Goal: Use online tool/utility: Utilize a website feature to perform a specific function

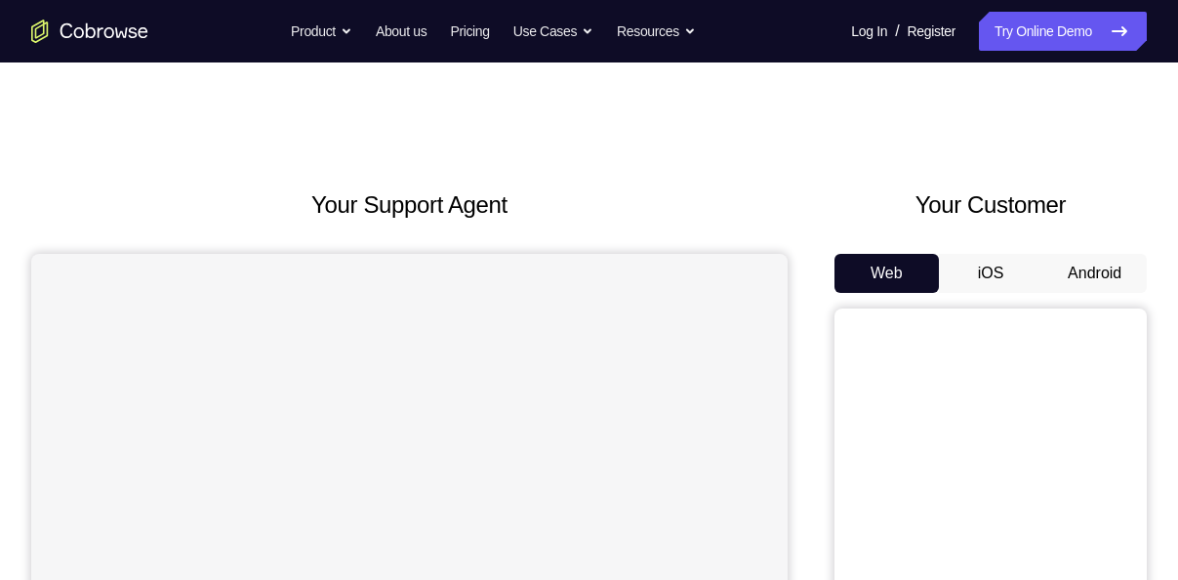
click at [1128, 270] on button "Android" at bounding box center [1094, 273] width 104 height 39
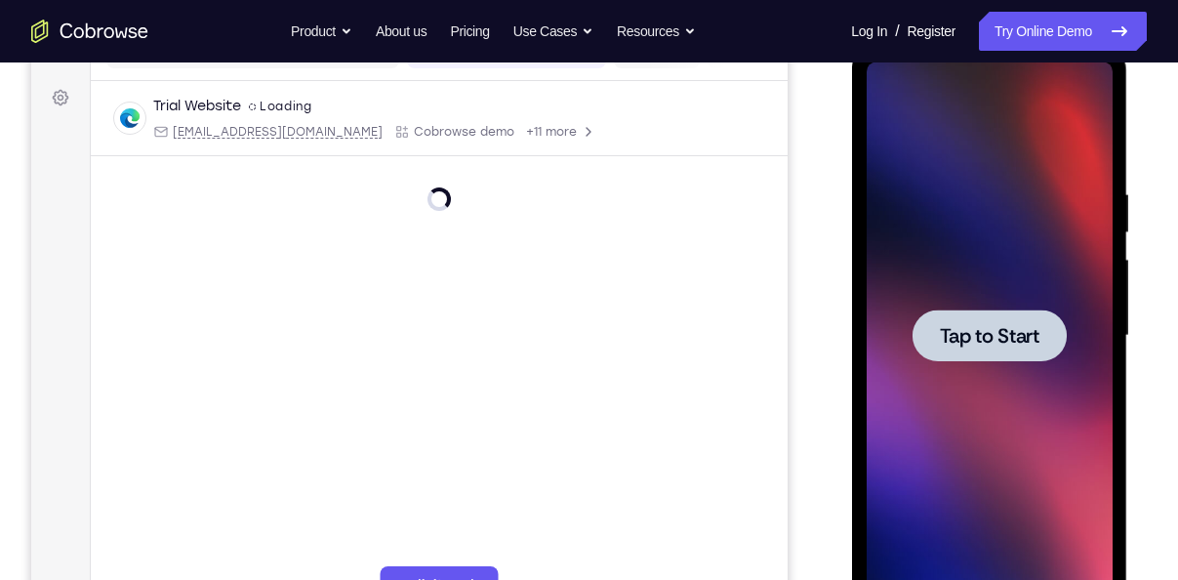
click at [998, 326] on span "Tap to Start" at bounding box center [989, 336] width 100 height 20
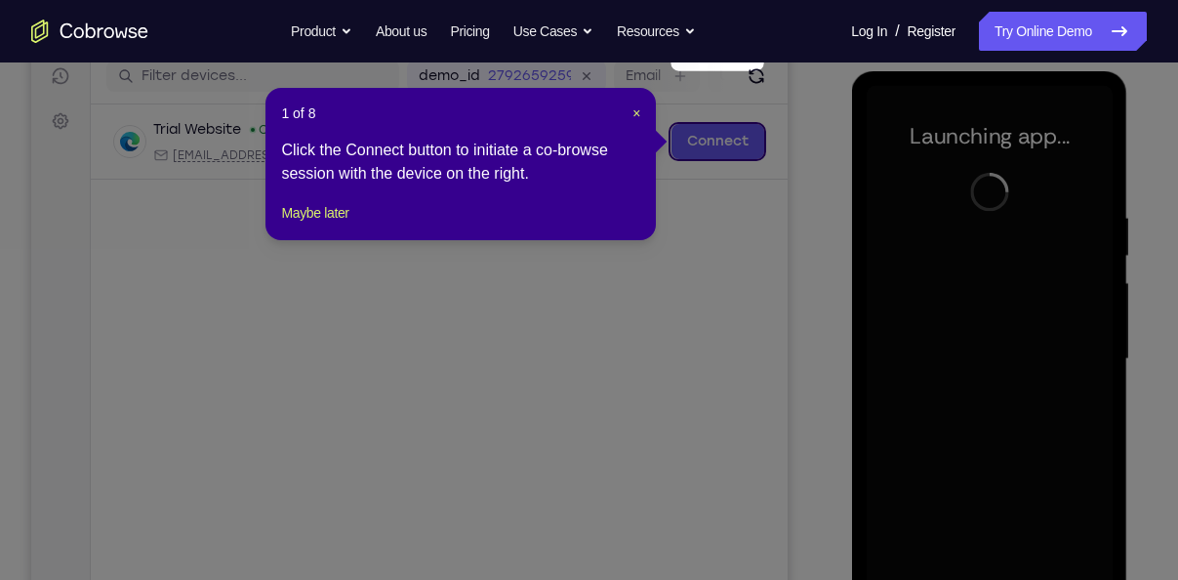
scroll to position [247, 0]
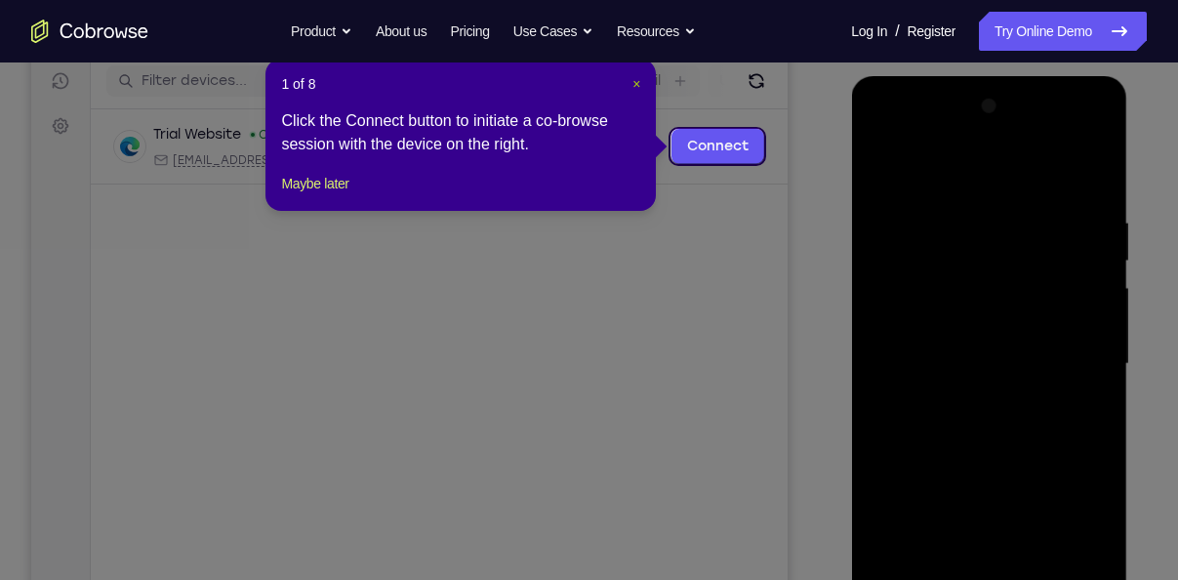
click at [639, 86] on span "×" at bounding box center [637, 84] width 8 height 16
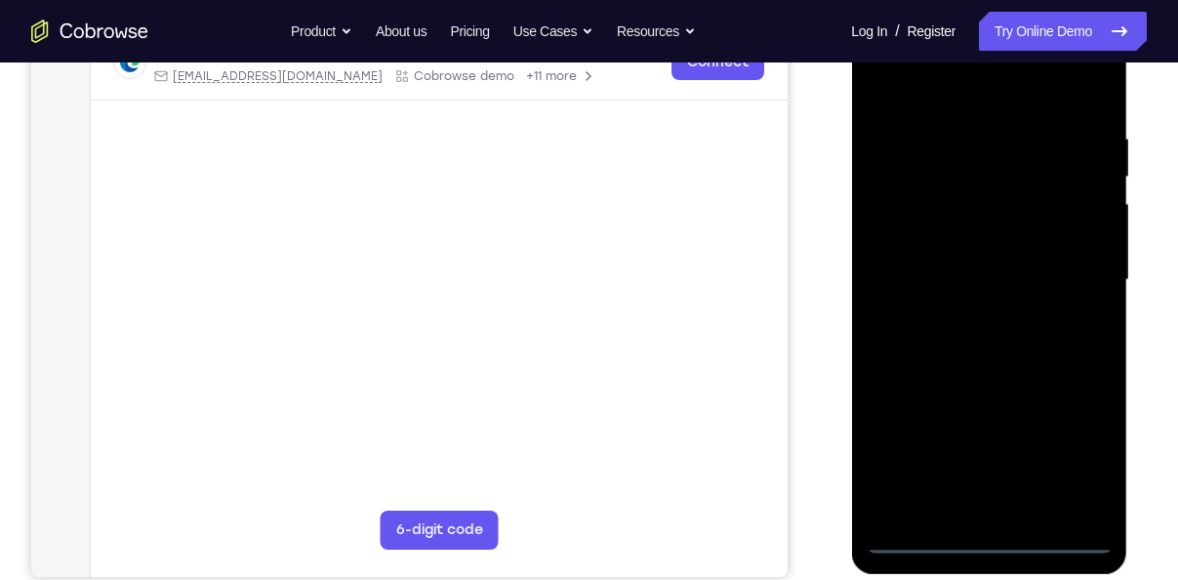
scroll to position [332, 0]
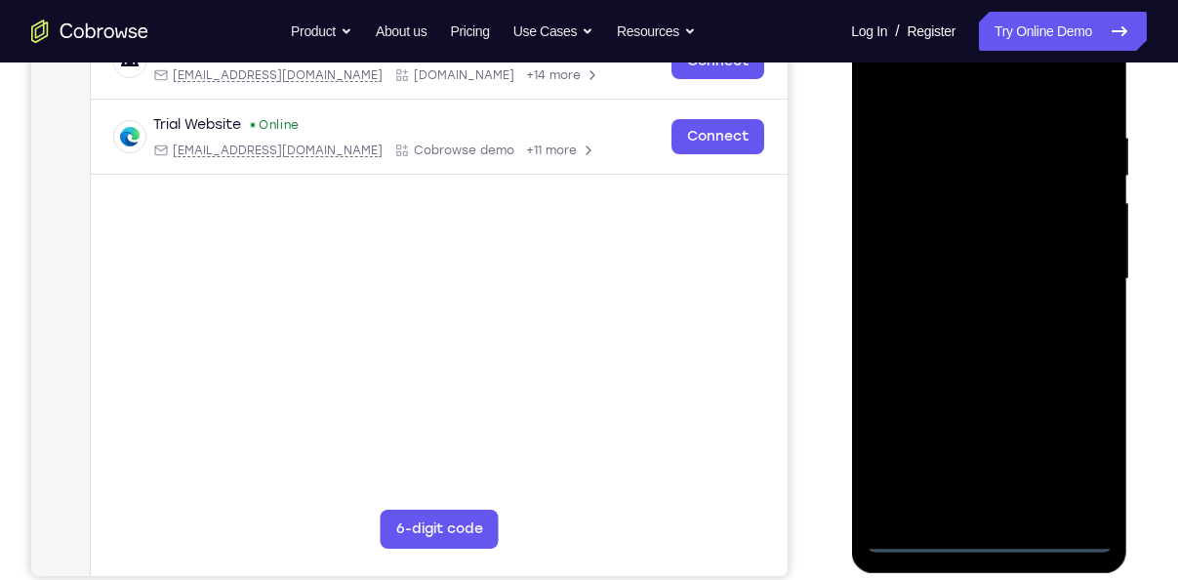
click at [986, 533] on div at bounding box center [989, 279] width 246 height 547
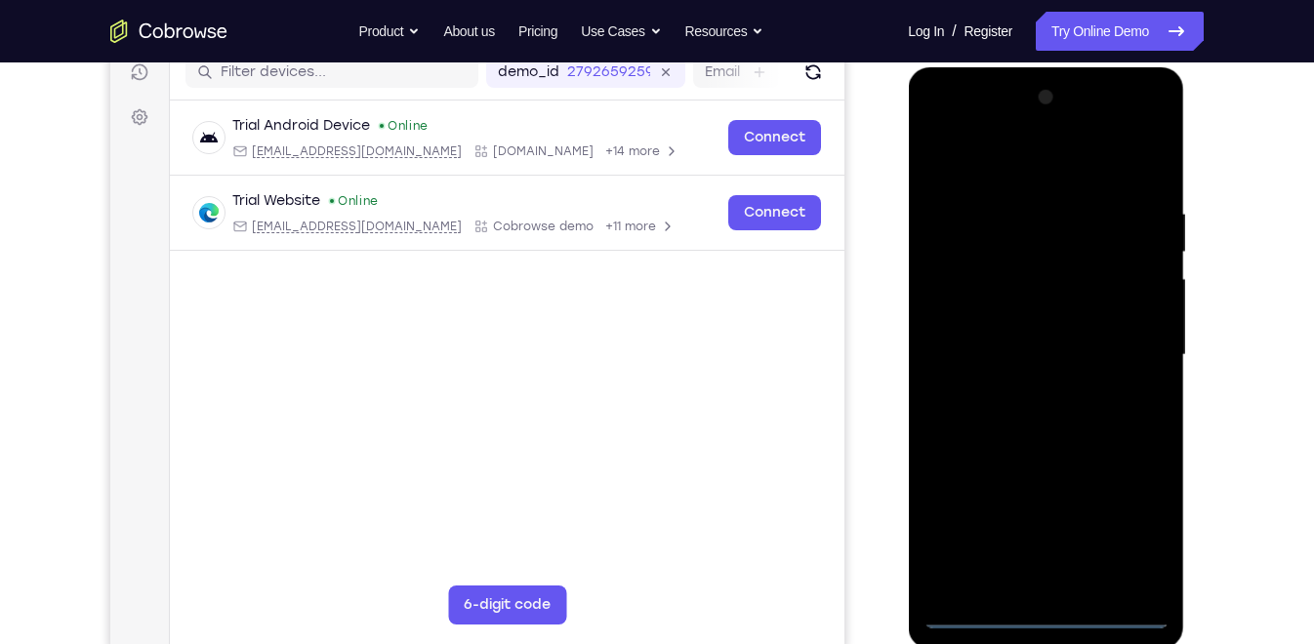
scroll to position [257, 0]
click at [1117, 527] on div at bounding box center [1045, 354] width 246 height 547
click at [937, 121] on div at bounding box center [1045, 354] width 246 height 547
click at [1140, 351] on div at bounding box center [1045, 354] width 246 height 547
click at [1015, 386] on div at bounding box center [1045, 354] width 246 height 547
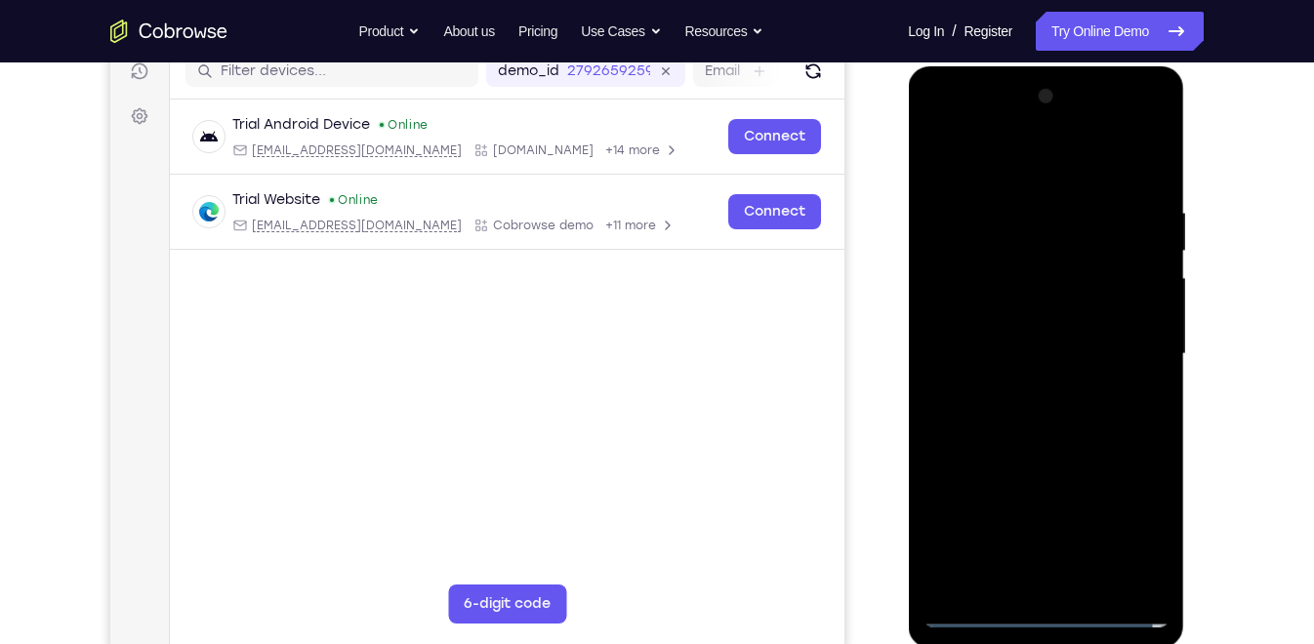
click at [1013, 327] on div at bounding box center [1045, 354] width 246 height 547
click at [1017, 312] on div at bounding box center [1045, 354] width 246 height 547
click at [1062, 348] on div at bounding box center [1045, 354] width 246 height 547
click at [1044, 418] on div at bounding box center [1045, 354] width 246 height 547
click at [1053, 403] on div at bounding box center [1045, 354] width 246 height 547
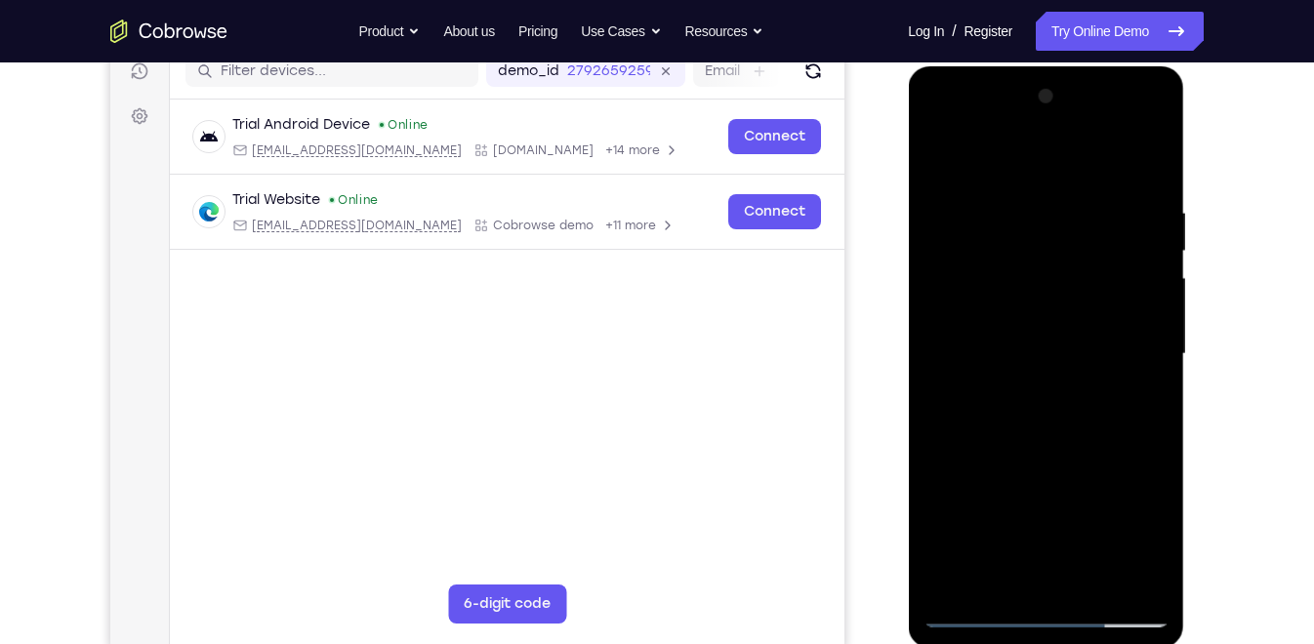
click at [1034, 379] on div at bounding box center [1045, 354] width 246 height 547
click at [1019, 254] on div at bounding box center [1045, 354] width 246 height 547
click at [1025, 304] on div at bounding box center [1045, 354] width 246 height 547
click at [1006, 398] on div at bounding box center [1045, 354] width 246 height 547
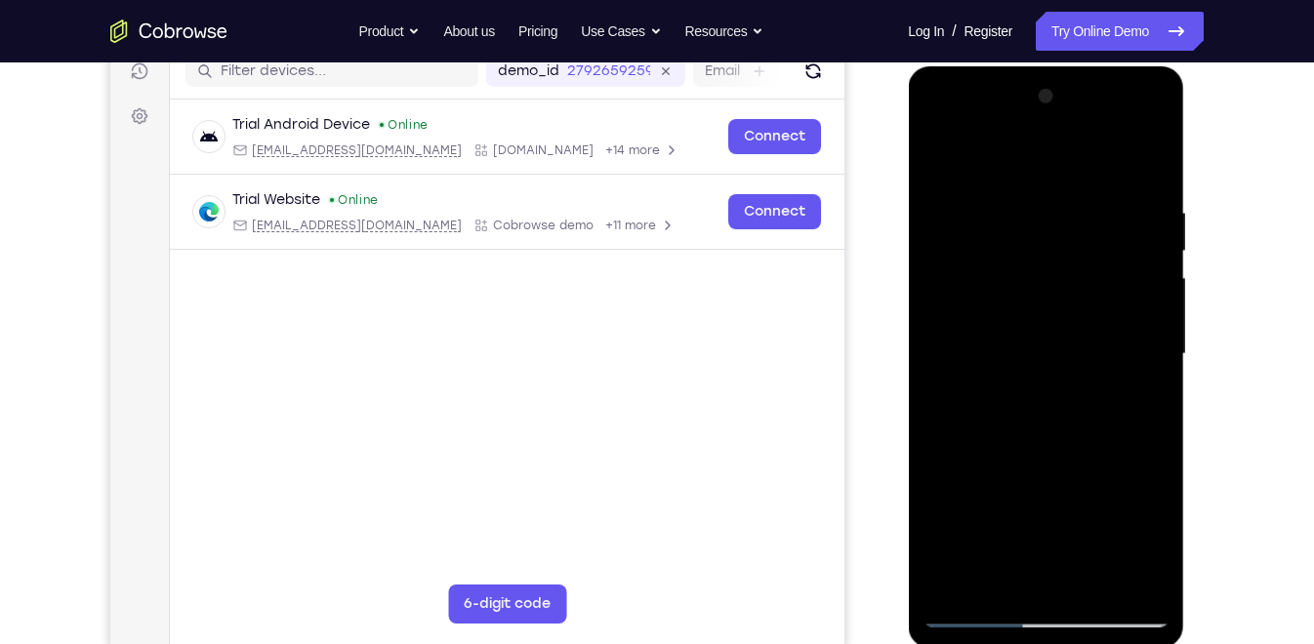
click at [1006, 284] on div at bounding box center [1045, 354] width 246 height 547
click at [988, 272] on div at bounding box center [1045, 354] width 246 height 547
click at [1037, 350] on div at bounding box center [1045, 354] width 246 height 547
click at [990, 274] on div at bounding box center [1045, 354] width 246 height 547
click at [1006, 273] on div at bounding box center [1045, 354] width 246 height 547
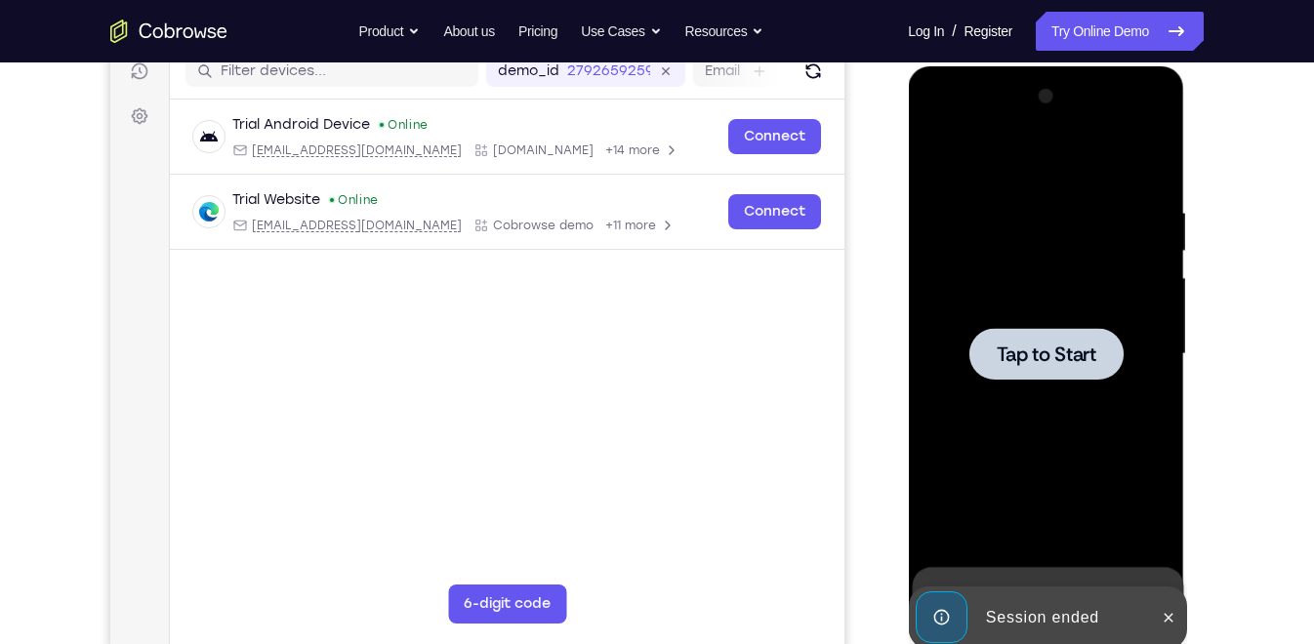
click at [1037, 332] on div at bounding box center [1045, 354] width 154 height 52
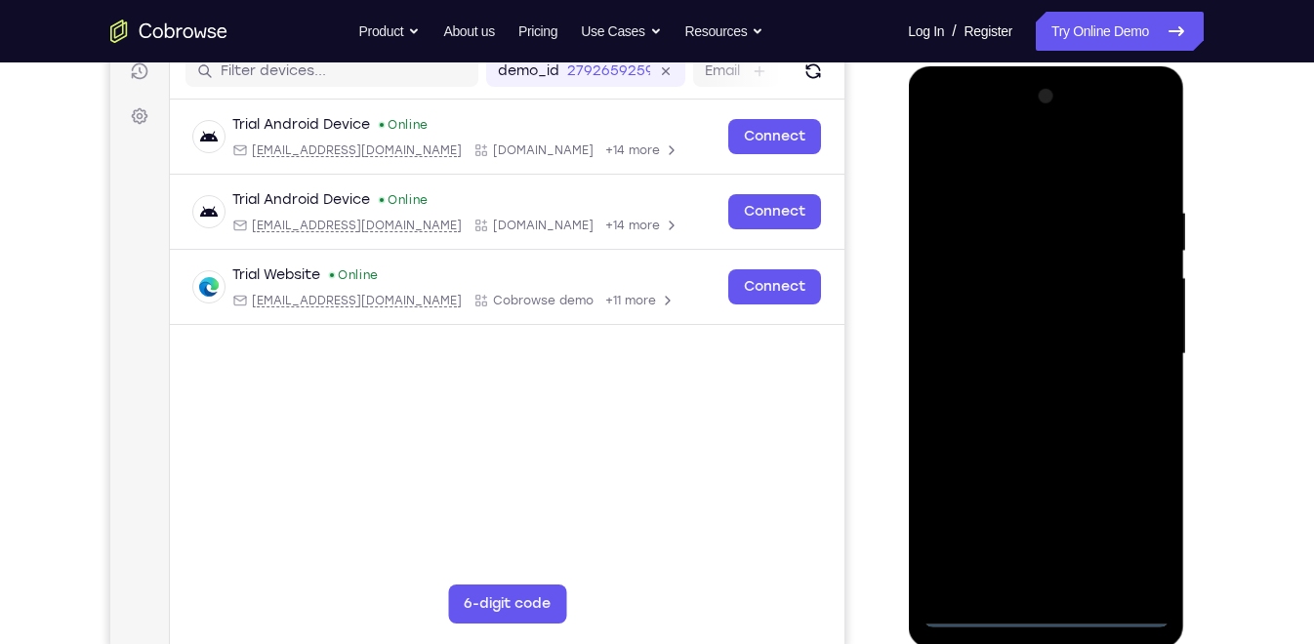
click at [1049, 579] on div at bounding box center [1045, 354] width 246 height 547
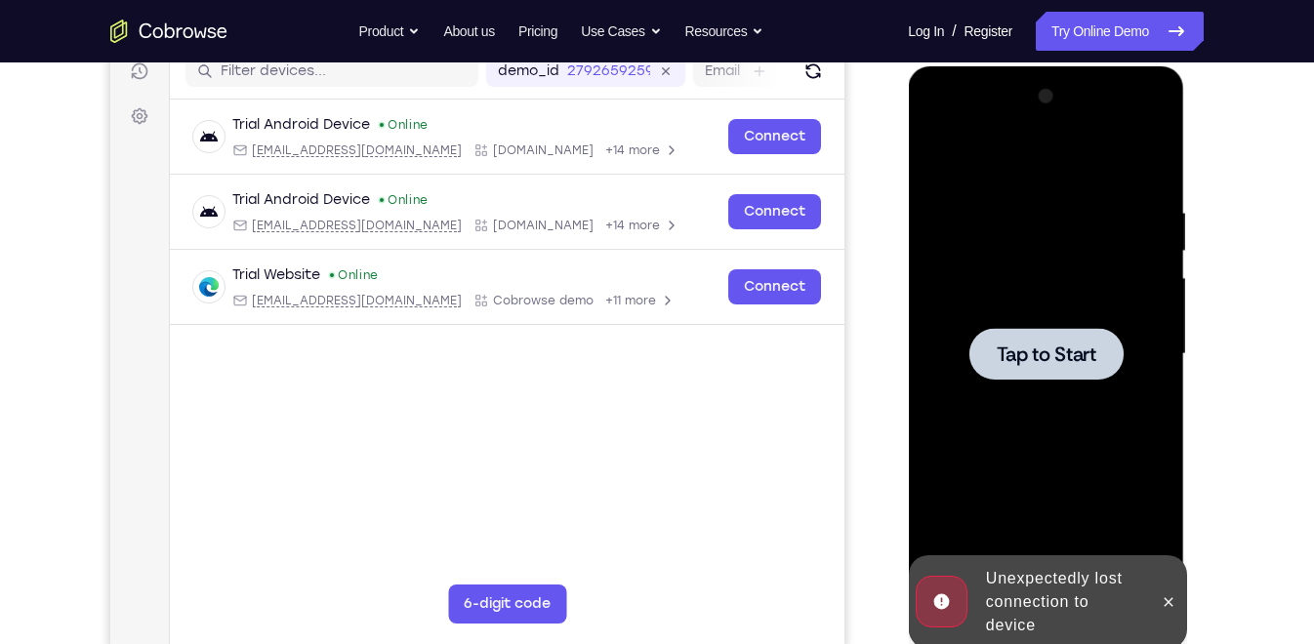
click at [1060, 368] on div at bounding box center [1045, 354] width 154 height 52
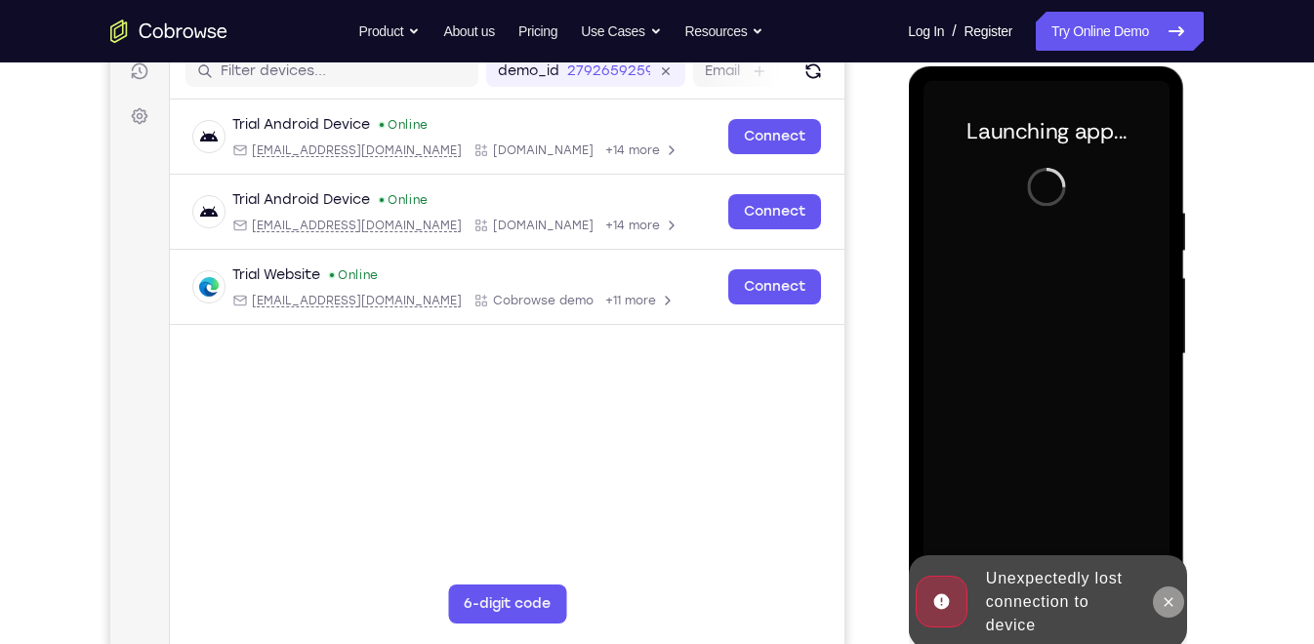
click at [1167, 579] on icon at bounding box center [1168, 601] width 9 height 9
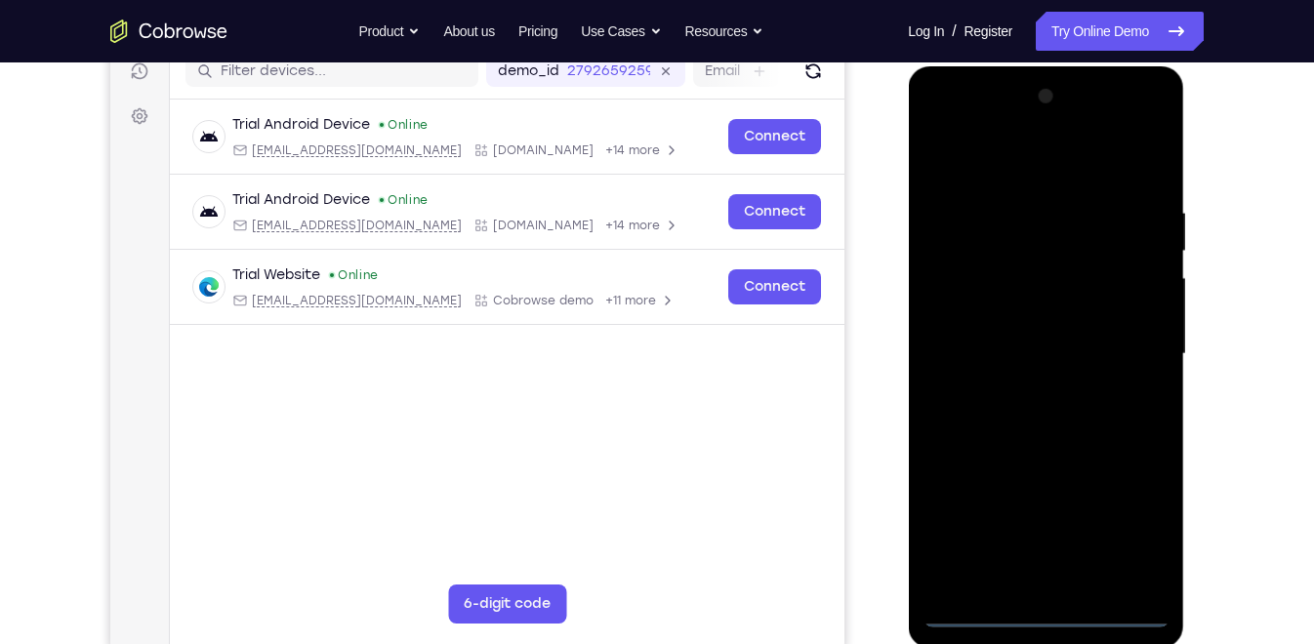
click at [1047, 579] on div at bounding box center [1045, 354] width 246 height 547
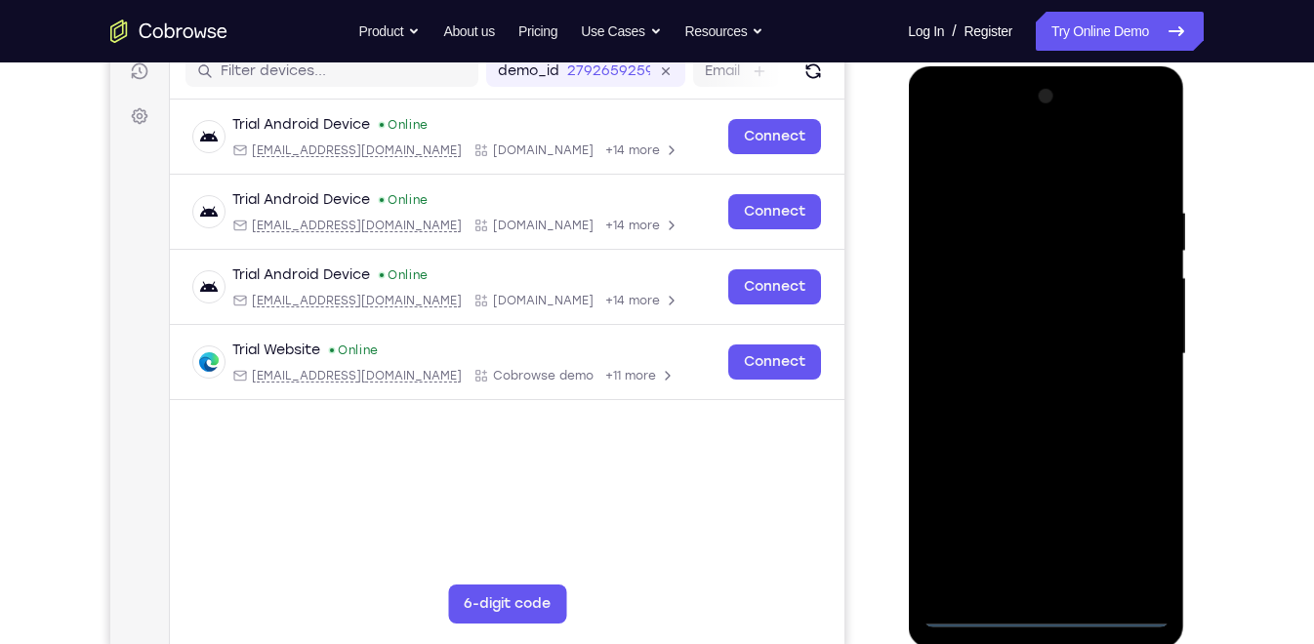
click at [1123, 526] on div at bounding box center [1045, 354] width 246 height 547
click at [938, 121] on div at bounding box center [1045, 354] width 246 height 547
click at [1121, 337] on div at bounding box center [1045, 354] width 246 height 547
click at [1017, 388] on div at bounding box center [1045, 354] width 246 height 547
click at [1079, 326] on div at bounding box center [1045, 354] width 246 height 547
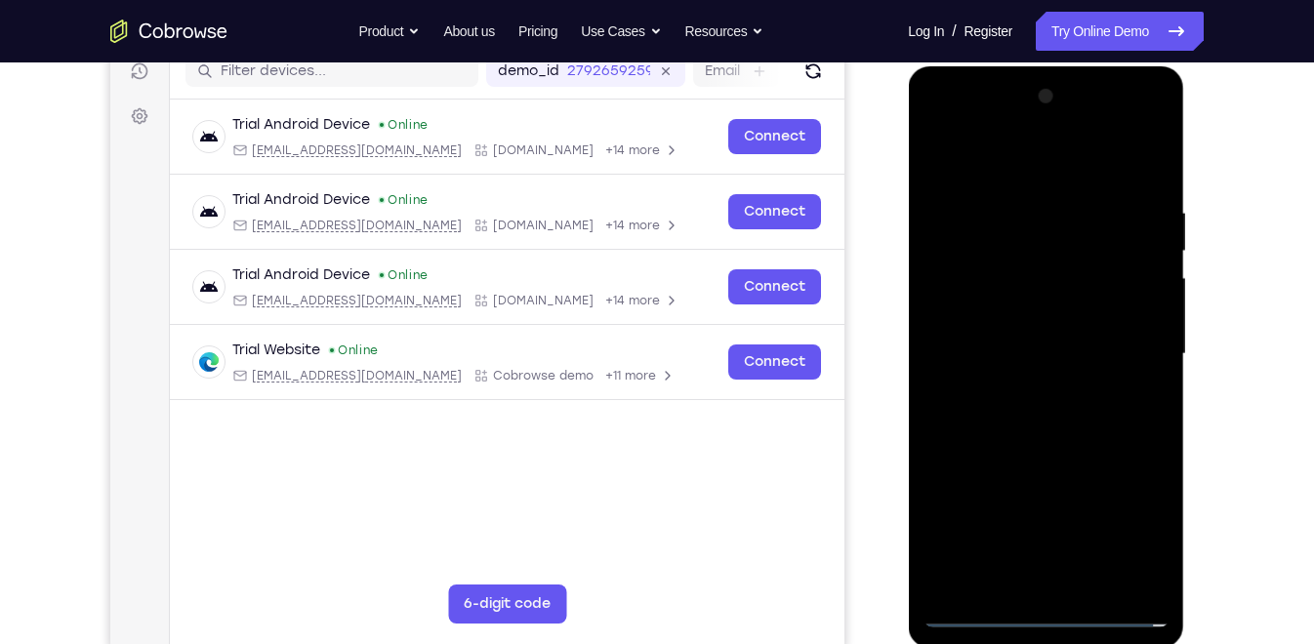
click at [1033, 314] on div at bounding box center [1045, 354] width 246 height 547
click at [1051, 352] on div at bounding box center [1045, 354] width 246 height 547
click at [1056, 412] on div at bounding box center [1045, 354] width 246 height 547
click at [1065, 399] on div at bounding box center [1045, 354] width 246 height 547
click at [1019, 407] on div at bounding box center [1045, 354] width 246 height 547
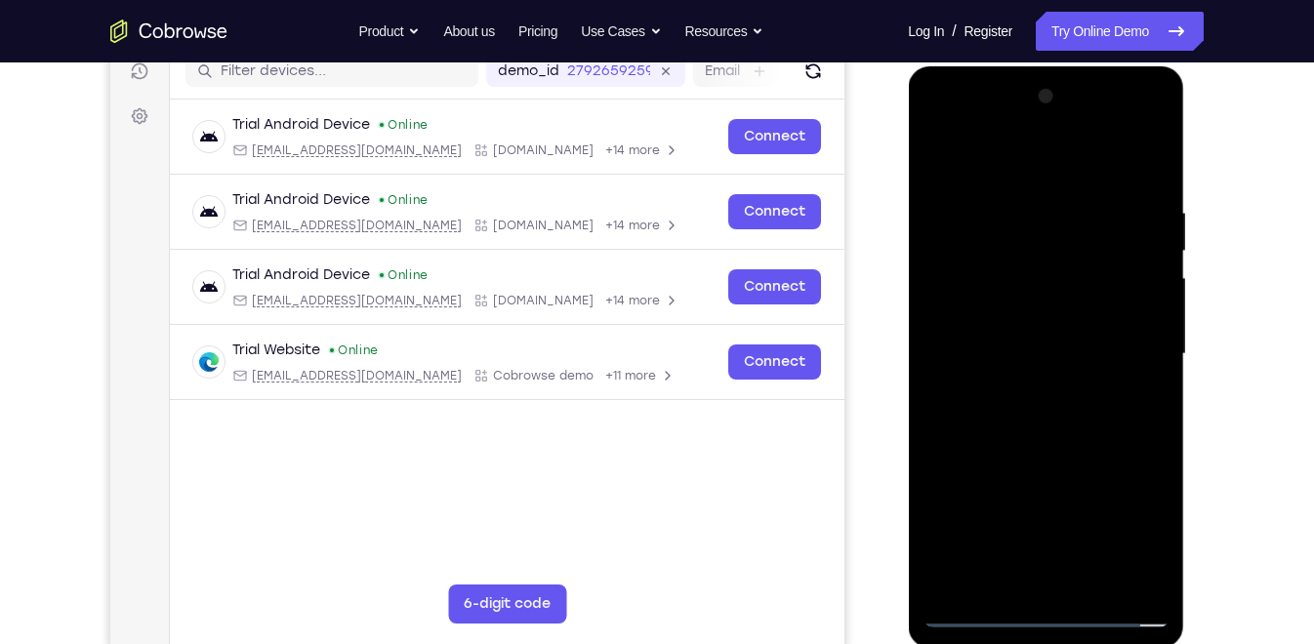
click at [1034, 407] on div at bounding box center [1045, 354] width 246 height 547
click at [1066, 416] on div at bounding box center [1045, 354] width 246 height 547
click at [975, 347] on div at bounding box center [1045, 354] width 246 height 547
click at [977, 579] on div at bounding box center [1045, 354] width 246 height 547
click at [1050, 430] on div at bounding box center [1045, 354] width 246 height 547
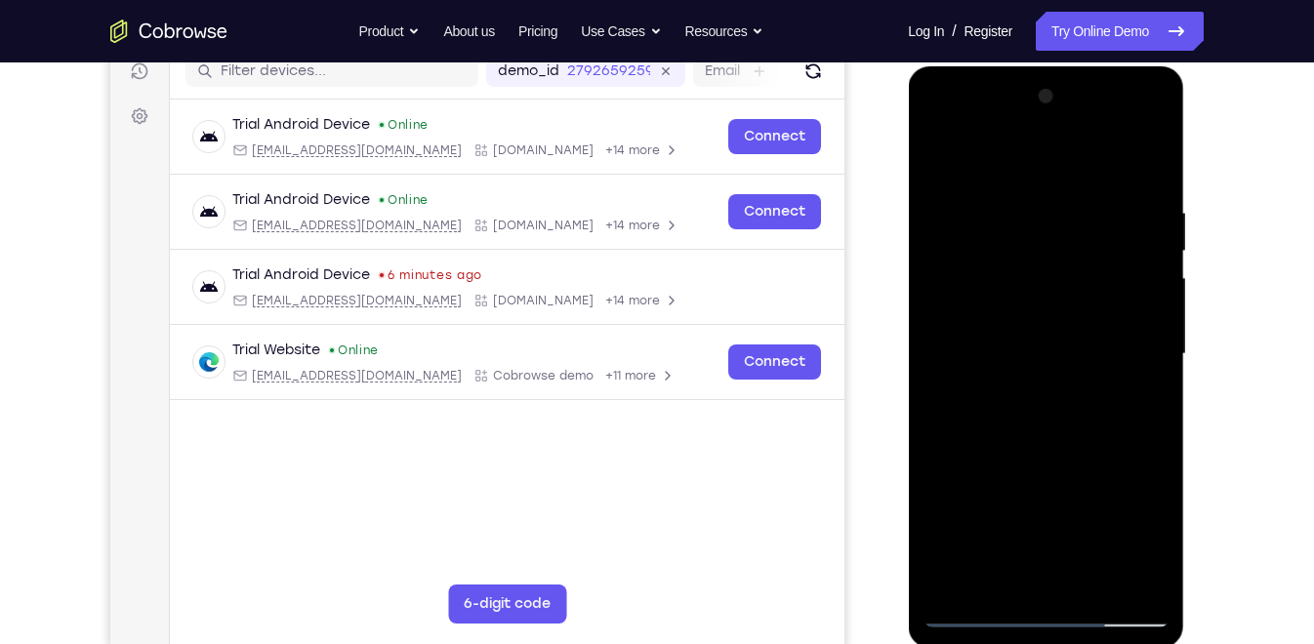
click at [978, 579] on div at bounding box center [1045, 354] width 246 height 547
click at [1058, 444] on div at bounding box center [1045, 354] width 246 height 547
drag, startPoint x: 1107, startPoint y: 453, endPoint x: 1104, endPoint y: 263, distance: 190.4
click at [1104, 263] on div at bounding box center [1045, 354] width 246 height 547
click at [1052, 323] on div at bounding box center [1045, 354] width 246 height 547
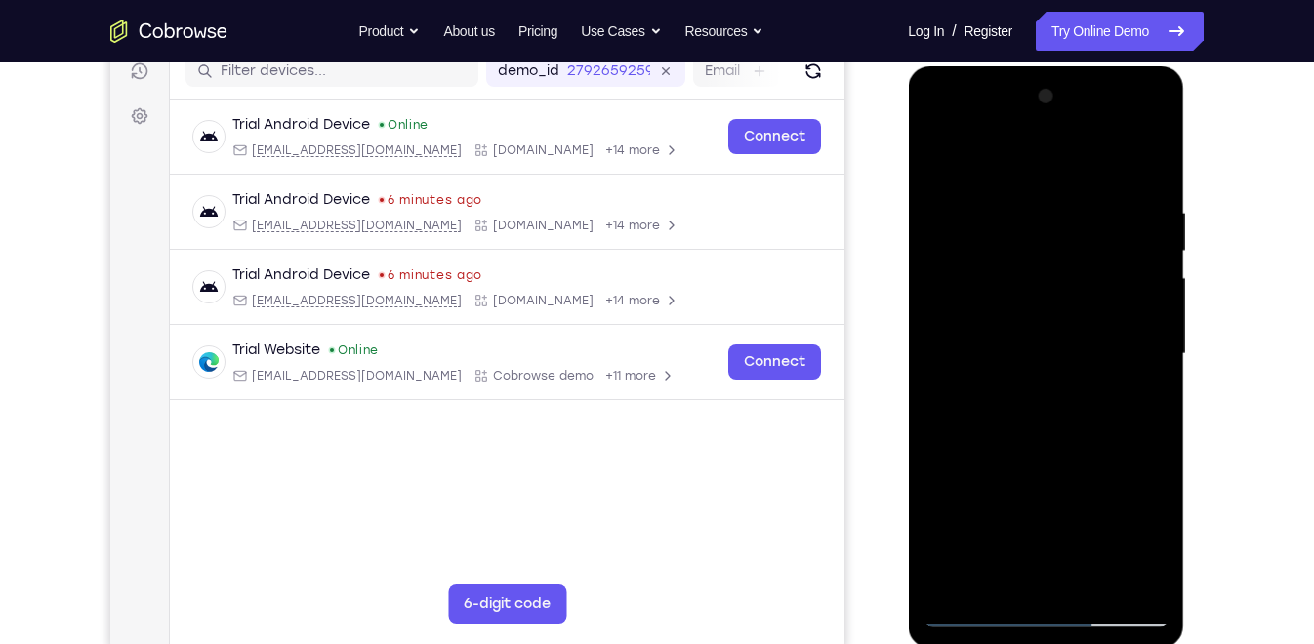
click at [1052, 323] on div at bounding box center [1045, 354] width 246 height 547
drag, startPoint x: 1052, startPoint y: 323, endPoint x: 1046, endPoint y: 466, distance: 142.6
click at [1046, 466] on div at bounding box center [1045, 354] width 246 height 547
click at [1148, 153] on div at bounding box center [1045, 354] width 246 height 547
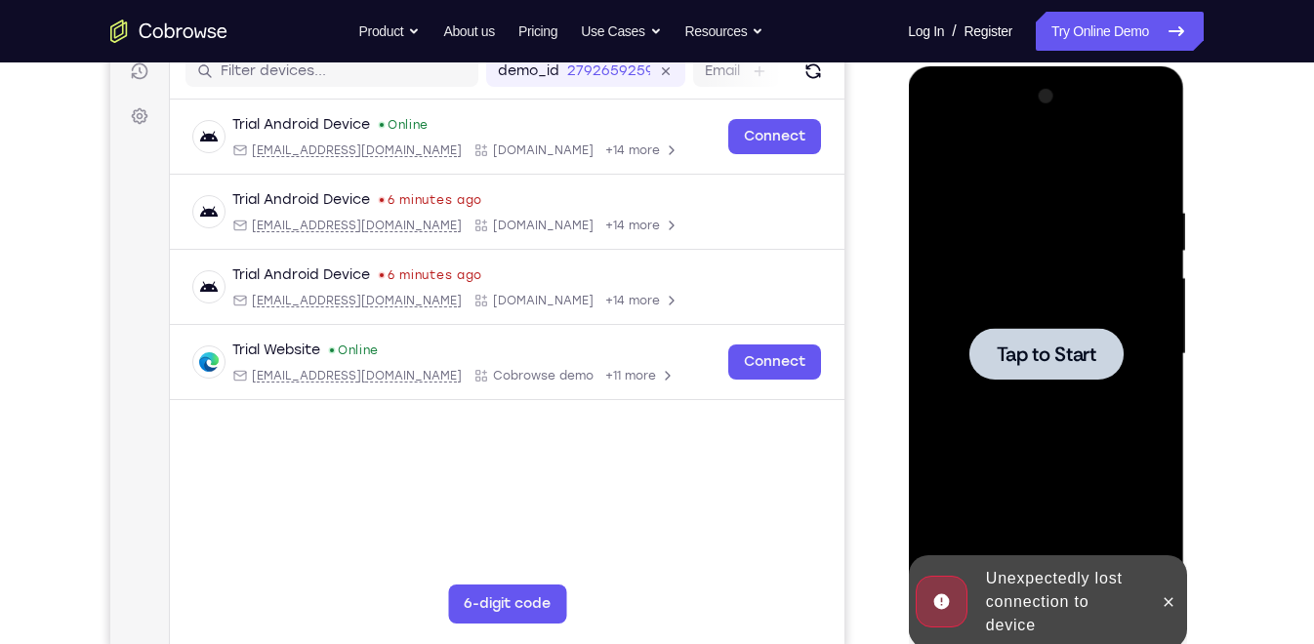
click at [1075, 374] on div at bounding box center [1045, 354] width 154 height 52
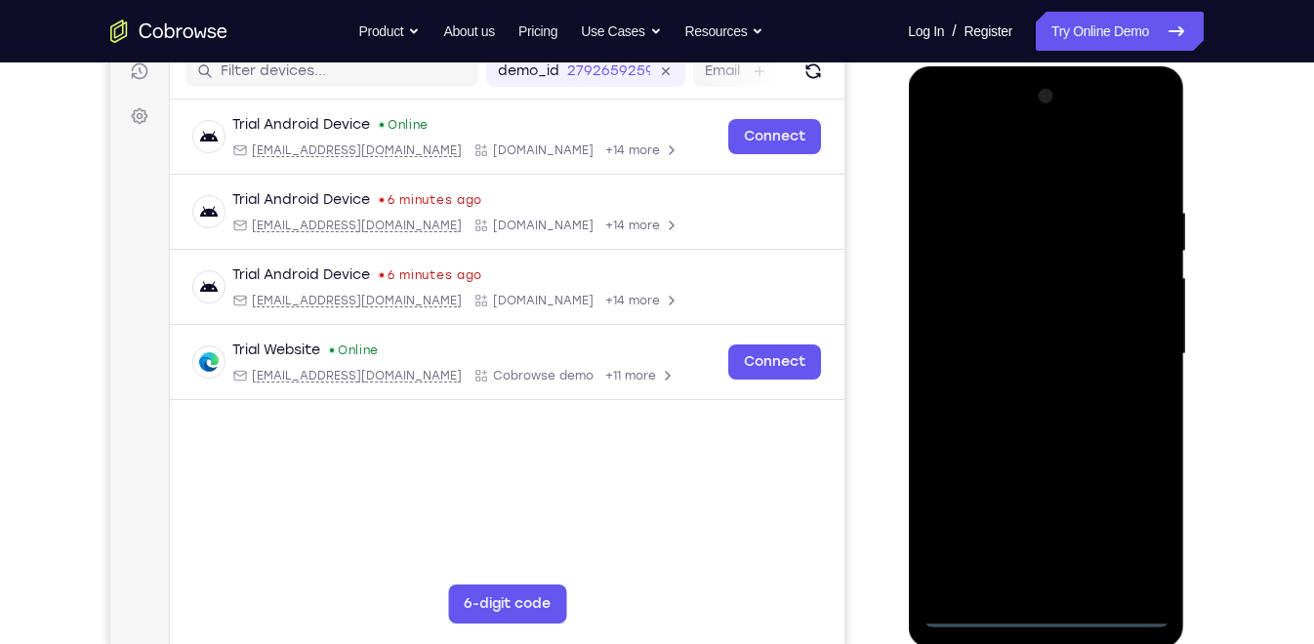
click at [1055, 579] on div at bounding box center [1045, 354] width 246 height 547
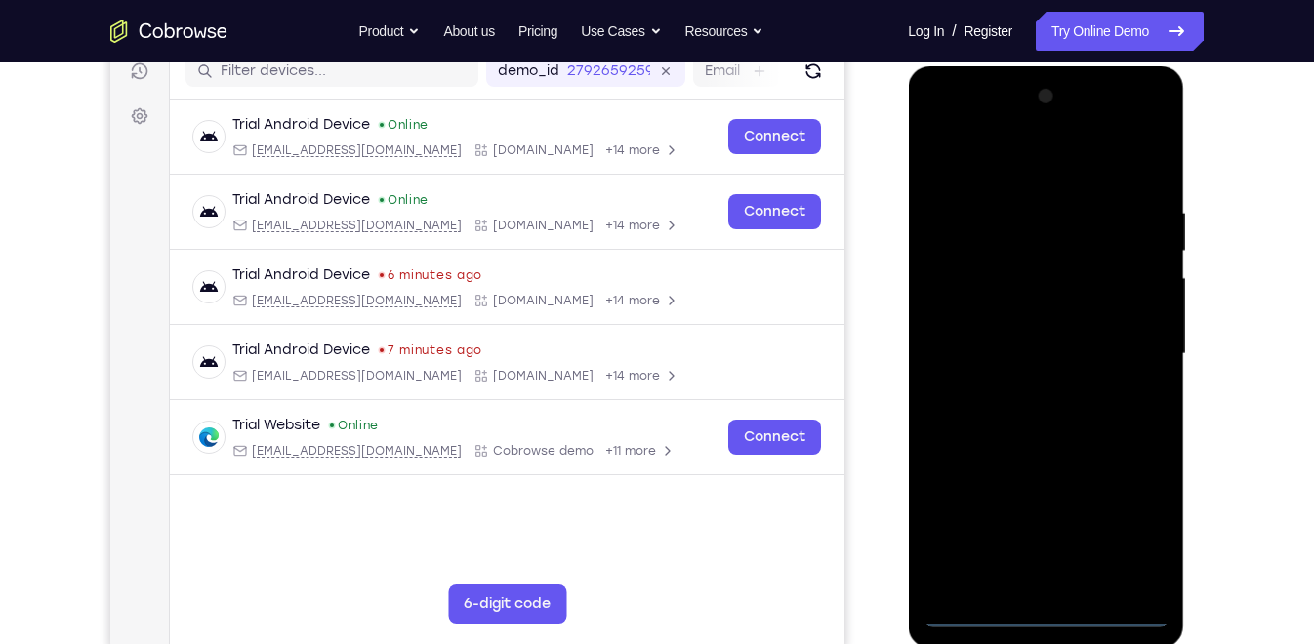
click at [1144, 521] on div at bounding box center [1045, 354] width 246 height 547
click at [943, 135] on div at bounding box center [1045, 354] width 246 height 547
click at [1131, 335] on div at bounding box center [1045, 354] width 246 height 547
click at [1023, 393] on div at bounding box center [1045, 354] width 246 height 547
click at [1020, 330] on div at bounding box center [1045, 354] width 246 height 547
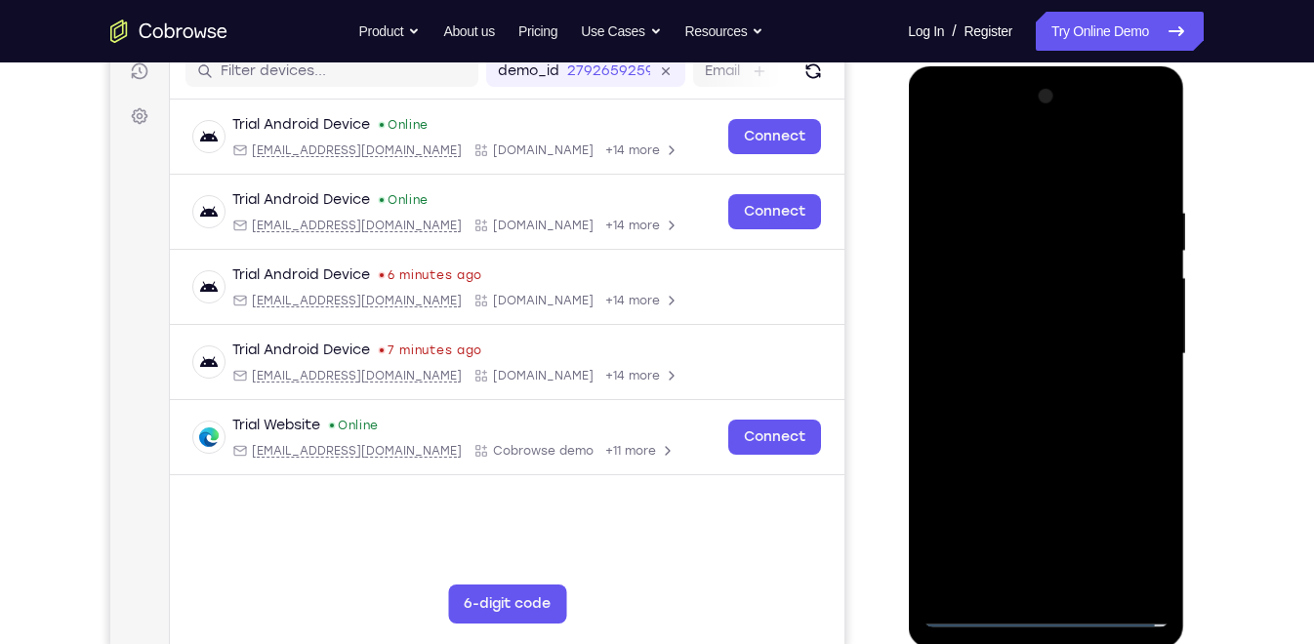
click at [1034, 322] on div at bounding box center [1045, 354] width 246 height 547
click at [1079, 348] on div at bounding box center [1045, 354] width 246 height 547
click at [1073, 417] on div at bounding box center [1045, 354] width 246 height 547
click at [1063, 415] on div at bounding box center [1045, 354] width 246 height 547
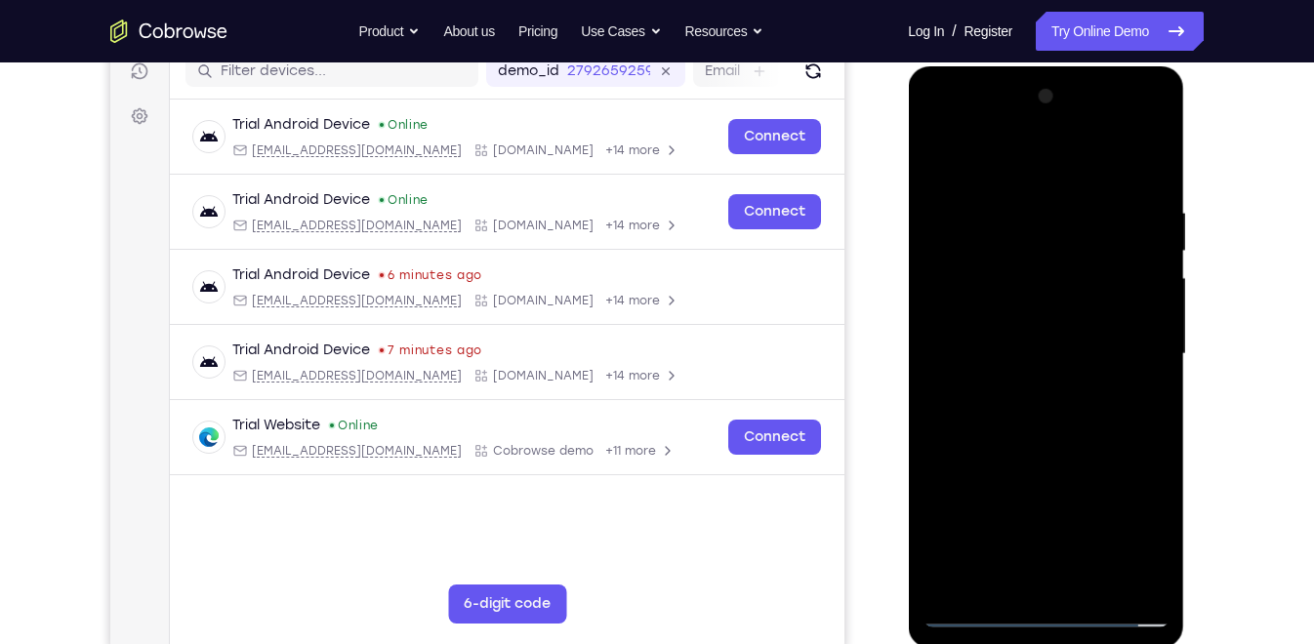
click at [1063, 415] on div at bounding box center [1045, 354] width 246 height 547
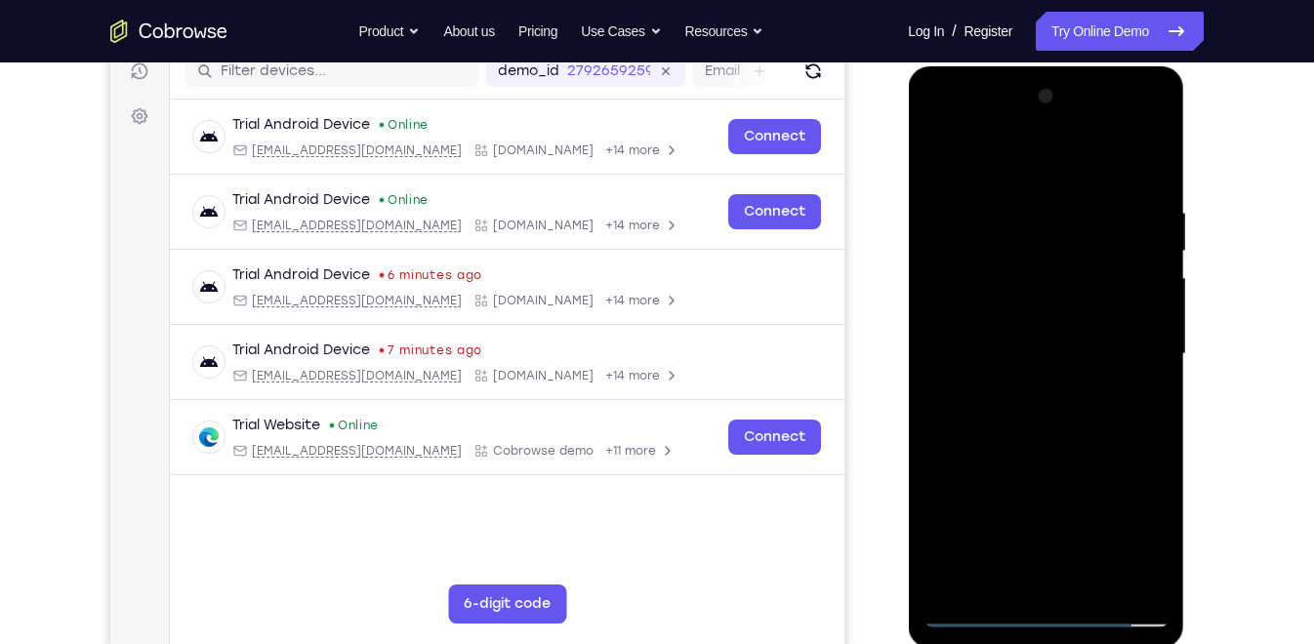
click at [1049, 437] on div at bounding box center [1045, 354] width 246 height 547
drag, startPoint x: 1047, startPoint y: 440, endPoint x: 1037, endPoint y: 353, distance: 87.5
click at [1037, 353] on div at bounding box center [1045, 354] width 246 height 547
click at [1157, 358] on div at bounding box center [1045, 354] width 246 height 547
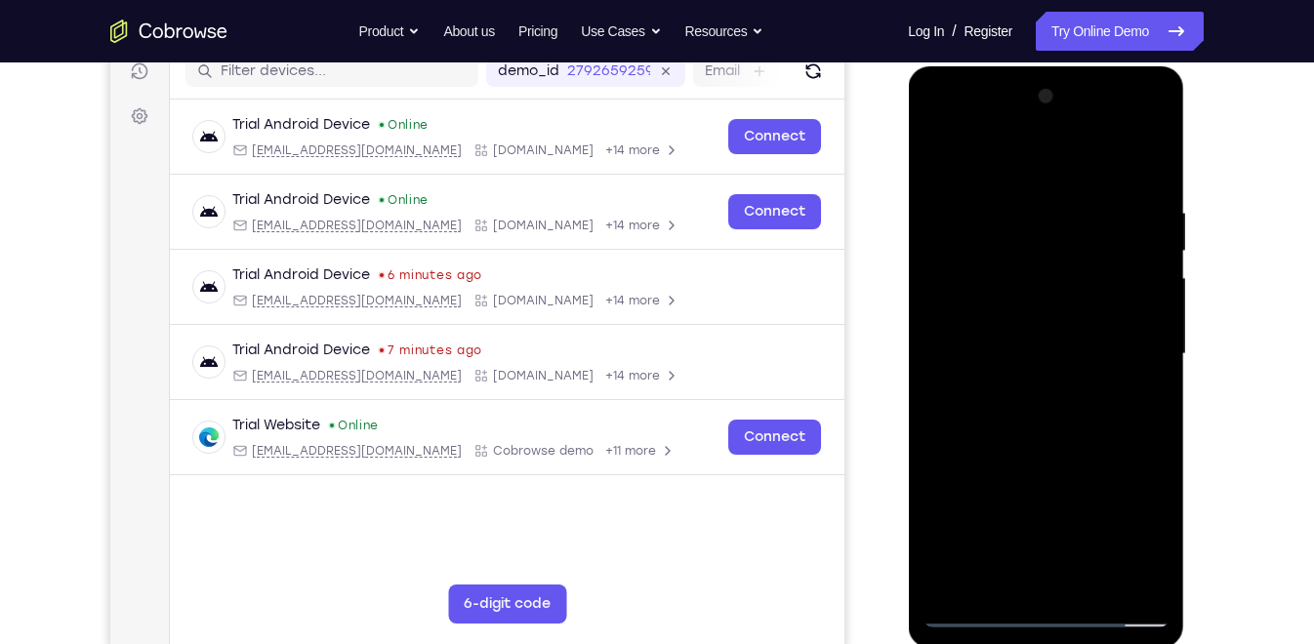
click at [1078, 351] on div at bounding box center [1045, 354] width 246 height 547
click at [936, 530] on div at bounding box center [1045, 354] width 246 height 547
click at [1157, 557] on div at bounding box center [1045, 354] width 246 height 547
click at [1154, 151] on div at bounding box center [1045, 354] width 246 height 547
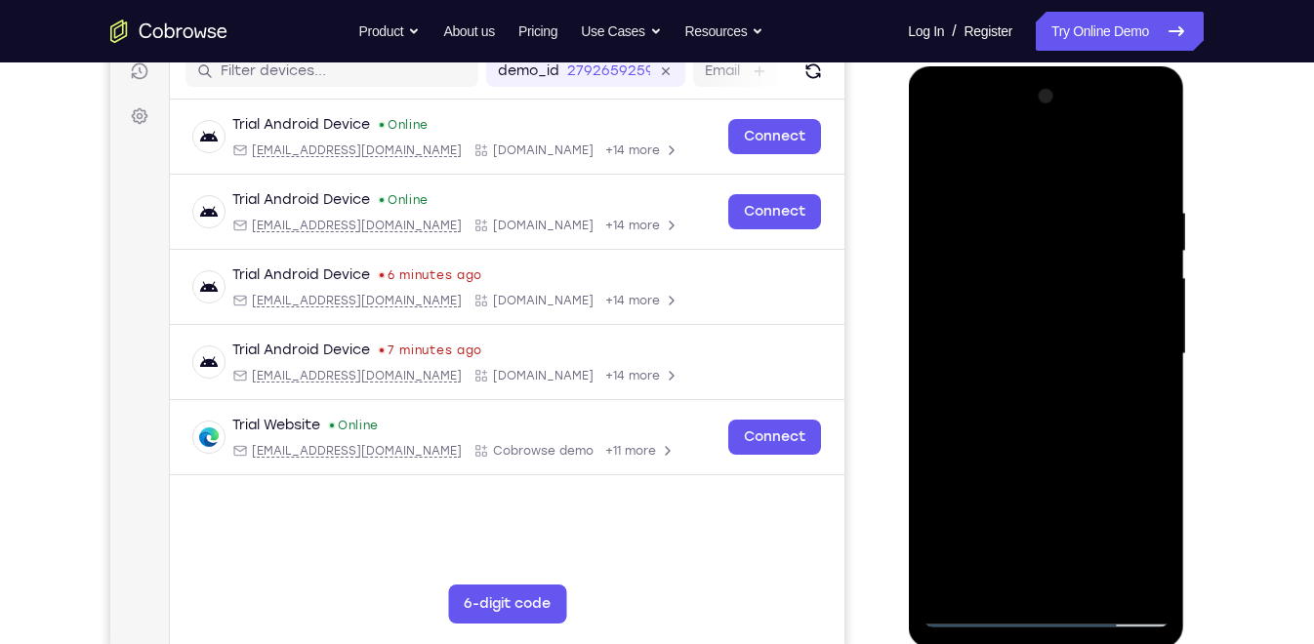
click at [990, 220] on div at bounding box center [1045, 354] width 246 height 547
drag, startPoint x: 1044, startPoint y: 293, endPoint x: 1048, endPoint y: 478, distance: 185.5
click at [1048, 478] on div at bounding box center [1045, 354] width 246 height 547
click at [1086, 577] on div at bounding box center [1045, 354] width 246 height 547
click at [1033, 457] on div at bounding box center [1045, 354] width 246 height 547
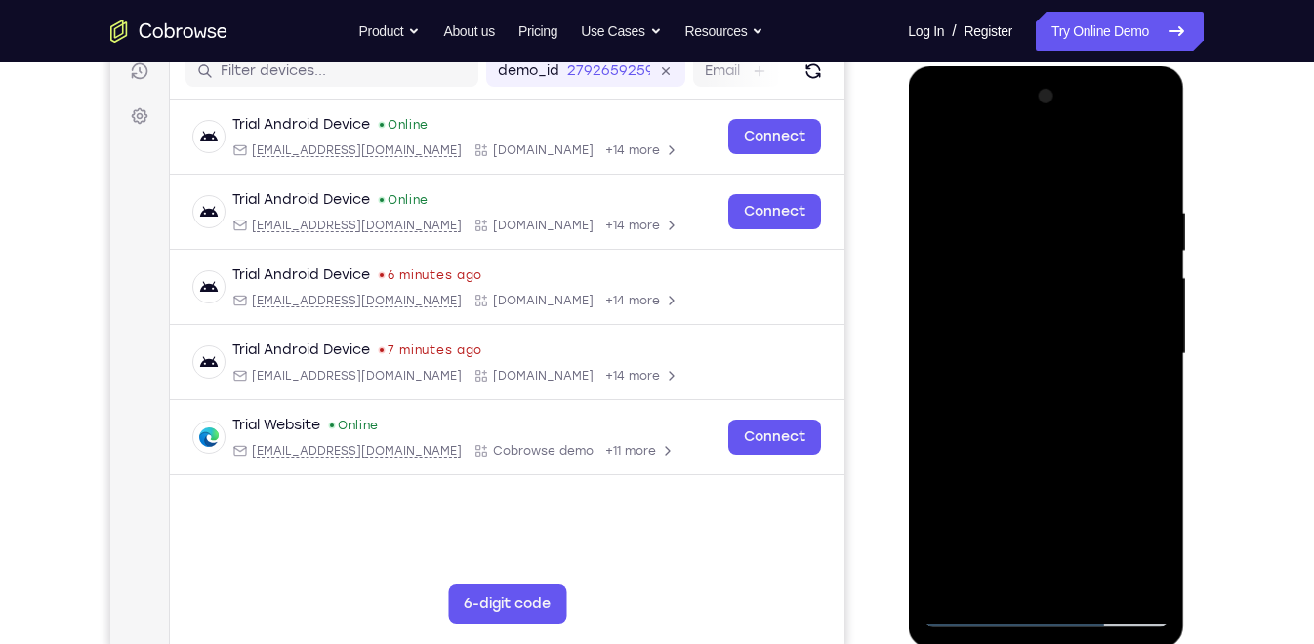
click at [1046, 382] on div at bounding box center [1045, 354] width 246 height 547
drag, startPoint x: 986, startPoint y: 291, endPoint x: 1018, endPoint y: 128, distance: 166.2
click at [1018, 128] on div at bounding box center [1045, 354] width 246 height 547
drag, startPoint x: 1007, startPoint y: 469, endPoint x: 1027, endPoint y: 207, distance: 262.3
click at [1027, 207] on div at bounding box center [1045, 354] width 246 height 547
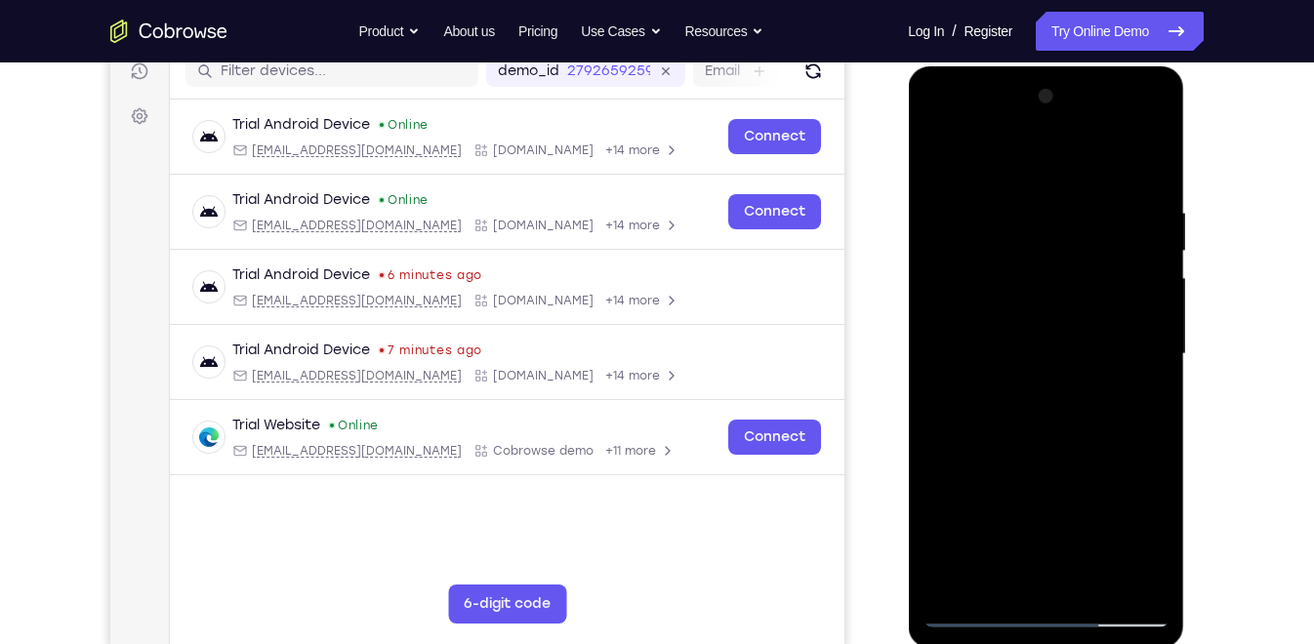
click at [988, 566] on div at bounding box center [1045, 354] width 246 height 547
click at [941, 161] on div at bounding box center [1045, 354] width 246 height 547
click at [1025, 384] on div at bounding box center [1045, 354] width 246 height 547
click at [1023, 415] on div at bounding box center [1045, 354] width 246 height 547
click at [1128, 333] on div at bounding box center [1045, 354] width 246 height 547
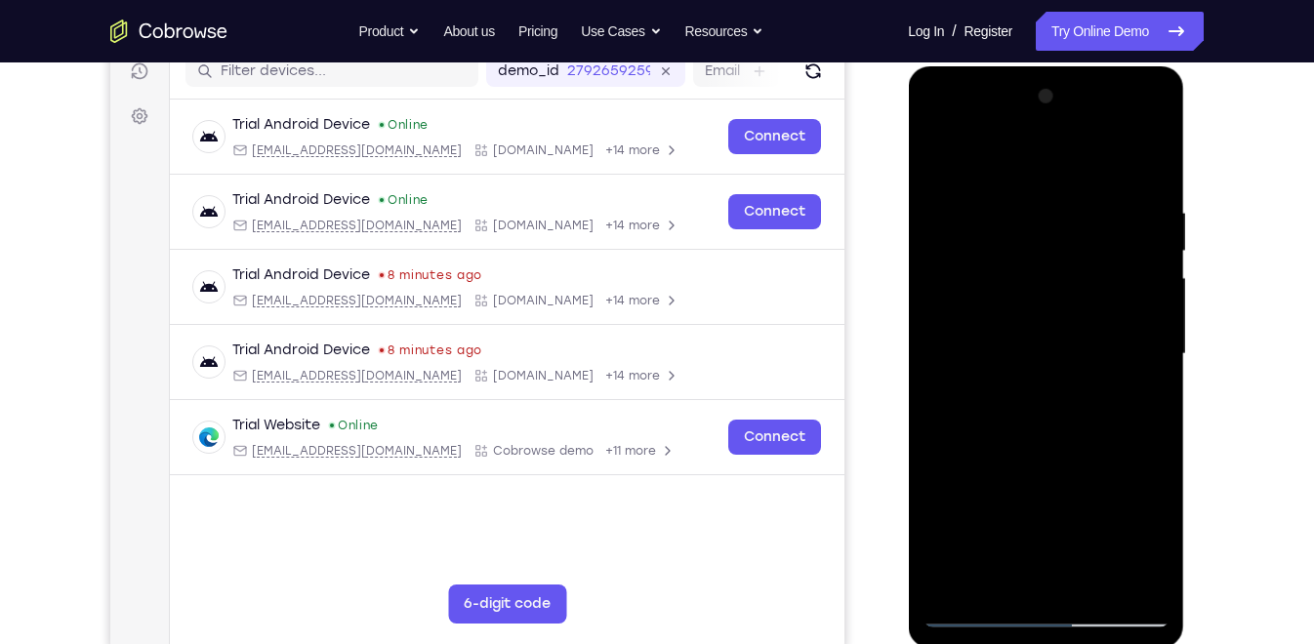
click at [1154, 159] on div at bounding box center [1045, 354] width 246 height 547
click at [998, 563] on div at bounding box center [1045, 354] width 246 height 547
click at [938, 161] on div at bounding box center [1045, 354] width 246 height 547
click at [1016, 425] on div at bounding box center [1045, 354] width 246 height 547
click at [975, 160] on div at bounding box center [1045, 354] width 246 height 547
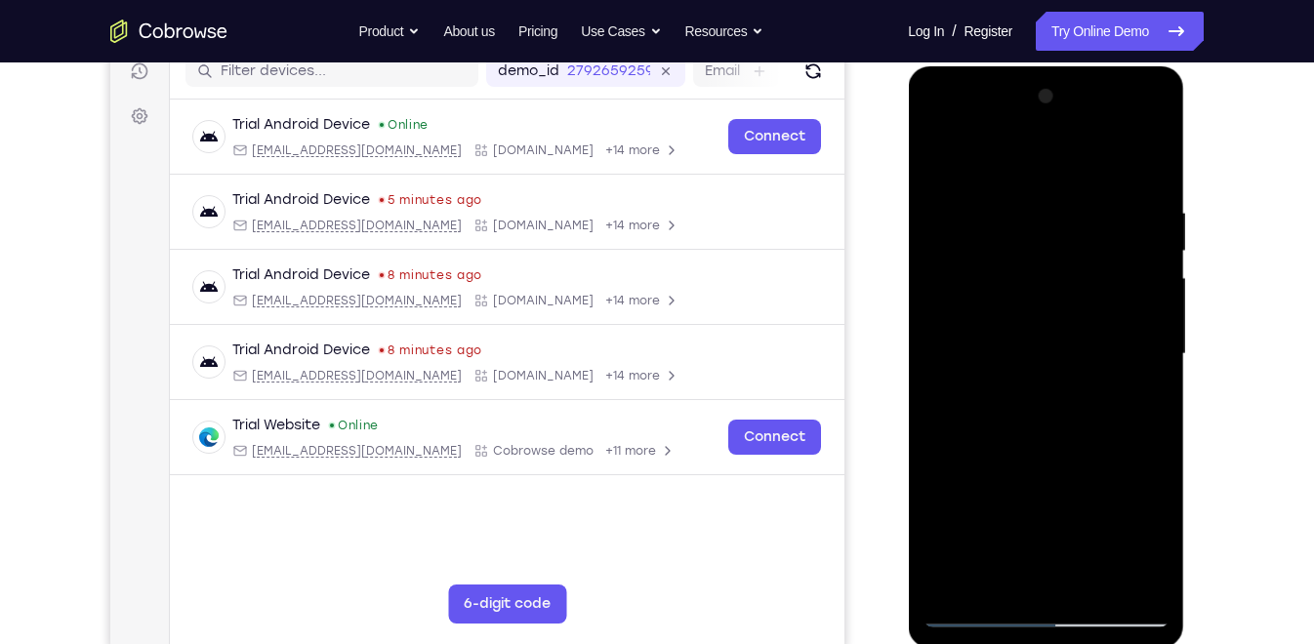
click at [942, 152] on div at bounding box center [1045, 354] width 246 height 547
drag, startPoint x: 1023, startPoint y: 305, endPoint x: 1038, endPoint y: 521, distance: 217.2
click at [1038, 521] on div at bounding box center [1045, 354] width 246 height 547
drag, startPoint x: 1057, startPoint y: 260, endPoint x: 1050, endPoint y: 600, distance: 340.7
click at [1050, 579] on div at bounding box center [1045, 354] width 246 height 547
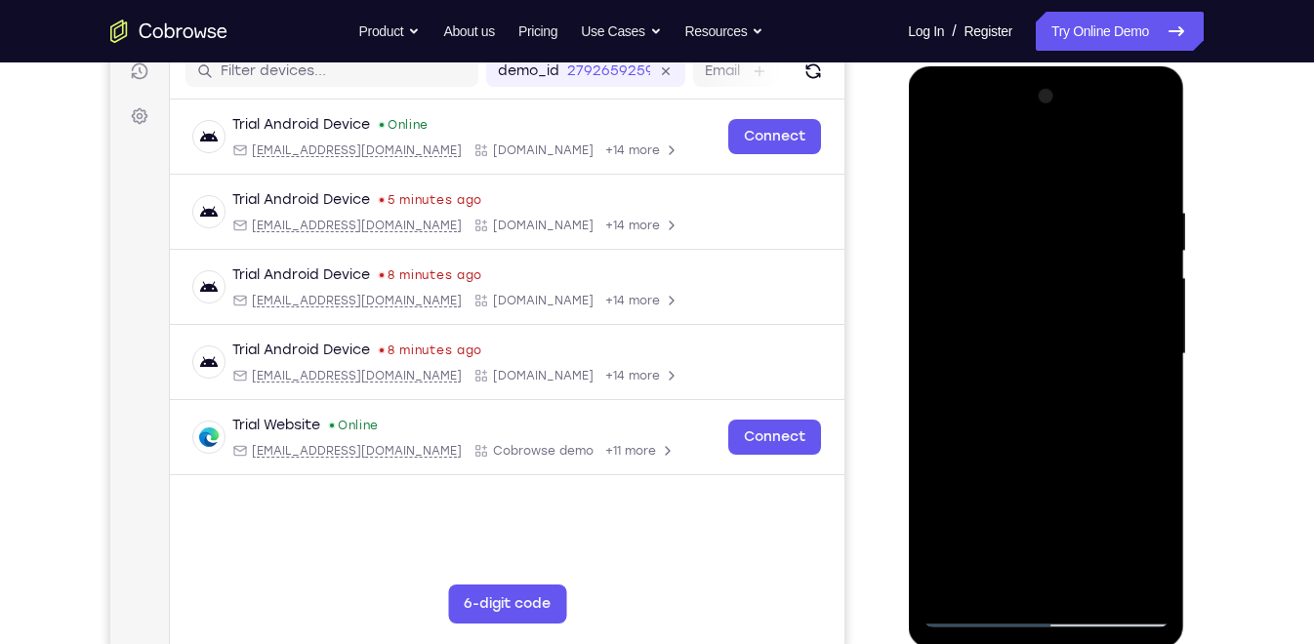
drag, startPoint x: 1047, startPoint y: 309, endPoint x: 1032, endPoint y: 614, distance: 304.9
click at [1032, 579] on div at bounding box center [1045, 354] width 246 height 547
drag, startPoint x: 1047, startPoint y: 301, endPoint x: 1046, endPoint y: 44, distance: 256.7
click at [1046, 66] on html "Online web based iOS Simulators and Android Emulators. Run iPhone, iPad, Mobile…" at bounding box center [1047, 359] width 278 height 586
drag, startPoint x: 1025, startPoint y: 379, endPoint x: 1043, endPoint y: 69, distance: 310.0
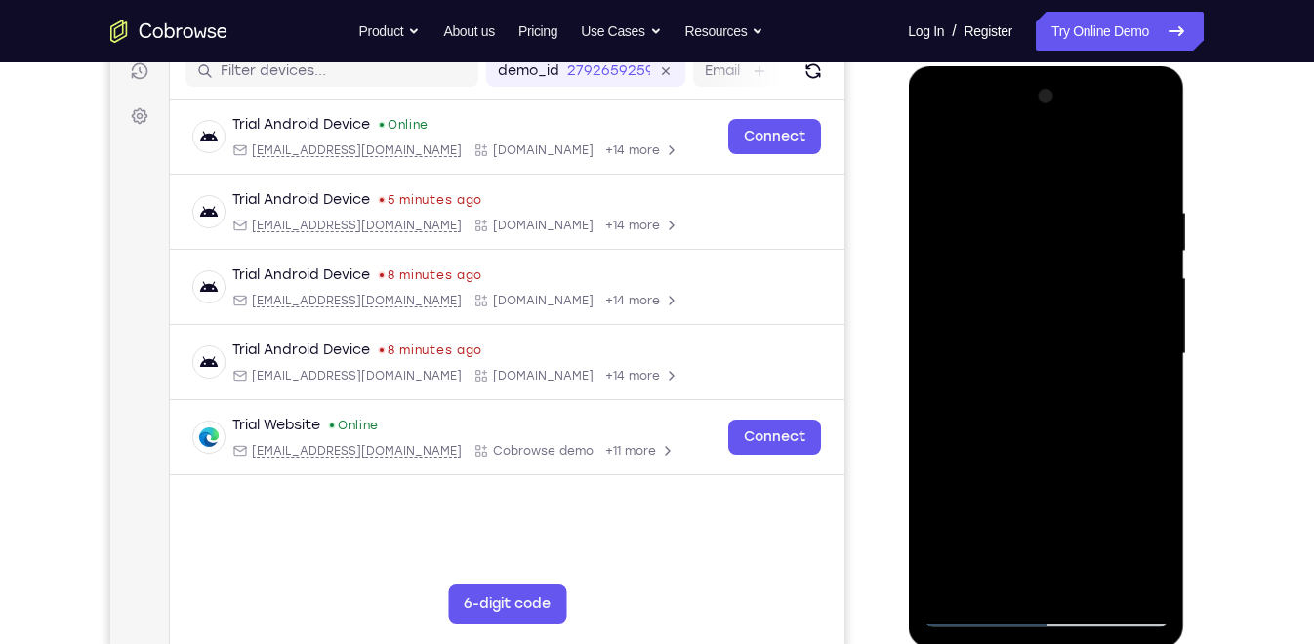
click at [1043, 69] on div at bounding box center [1046, 357] width 276 height 582
drag, startPoint x: 1012, startPoint y: 483, endPoint x: 1023, endPoint y: 392, distance: 91.4
click at [1023, 392] on div at bounding box center [1045, 354] width 246 height 547
click at [1000, 569] on div at bounding box center [1045, 354] width 246 height 547
click at [938, 156] on div at bounding box center [1045, 354] width 246 height 547
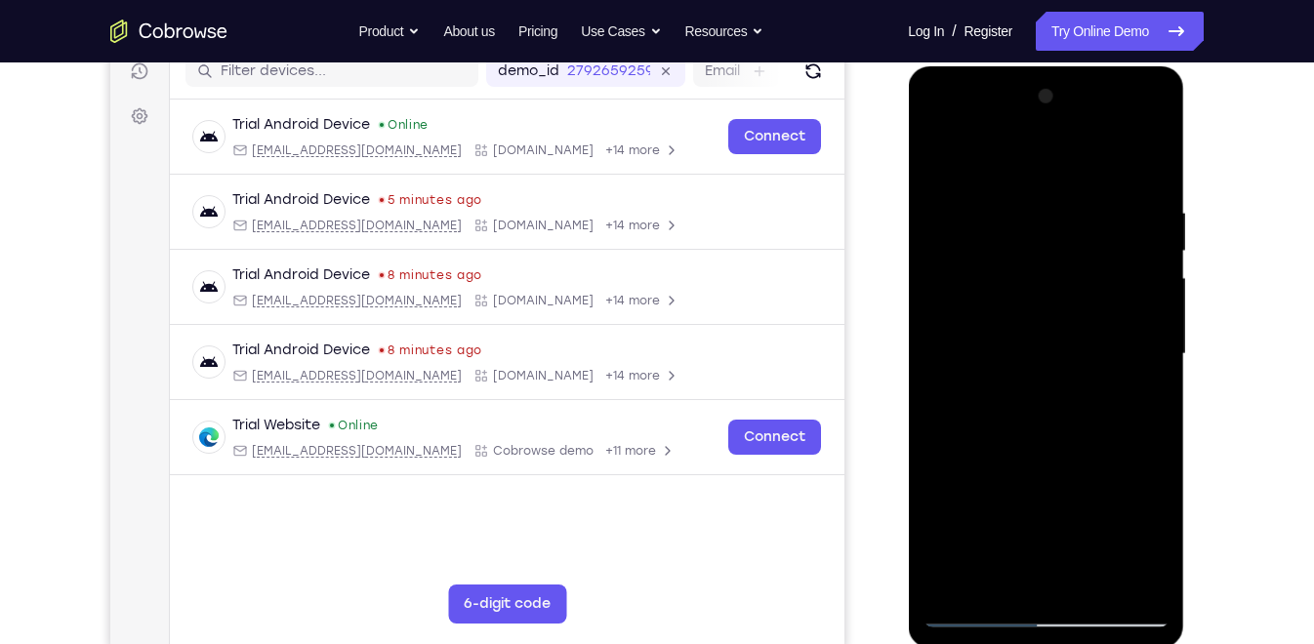
click at [1037, 464] on div at bounding box center [1045, 354] width 246 height 547
click at [934, 154] on div at bounding box center [1045, 354] width 246 height 547
click at [1014, 554] on div at bounding box center [1045, 354] width 246 height 547
click at [943, 162] on div at bounding box center [1045, 354] width 246 height 547
drag, startPoint x: 1011, startPoint y: 521, endPoint x: 1014, endPoint y: 347, distance: 174.7
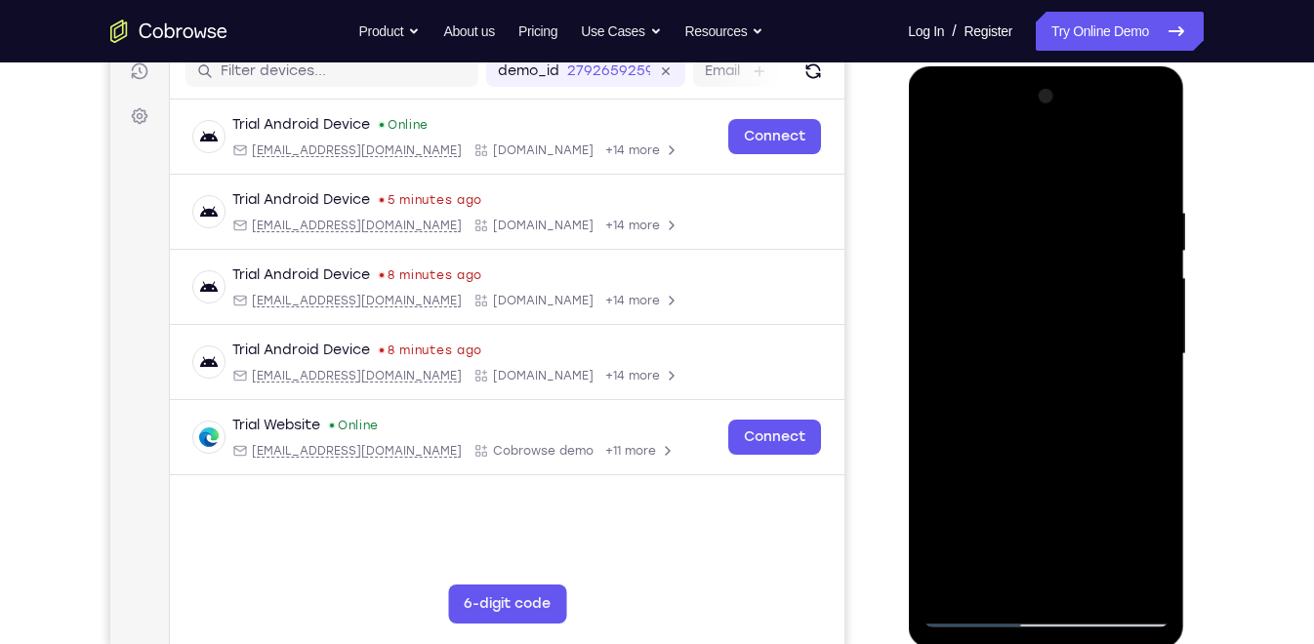
click at [1014, 347] on div at bounding box center [1045, 354] width 246 height 547
click at [939, 151] on div at bounding box center [1045, 354] width 246 height 547
drag, startPoint x: 1067, startPoint y: 299, endPoint x: 1056, endPoint y: 441, distance: 142.9
click at [1056, 441] on div at bounding box center [1045, 354] width 246 height 547
click at [1027, 206] on div at bounding box center [1045, 354] width 246 height 547
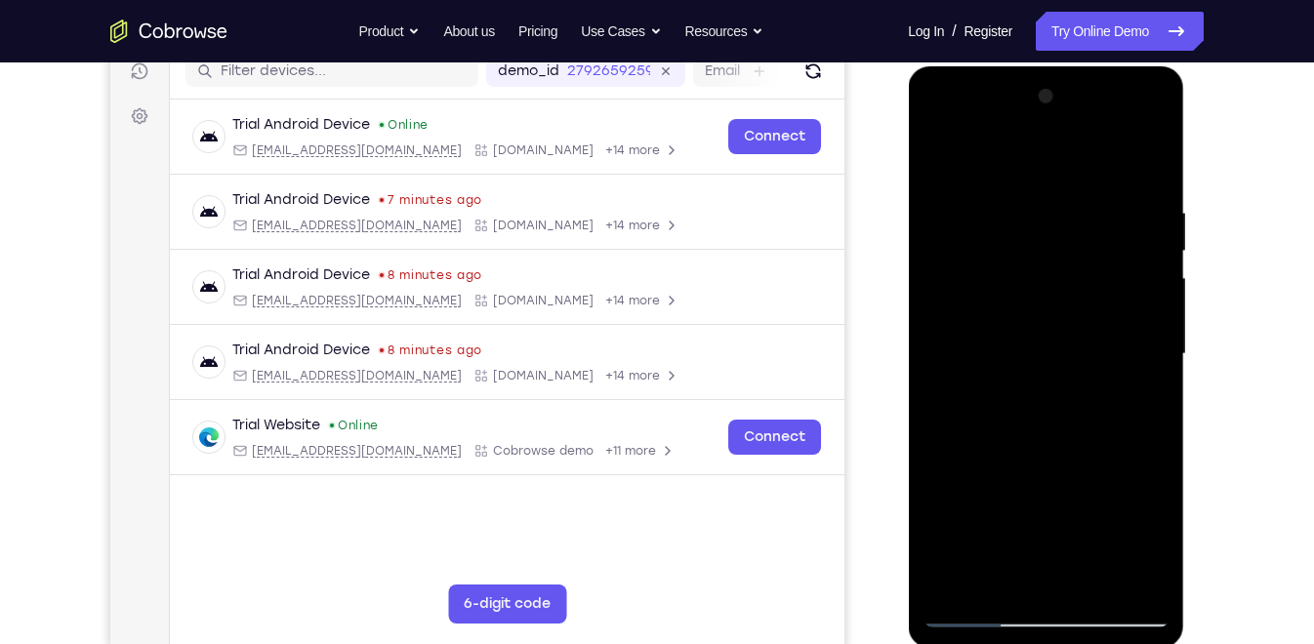
click at [1148, 577] on div at bounding box center [1045, 354] width 246 height 547
click at [1142, 407] on div at bounding box center [1045, 354] width 246 height 547
click at [1145, 571] on div at bounding box center [1045, 354] width 246 height 547
click at [1142, 434] on div at bounding box center [1045, 354] width 246 height 547
click at [1148, 575] on div at bounding box center [1045, 354] width 246 height 547
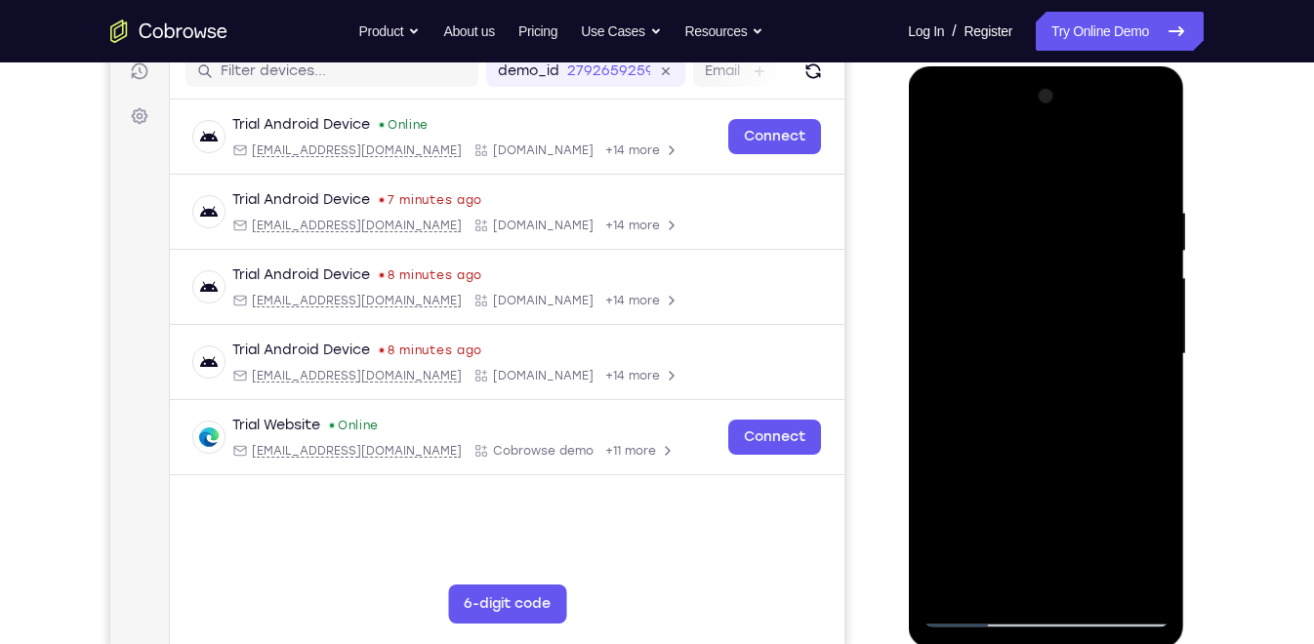
click at [1137, 404] on div at bounding box center [1045, 354] width 246 height 547
click at [1145, 575] on div at bounding box center [1045, 354] width 246 height 547
click at [1140, 340] on div at bounding box center [1045, 354] width 246 height 547
click at [1127, 571] on div at bounding box center [1045, 354] width 246 height 547
click at [952, 164] on div at bounding box center [1045, 354] width 246 height 547
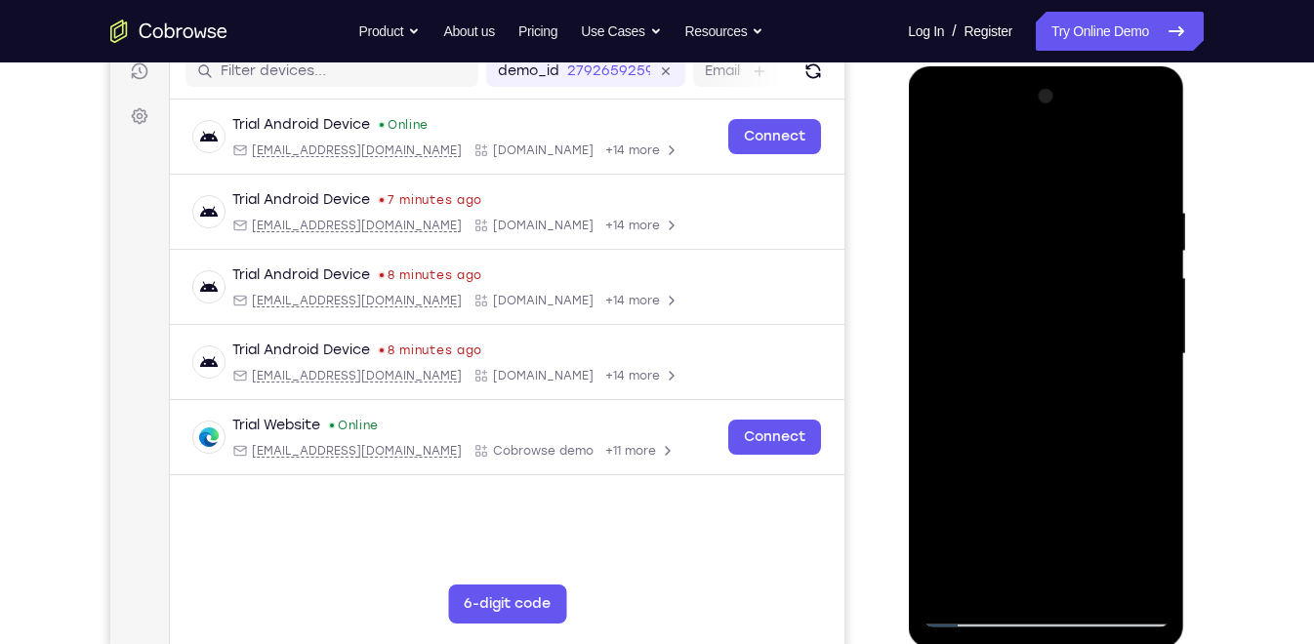
click at [964, 470] on div at bounding box center [1045, 354] width 246 height 547
click at [1160, 362] on div at bounding box center [1045, 354] width 246 height 547
click at [939, 158] on div at bounding box center [1045, 354] width 246 height 547
click at [939, 153] on div at bounding box center [1045, 354] width 246 height 547
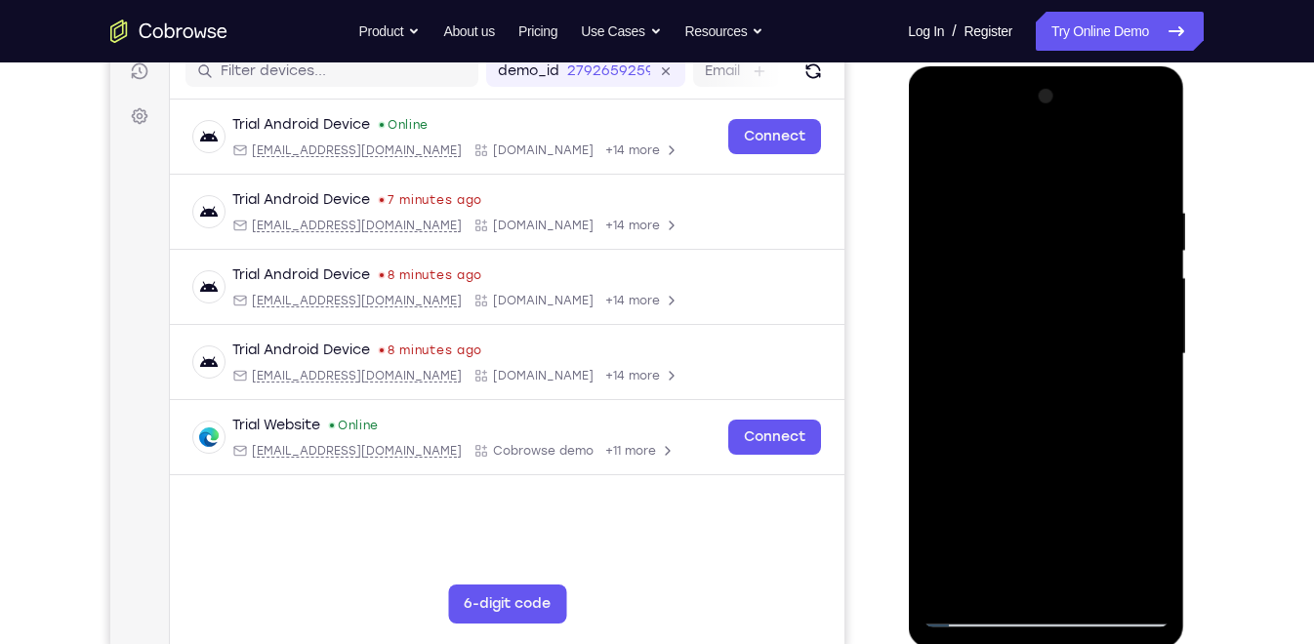
click at [1116, 225] on div at bounding box center [1045, 354] width 246 height 547
click at [1124, 579] on div at bounding box center [1045, 354] width 246 height 547
click at [1126, 351] on div at bounding box center [1045, 354] width 246 height 547
click at [1131, 193] on div at bounding box center [1045, 354] width 246 height 547
click at [1133, 261] on div at bounding box center [1045, 354] width 246 height 547
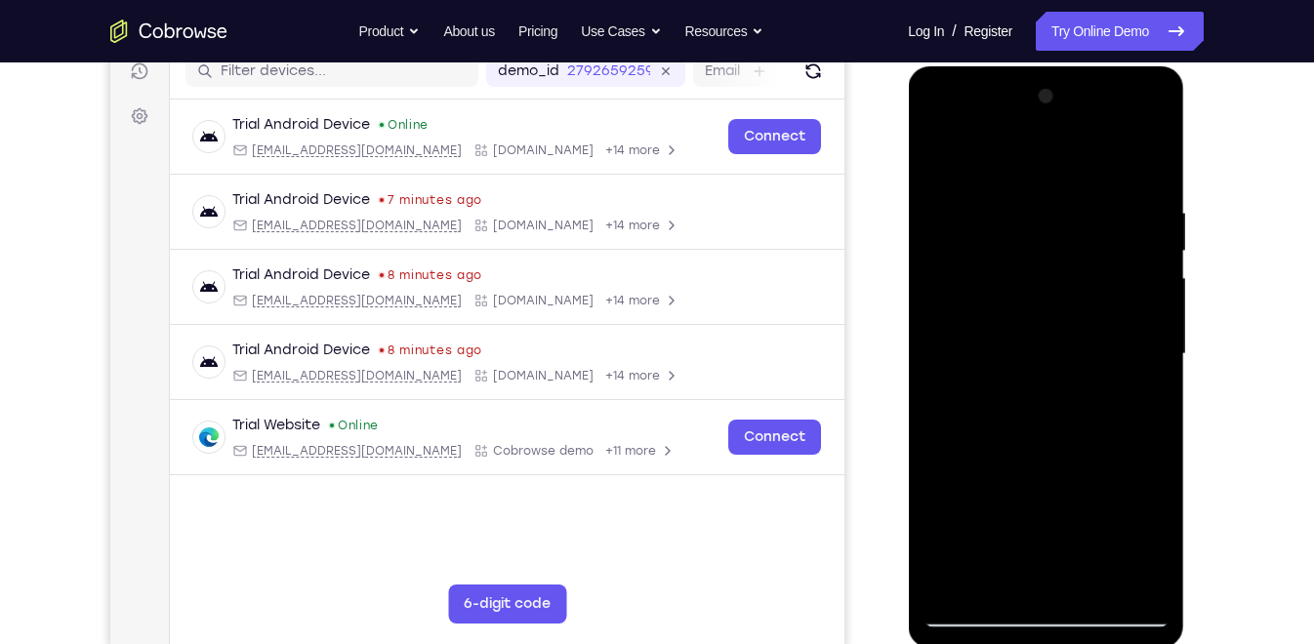
click at [1133, 261] on div at bounding box center [1045, 354] width 246 height 547
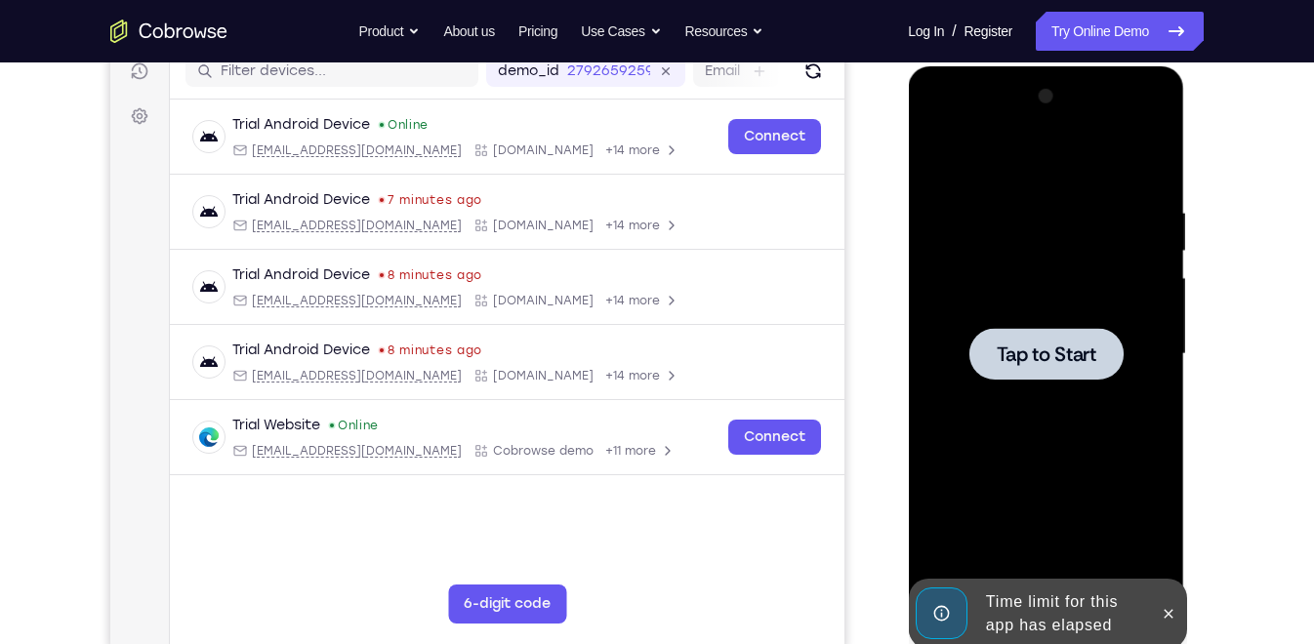
click at [1068, 379] on div at bounding box center [1045, 354] width 154 height 52
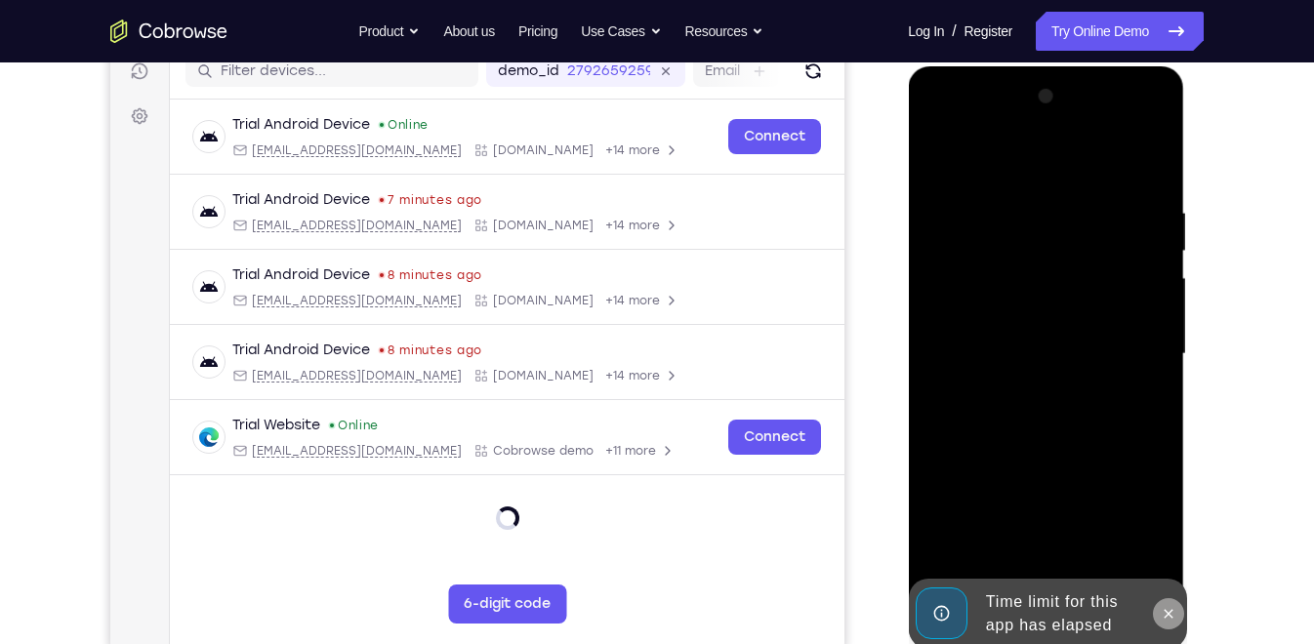
click at [1166, 579] on icon at bounding box center [1168, 614] width 16 height 16
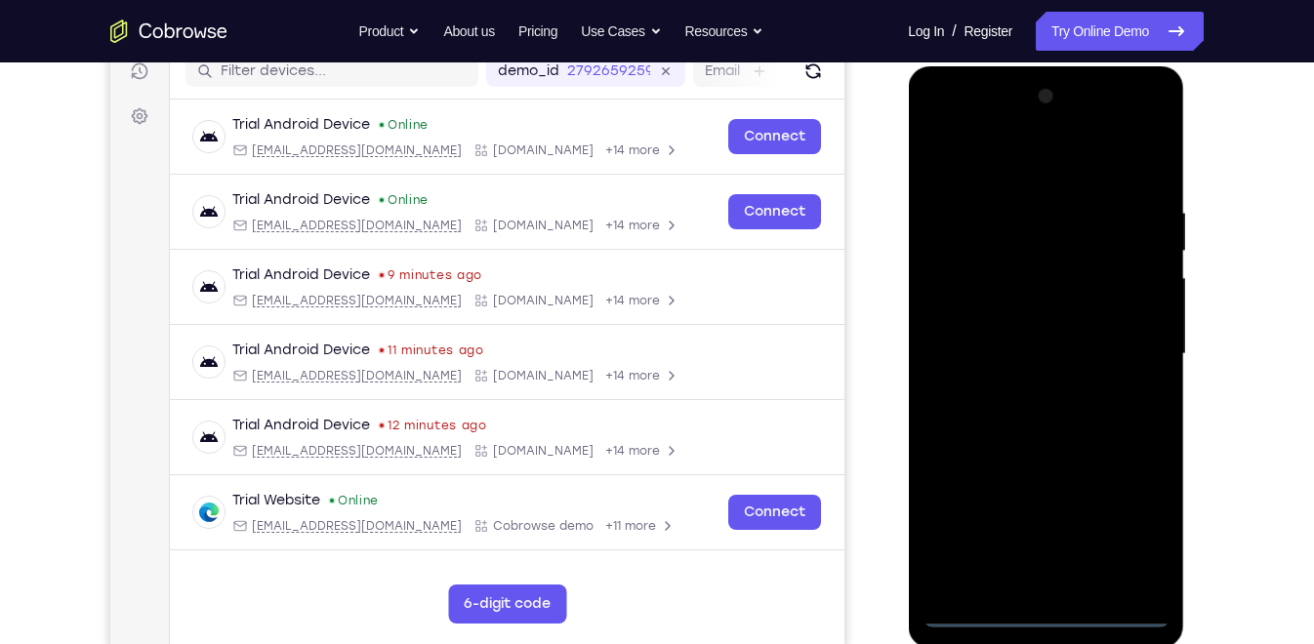
click at [1044, 579] on div at bounding box center [1045, 354] width 246 height 547
click at [1140, 524] on div at bounding box center [1045, 354] width 246 height 547
click at [938, 123] on div at bounding box center [1045, 354] width 246 height 547
click at [1133, 343] on div at bounding box center [1045, 354] width 246 height 547
click at [1020, 387] on div at bounding box center [1045, 354] width 246 height 547
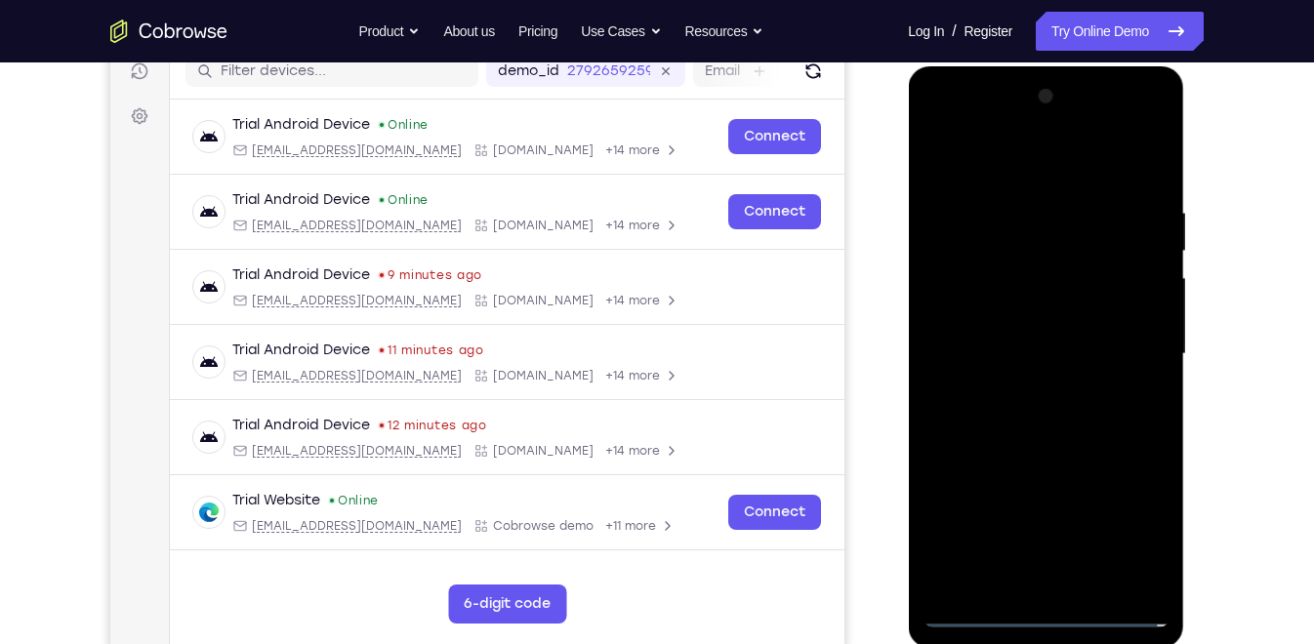
click at [1021, 322] on div at bounding box center [1045, 354] width 246 height 547
click at [1027, 302] on div at bounding box center [1045, 354] width 246 height 547
click at [1003, 349] on div at bounding box center [1045, 354] width 246 height 547
click at [1012, 417] on div at bounding box center [1045, 354] width 246 height 547
click at [1048, 438] on div at bounding box center [1045, 354] width 246 height 547
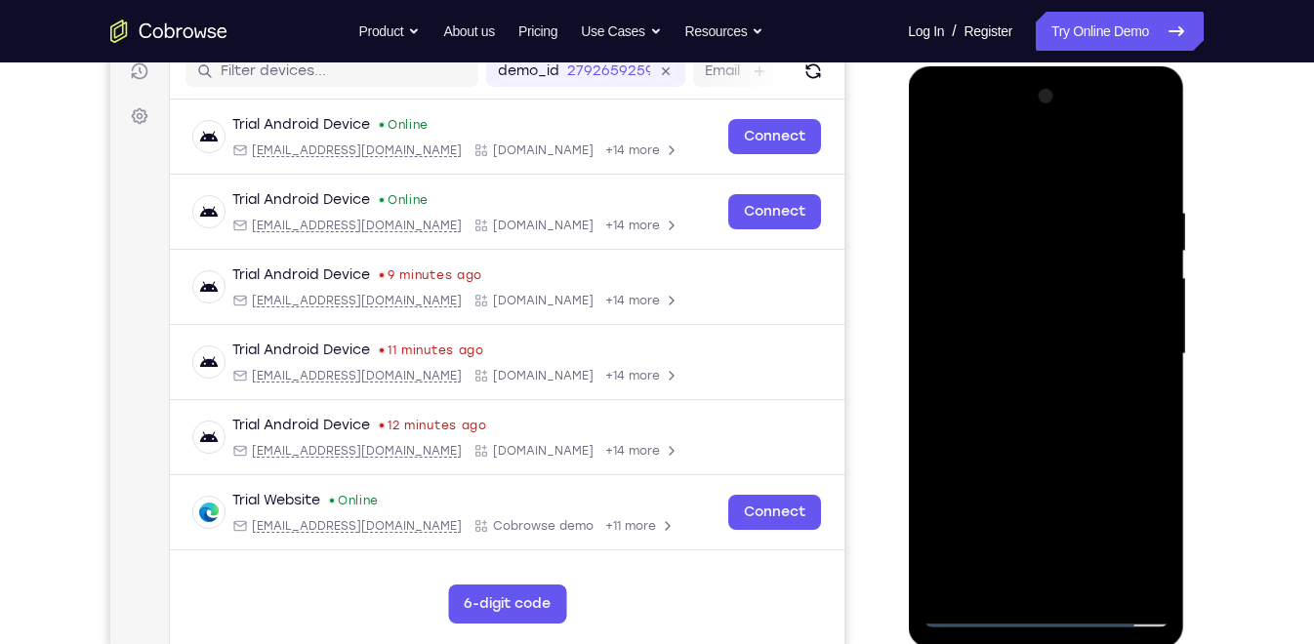
click at [1002, 209] on div at bounding box center [1045, 354] width 246 height 547
click at [1137, 217] on div at bounding box center [1045, 354] width 246 height 547
click at [1130, 231] on div at bounding box center [1045, 354] width 246 height 547
click at [1133, 249] on div at bounding box center [1045, 354] width 246 height 547
click at [1131, 344] on div at bounding box center [1045, 354] width 246 height 547
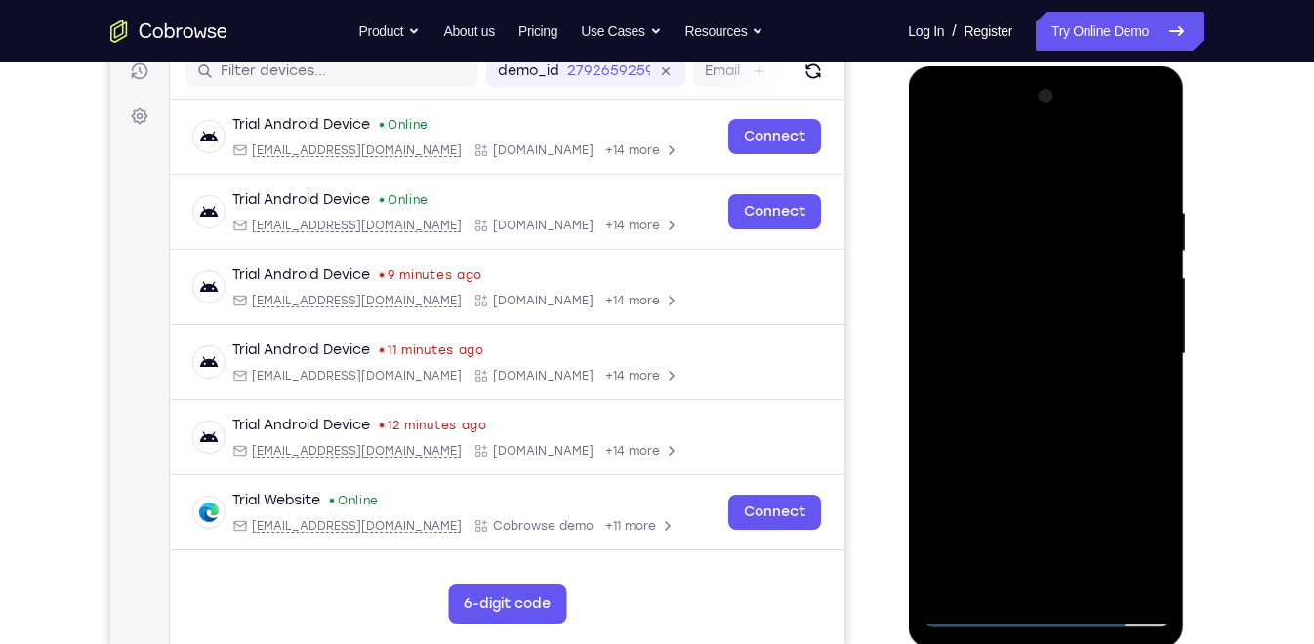
click at [1131, 344] on div at bounding box center [1045, 354] width 246 height 547
click at [1134, 320] on div at bounding box center [1045, 354] width 246 height 547
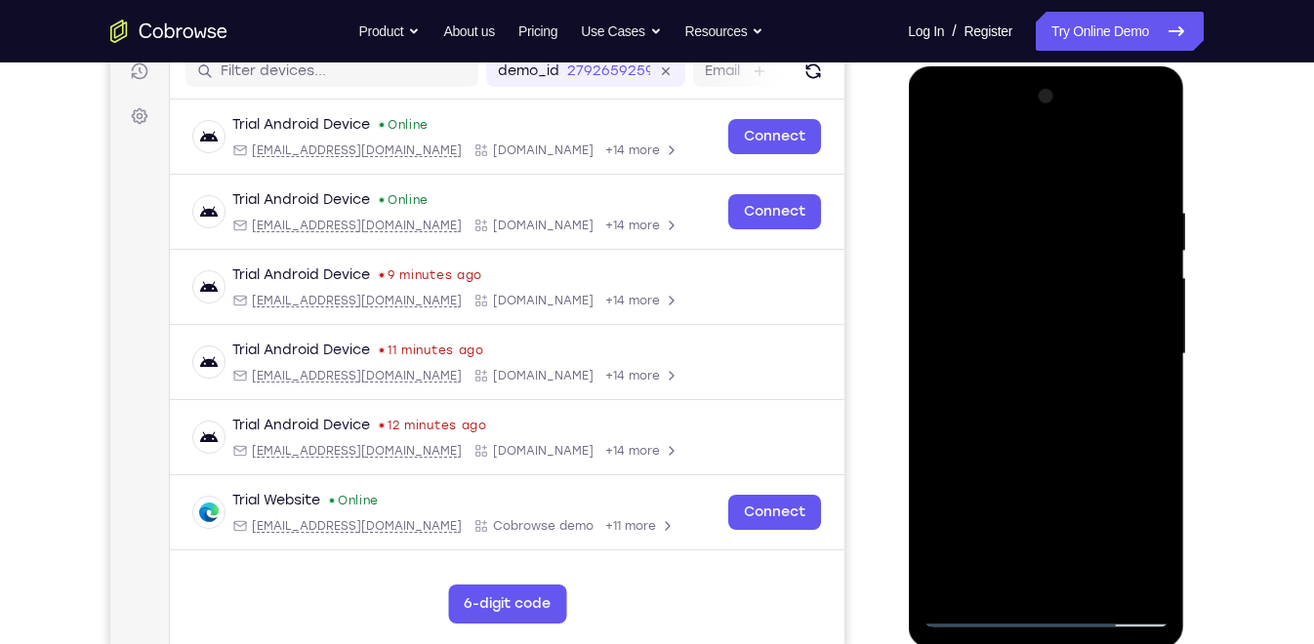
click at [1134, 320] on div at bounding box center [1045, 354] width 246 height 547
click at [1143, 158] on div at bounding box center [1045, 354] width 246 height 547
drag, startPoint x: 1063, startPoint y: 429, endPoint x: 1066, endPoint y: 164, distance: 265.5
click at [1066, 164] on div at bounding box center [1045, 354] width 246 height 547
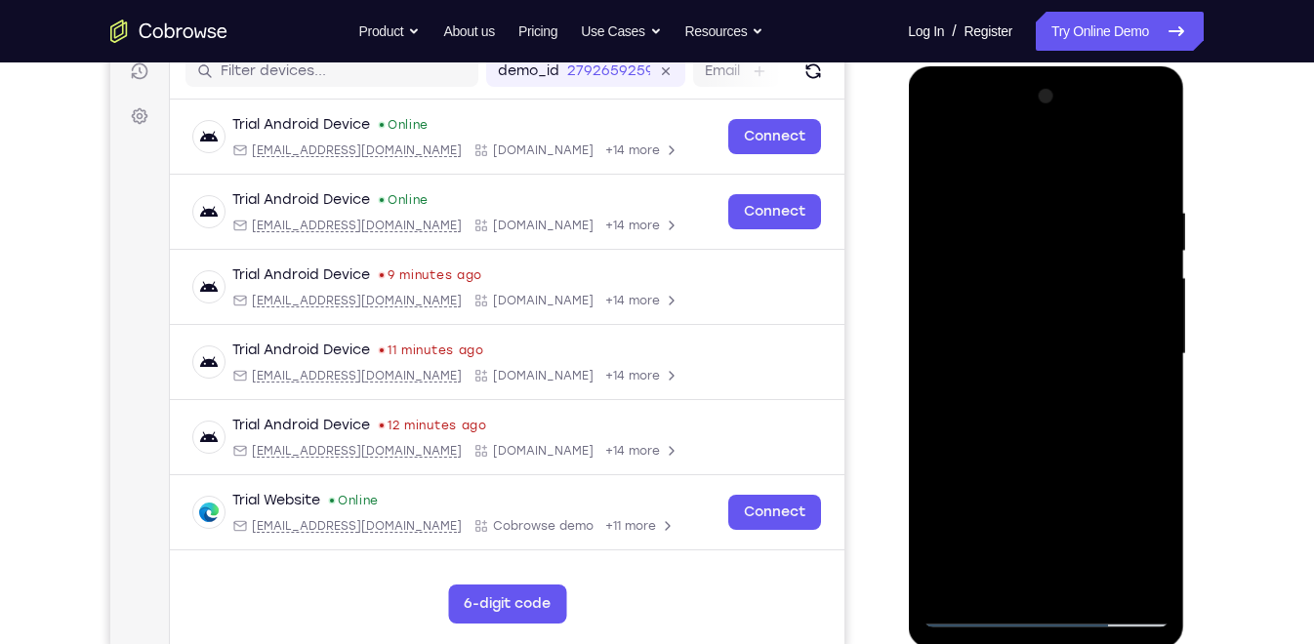
drag, startPoint x: 1048, startPoint y: 415, endPoint x: 1047, endPoint y: 205, distance: 209.9
click at [1047, 205] on div at bounding box center [1045, 354] width 246 height 547
drag, startPoint x: 1063, startPoint y: 364, endPoint x: 1063, endPoint y: 316, distance: 47.8
click at [1063, 316] on div at bounding box center [1045, 354] width 246 height 547
click at [1160, 334] on div at bounding box center [1045, 354] width 246 height 547
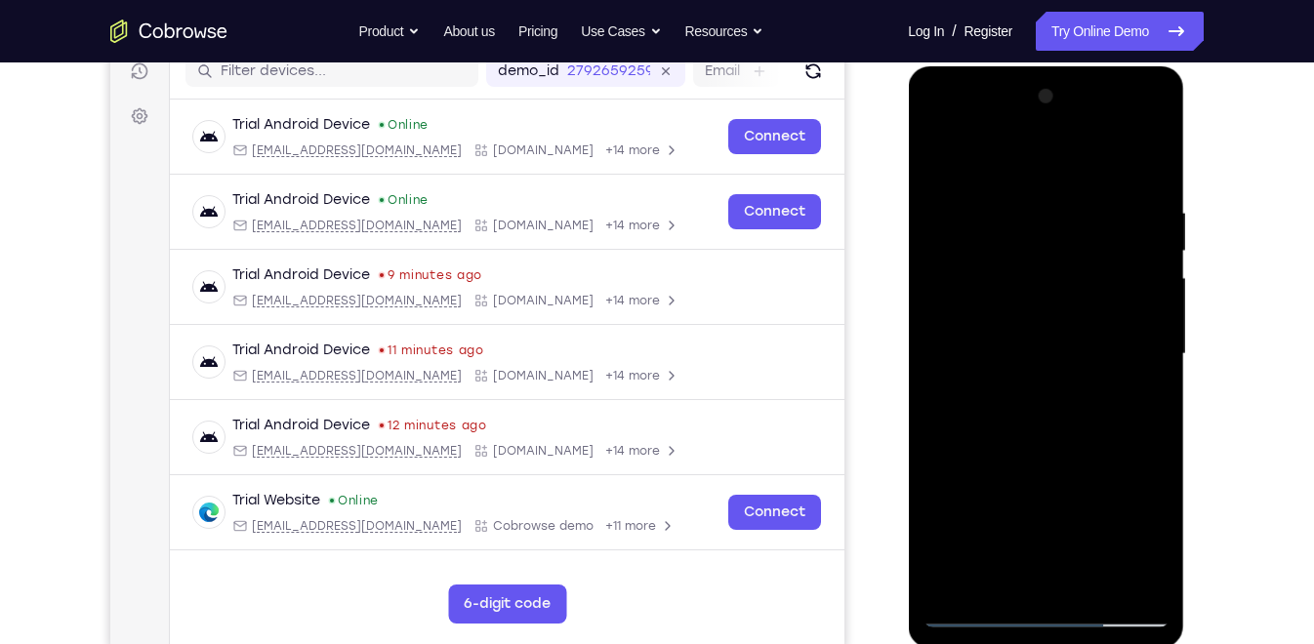
click at [1160, 334] on div at bounding box center [1045, 354] width 246 height 547
drag, startPoint x: 1081, startPoint y: 401, endPoint x: 1070, endPoint y: 210, distance: 191.6
click at [1070, 210] on div at bounding box center [1045, 354] width 246 height 547
drag, startPoint x: 1059, startPoint y: 386, endPoint x: 1074, endPoint y: 191, distance: 194.8
click at [1074, 191] on div at bounding box center [1045, 354] width 246 height 547
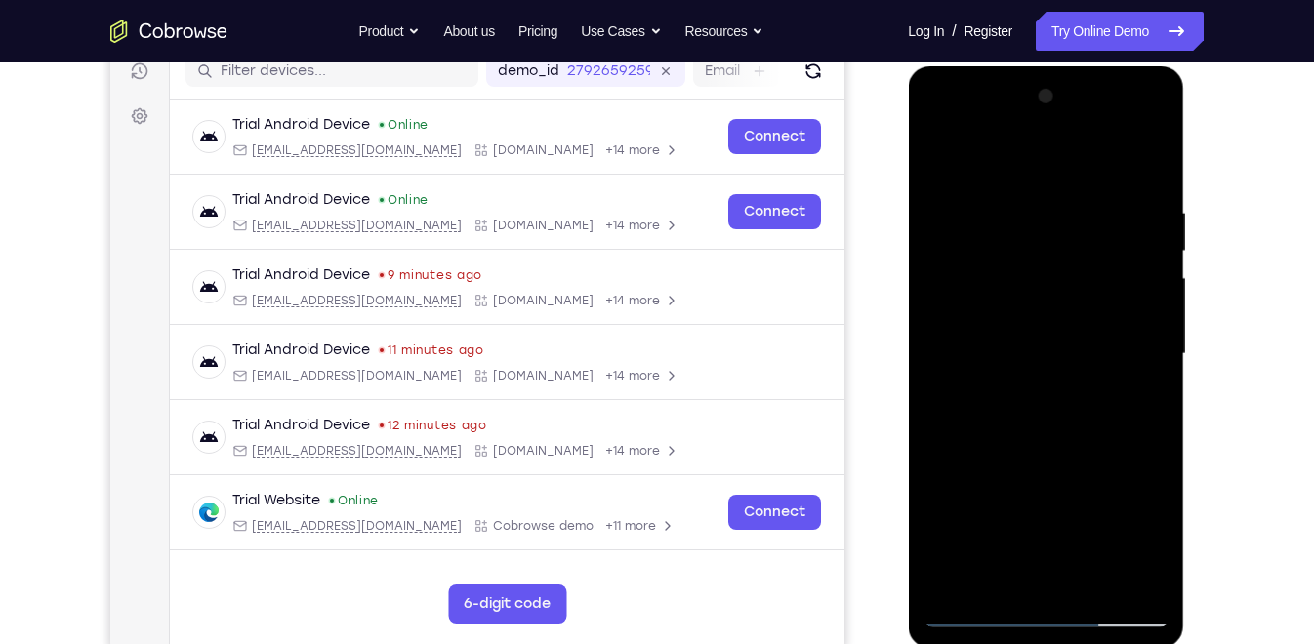
drag, startPoint x: 1057, startPoint y: 372, endPoint x: 1057, endPoint y: 269, distance: 102.5
click at [1057, 269] on div at bounding box center [1045, 354] width 246 height 547
click at [939, 474] on div at bounding box center [1045, 354] width 246 height 547
drag, startPoint x: 1047, startPoint y: 449, endPoint x: 1060, endPoint y: 220, distance: 229.7
click at [1060, 220] on div at bounding box center [1045, 354] width 246 height 547
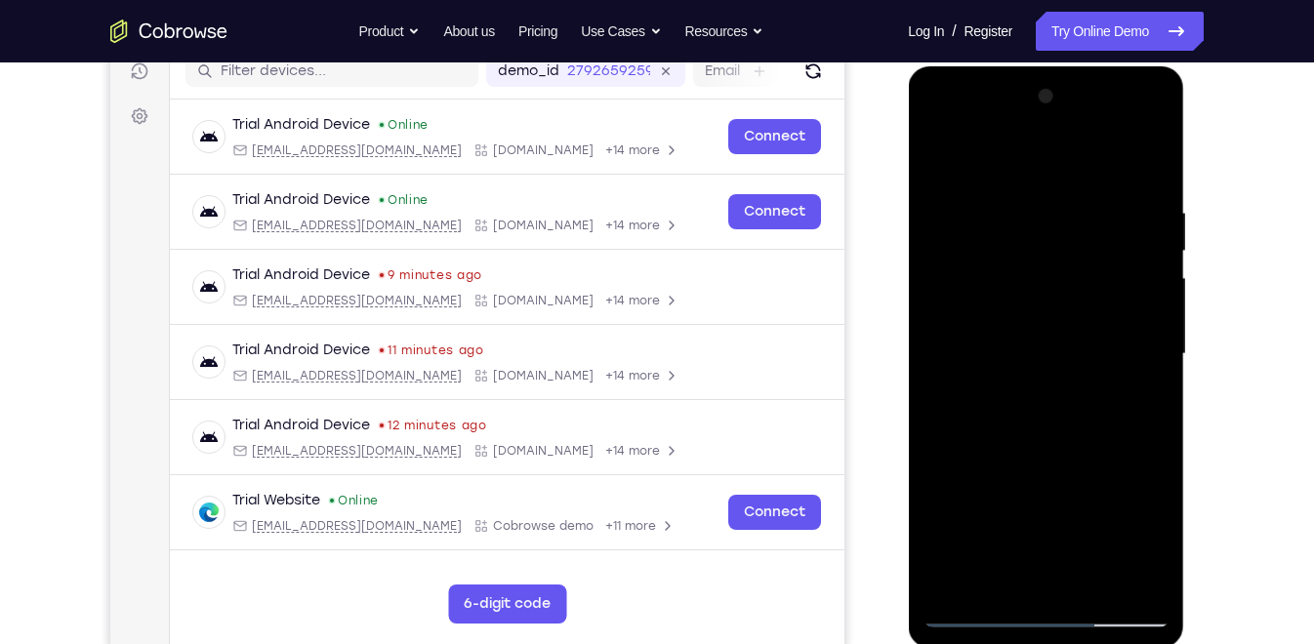
drag, startPoint x: 1050, startPoint y: 476, endPoint x: 1054, endPoint y: 186, distance: 289.9
click at [1054, 186] on div at bounding box center [1045, 354] width 246 height 547
click at [1157, 555] on div at bounding box center [1045, 354] width 246 height 547
drag, startPoint x: 1050, startPoint y: 489, endPoint x: 1021, endPoint y: 254, distance: 237.1
click at [1021, 254] on div at bounding box center [1045, 354] width 246 height 547
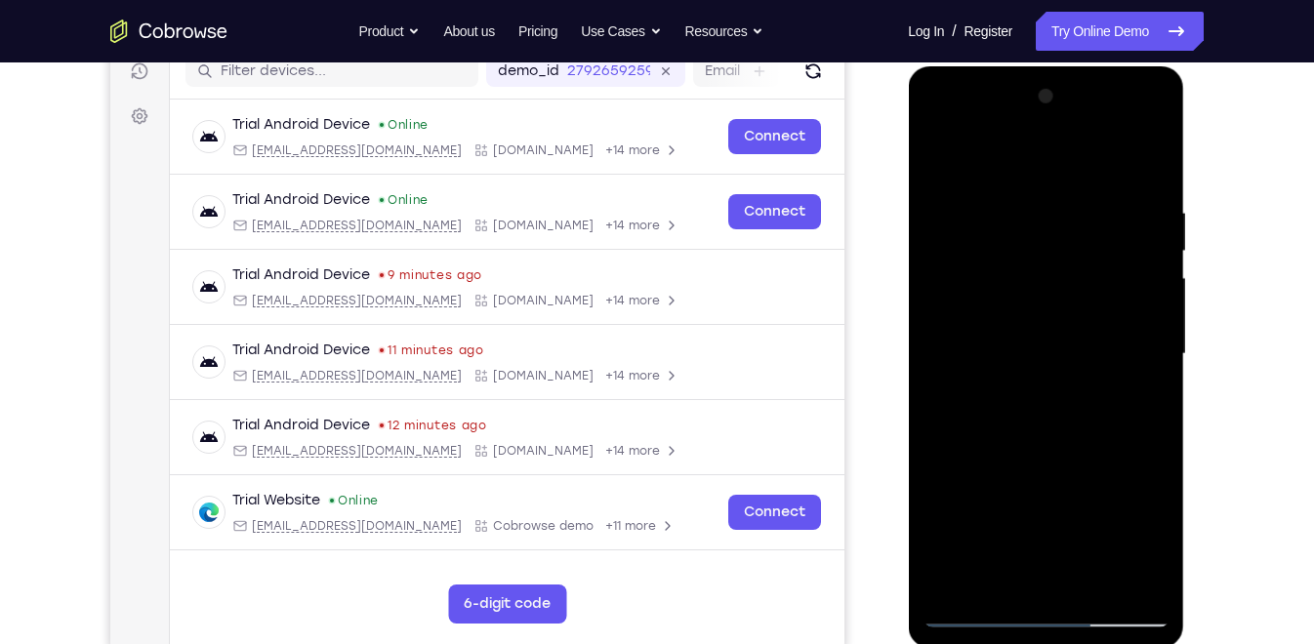
drag, startPoint x: 1084, startPoint y: 414, endPoint x: 1087, endPoint y: 308, distance: 105.5
click at [1087, 308] on div at bounding box center [1045, 354] width 246 height 547
click at [1156, 292] on div at bounding box center [1045, 354] width 246 height 547
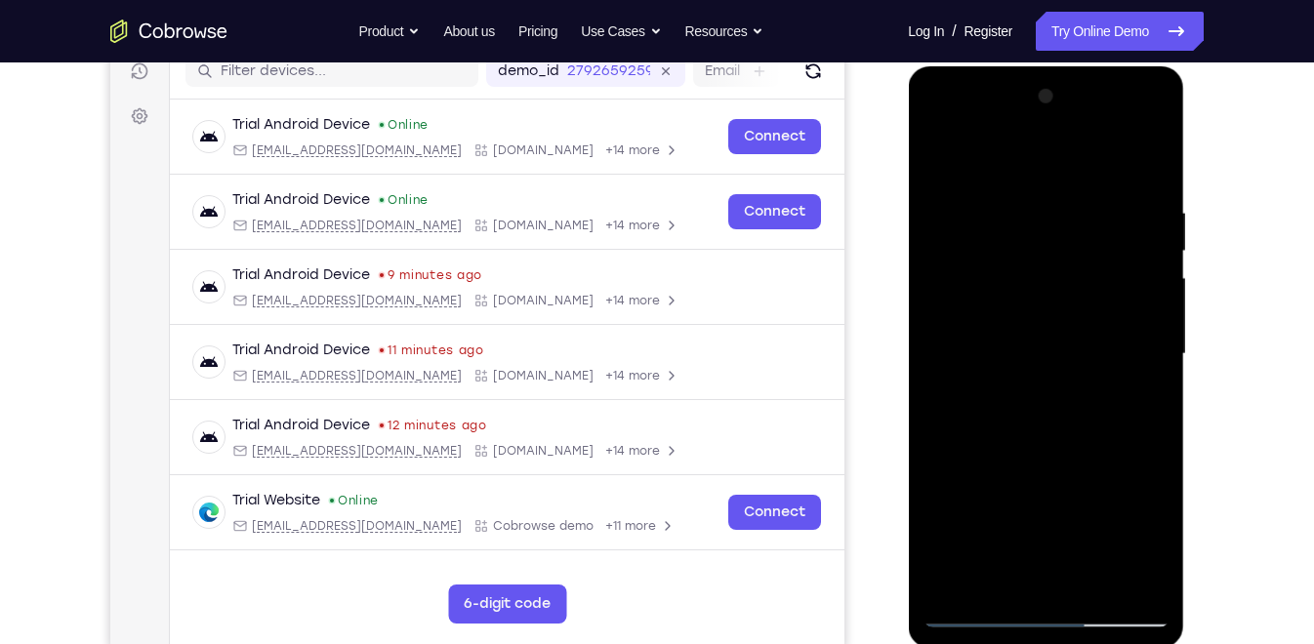
click at [941, 467] on div at bounding box center [1045, 354] width 246 height 547
drag, startPoint x: 1044, startPoint y: 495, endPoint x: 1051, endPoint y: 212, distance: 283.2
click at [1051, 212] on div at bounding box center [1045, 354] width 246 height 547
drag, startPoint x: 1044, startPoint y: 453, endPoint x: 1047, endPoint y: 317, distance: 135.7
click at [1047, 317] on div at bounding box center [1045, 354] width 246 height 547
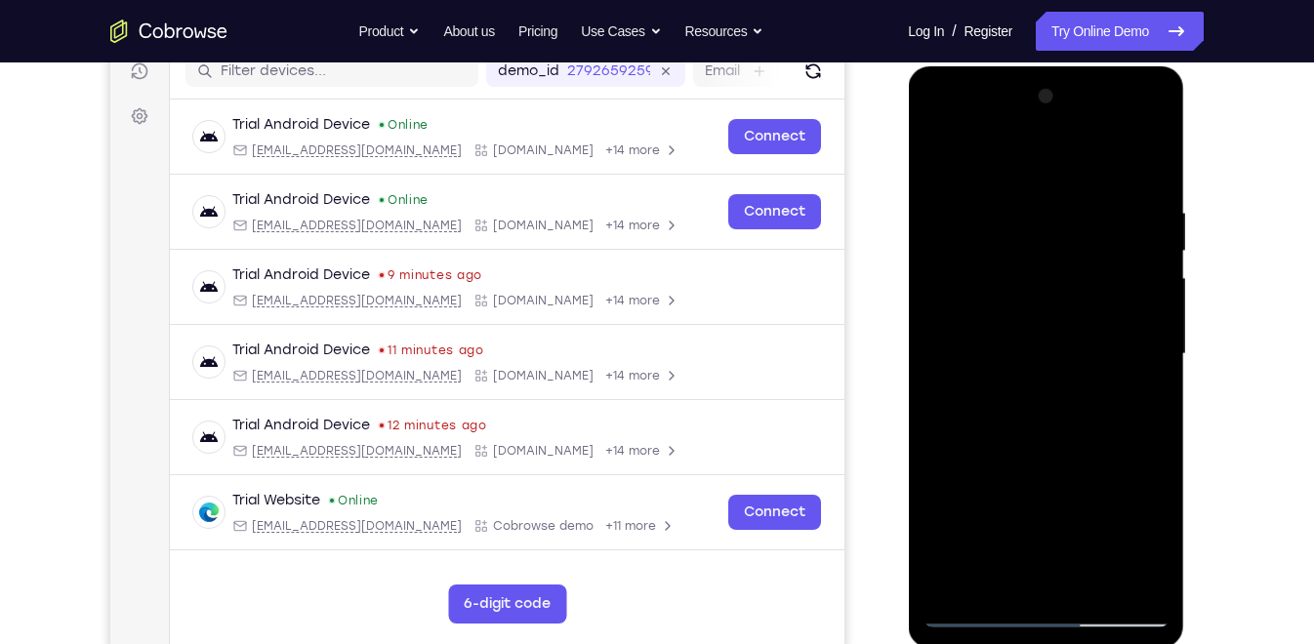
drag, startPoint x: 1088, startPoint y: 372, endPoint x: 1091, endPoint y: 454, distance: 82.0
click at [1091, 454] on div at bounding box center [1045, 354] width 246 height 547
drag, startPoint x: 1067, startPoint y: 480, endPoint x: 1067, endPoint y: 204, distance: 276.2
click at [1067, 204] on div at bounding box center [1045, 354] width 246 height 547
drag, startPoint x: 1068, startPoint y: 451, endPoint x: 1069, endPoint y: 290, distance: 161.1
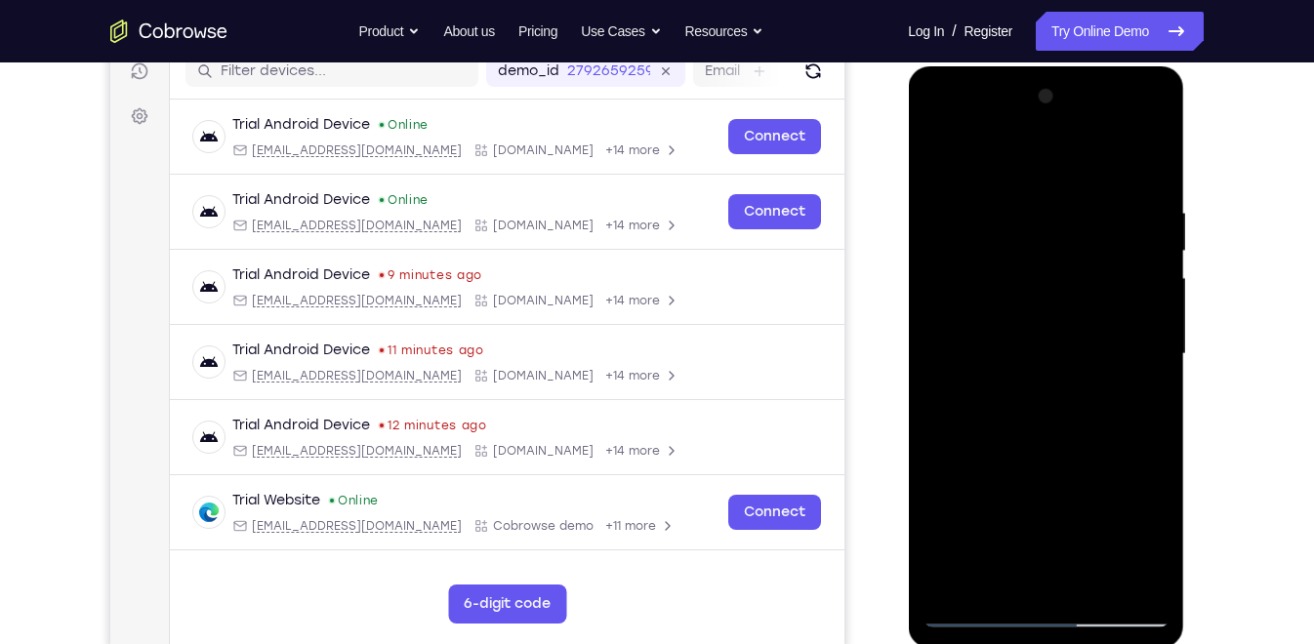
click at [1069, 290] on div at bounding box center [1045, 354] width 246 height 547
click at [942, 529] on div at bounding box center [1045, 354] width 246 height 547
drag, startPoint x: 1046, startPoint y: 454, endPoint x: 1053, endPoint y: 227, distance: 226.6
click at [1053, 227] on div at bounding box center [1045, 354] width 246 height 547
drag, startPoint x: 1046, startPoint y: 486, endPoint x: 1061, endPoint y: 179, distance: 307.8
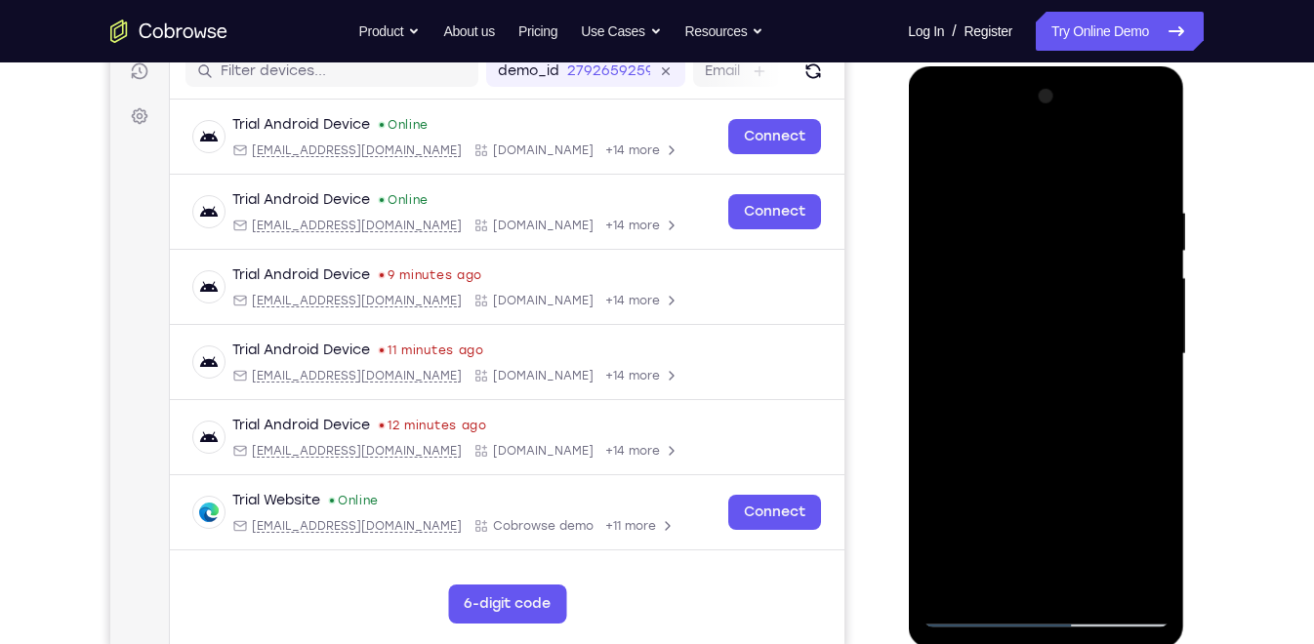
click at [1061, 179] on div at bounding box center [1045, 354] width 246 height 547
drag, startPoint x: 1053, startPoint y: 475, endPoint x: 1068, endPoint y: 225, distance: 251.3
click at [1068, 225] on div at bounding box center [1045, 354] width 246 height 547
drag, startPoint x: 1064, startPoint y: 451, endPoint x: 1058, endPoint y: 264, distance: 187.5
click at [1058, 264] on div at bounding box center [1045, 354] width 246 height 547
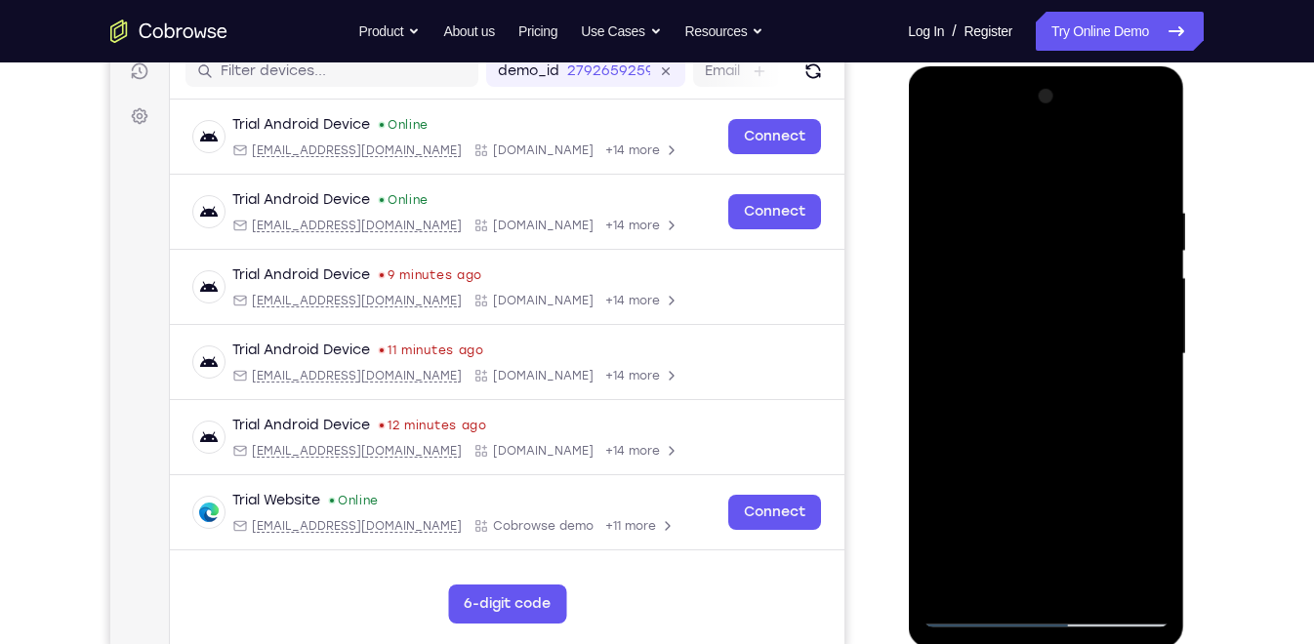
click at [1157, 301] on div at bounding box center [1045, 354] width 246 height 547
click at [1151, 312] on div at bounding box center [1045, 354] width 246 height 547
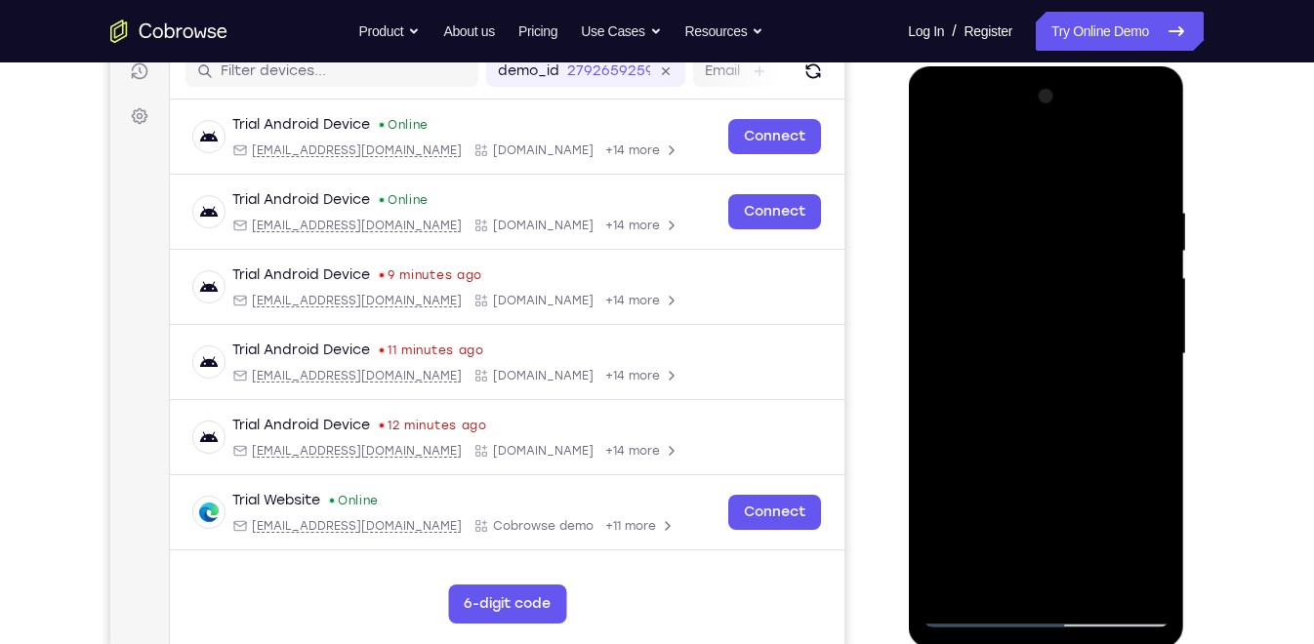
click at [1152, 304] on div at bounding box center [1045, 354] width 246 height 547
drag, startPoint x: 1082, startPoint y: 434, endPoint x: 1100, endPoint y: 179, distance: 256.4
click at [1100, 179] on div at bounding box center [1045, 354] width 246 height 547
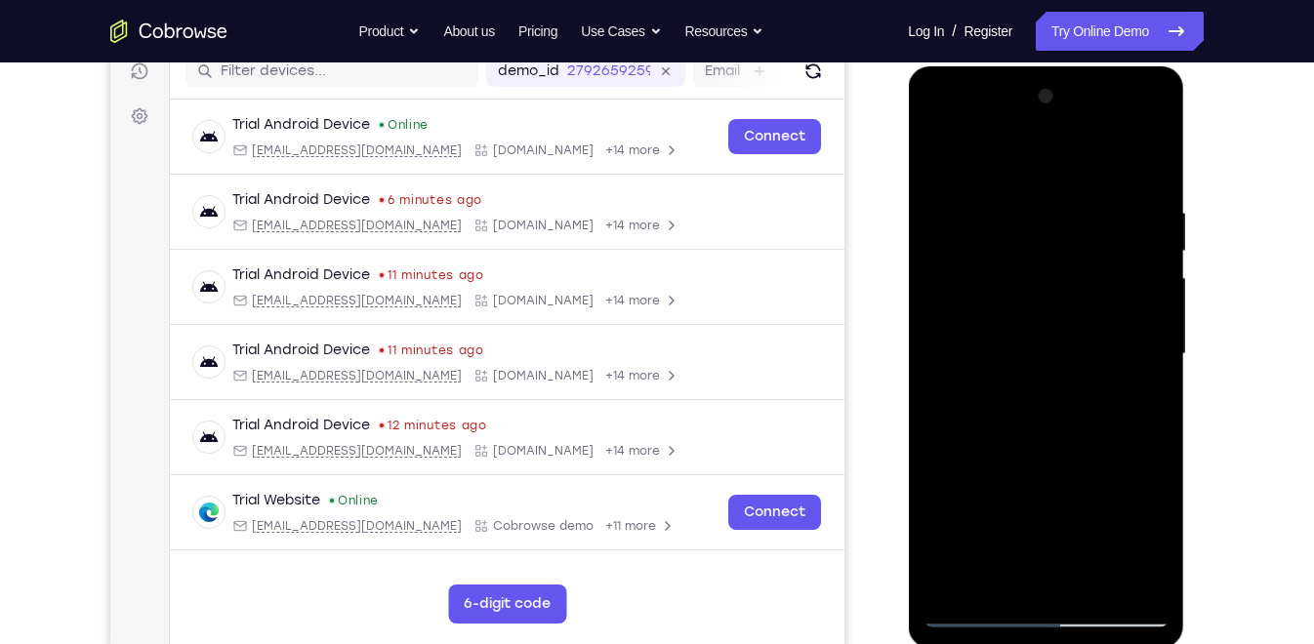
drag, startPoint x: 1070, startPoint y: 477, endPoint x: 1059, endPoint y: 251, distance: 226.7
click at [1059, 251] on div at bounding box center [1045, 354] width 246 height 547
click at [937, 419] on div at bounding box center [1045, 354] width 246 height 547
drag, startPoint x: 1013, startPoint y: 454, endPoint x: 1010, endPoint y: 220, distance: 234.3
click at [1010, 220] on div at bounding box center [1045, 354] width 246 height 547
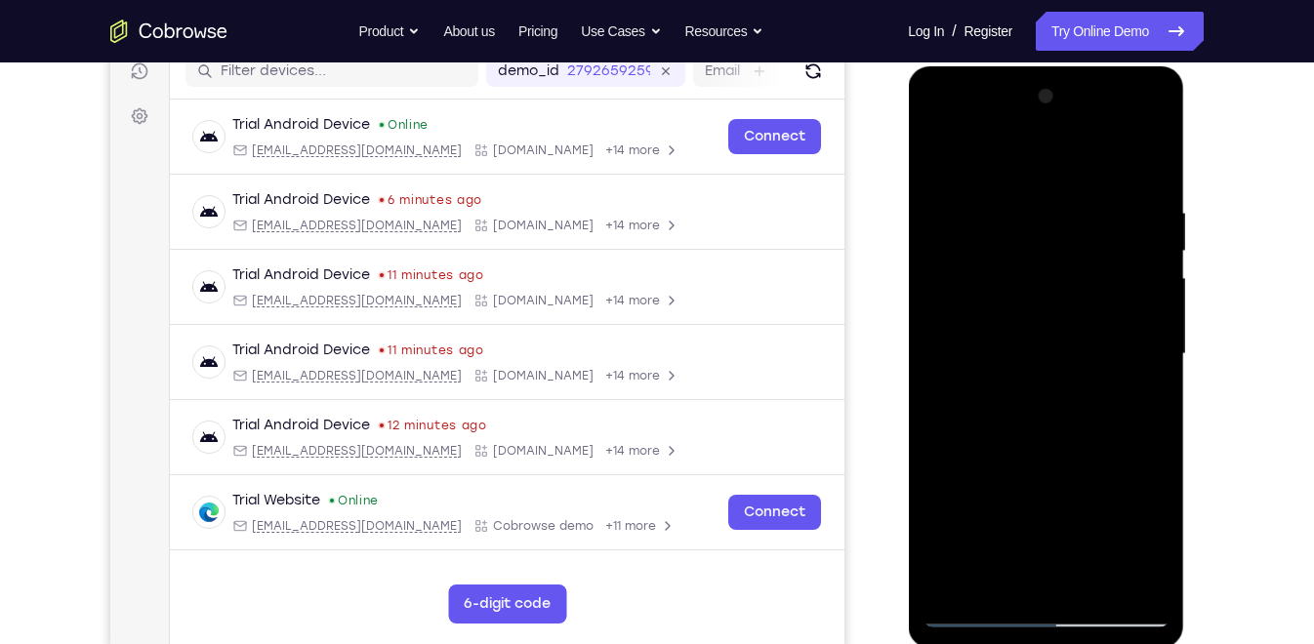
drag, startPoint x: 1043, startPoint y: 430, endPoint x: 1050, endPoint y: 342, distance: 89.1
click at [1050, 342] on div at bounding box center [1045, 354] width 246 height 547
click at [1156, 371] on div at bounding box center [1045, 354] width 246 height 547
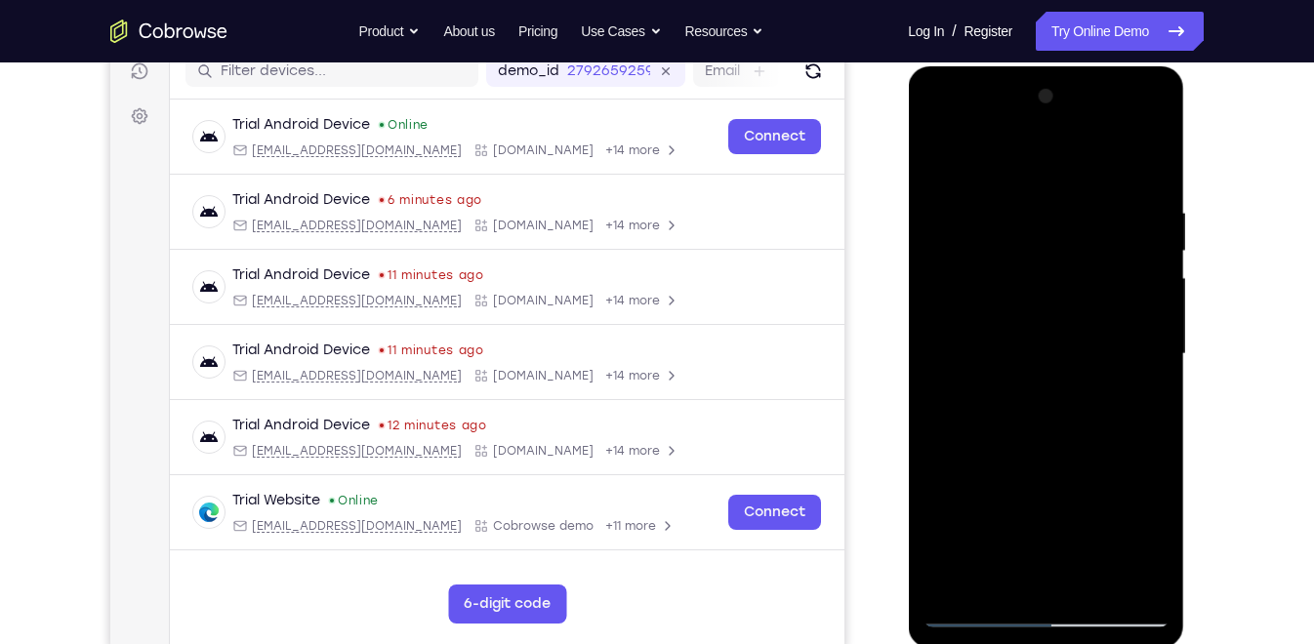
click at [1156, 371] on div at bounding box center [1045, 354] width 246 height 547
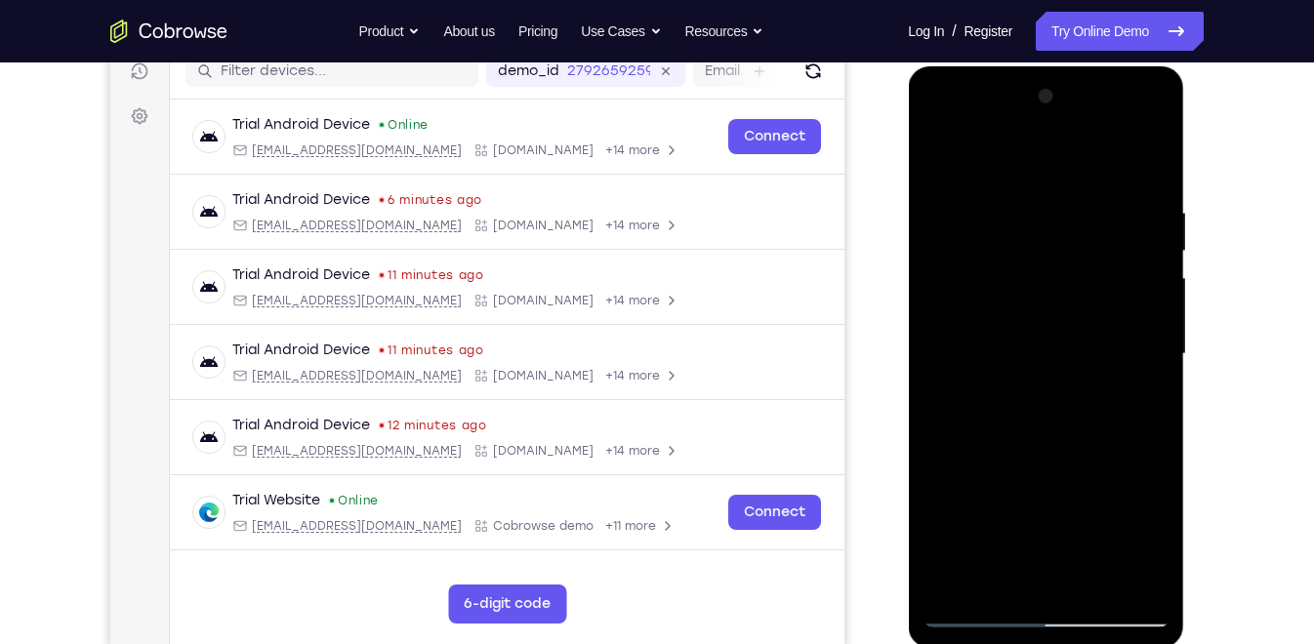
drag, startPoint x: 1054, startPoint y: 458, endPoint x: 1066, endPoint y: 215, distance: 243.3
click at [1066, 215] on div at bounding box center [1045, 354] width 246 height 547
drag, startPoint x: 1097, startPoint y: 460, endPoint x: 1078, endPoint y: 158, distance: 302.3
click at [1078, 158] on div at bounding box center [1045, 354] width 246 height 547
drag, startPoint x: 1072, startPoint y: 425, endPoint x: 1075, endPoint y: 227, distance: 197.2
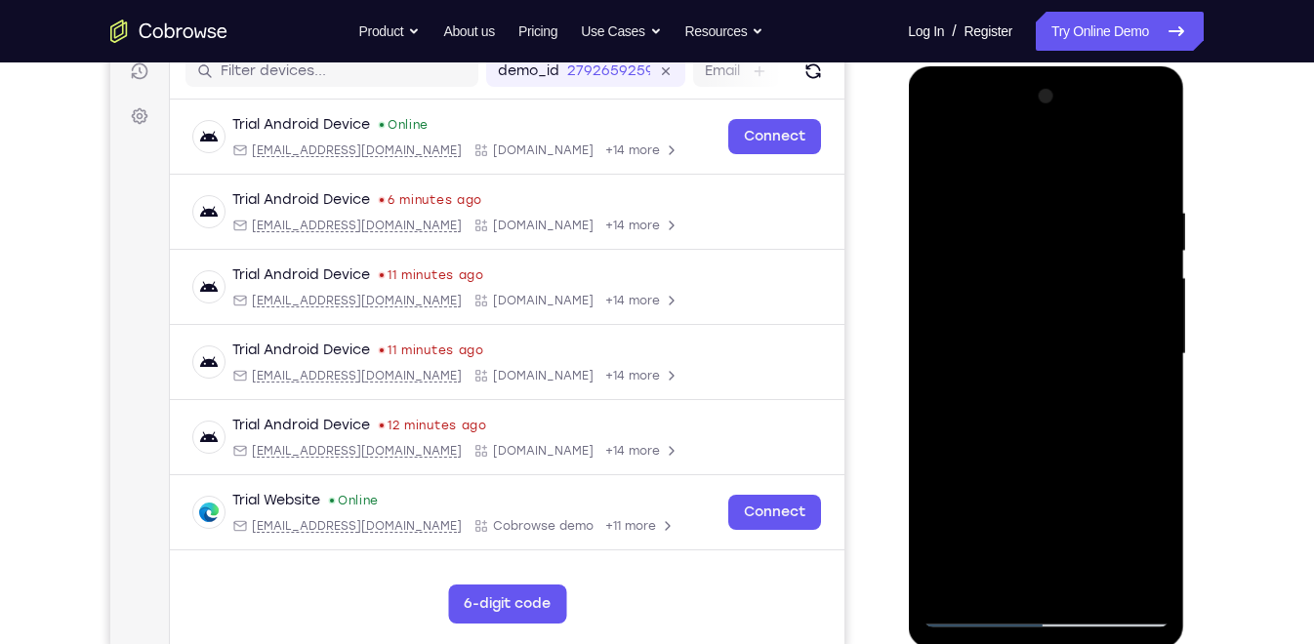
click at [1075, 227] on div at bounding box center [1045, 354] width 246 height 547
drag, startPoint x: 1082, startPoint y: 425, endPoint x: 1074, endPoint y: 317, distance: 107.7
click at [1074, 317] on div at bounding box center [1045, 354] width 246 height 547
drag, startPoint x: 1090, startPoint y: 412, endPoint x: 1086, endPoint y: 176, distance: 236.3
click at [1086, 176] on div at bounding box center [1045, 354] width 246 height 547
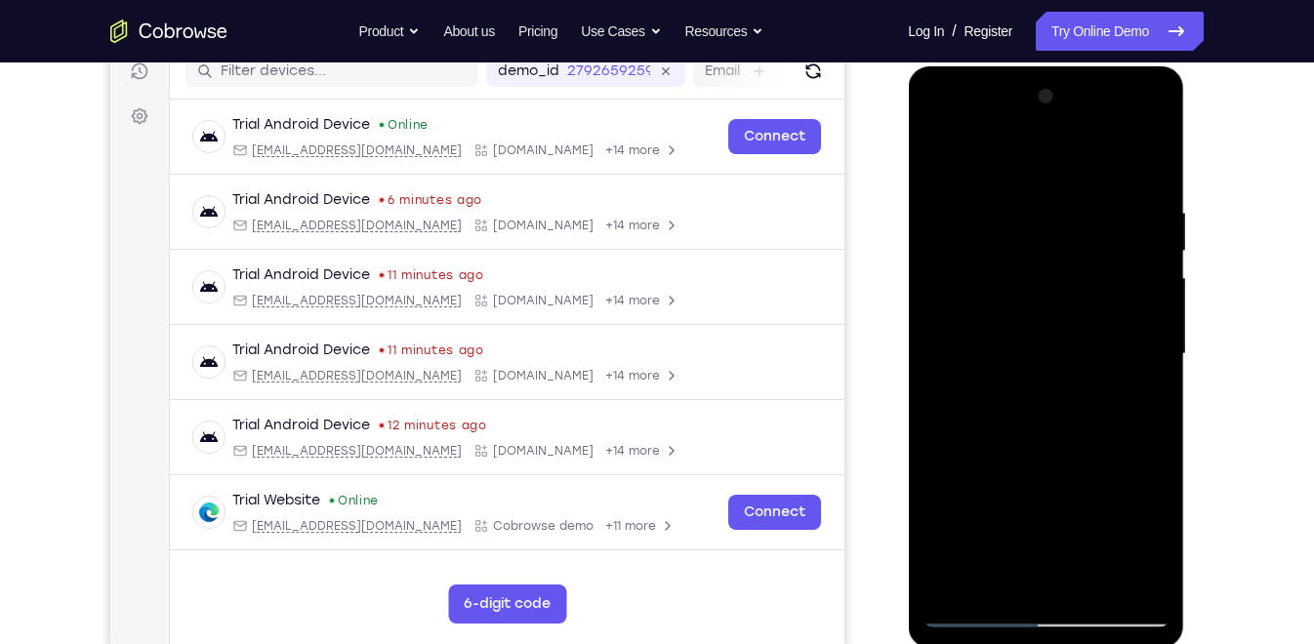
drag, startPoint x: 1095, startPoint y: 404, endPoint x: 1079, endPoint y: 229, distance: 175.5
click at [1079, 229] on div at bounding box center [1045, 354] width 246 height 547
drag, startPoint x: 1079, startPoint y: 407, endPoint x: 1075, endPoint y: 288, distance: 119.1
click at [1075, 288] on div at bounding box center [1045, 354] width 246 height 547
click at [988, 464] on div at bounding box center [1045, 354] width 246 height 547
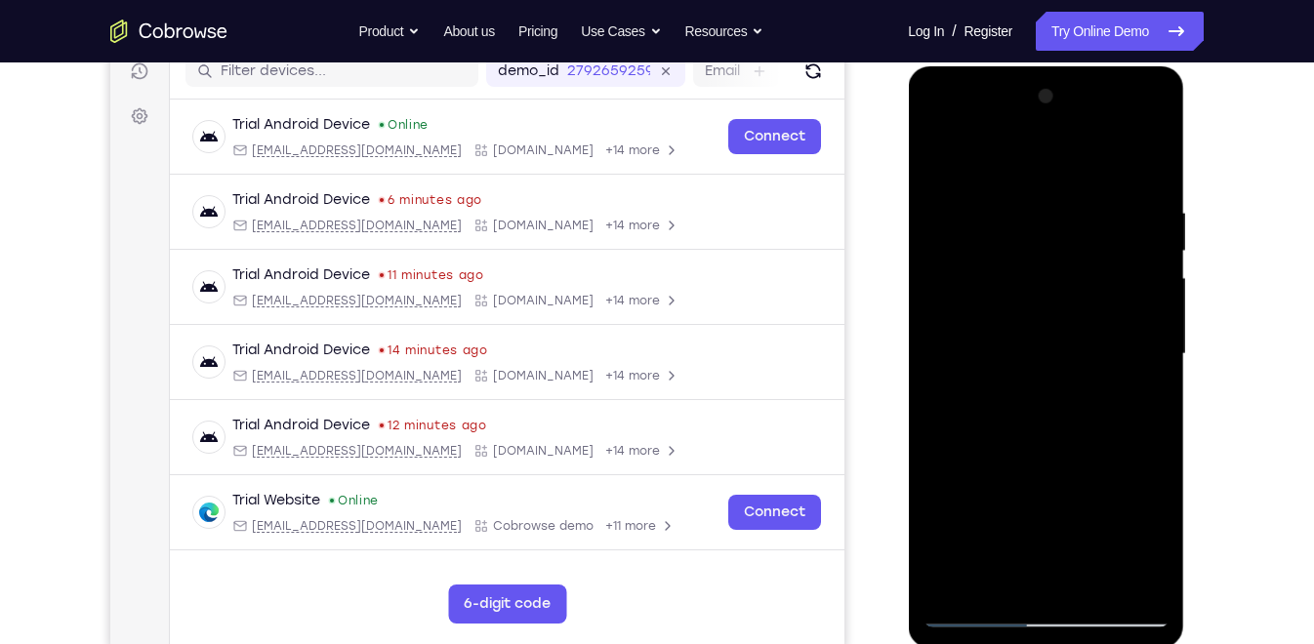
drag, startPoint x: 1062, startPoint y: 502, endPoint x: 1052, endPoint y: 215, distance: 287.1
click at [1052, 215] on div at bounding box center [1045, 354] width 246 height 547
drag, startPoint x: 1055, startPoint y: 434, endPoint x: 1054, endPoint y: 224, distance: 210.8
click at [1054, 224] on div at bounding box center [1045, 354] width 246 height 547
drag, startPoint x: 1075, startPoint y: 447, endPoint x: 1081, endPoint y: 195, distance: 251.9
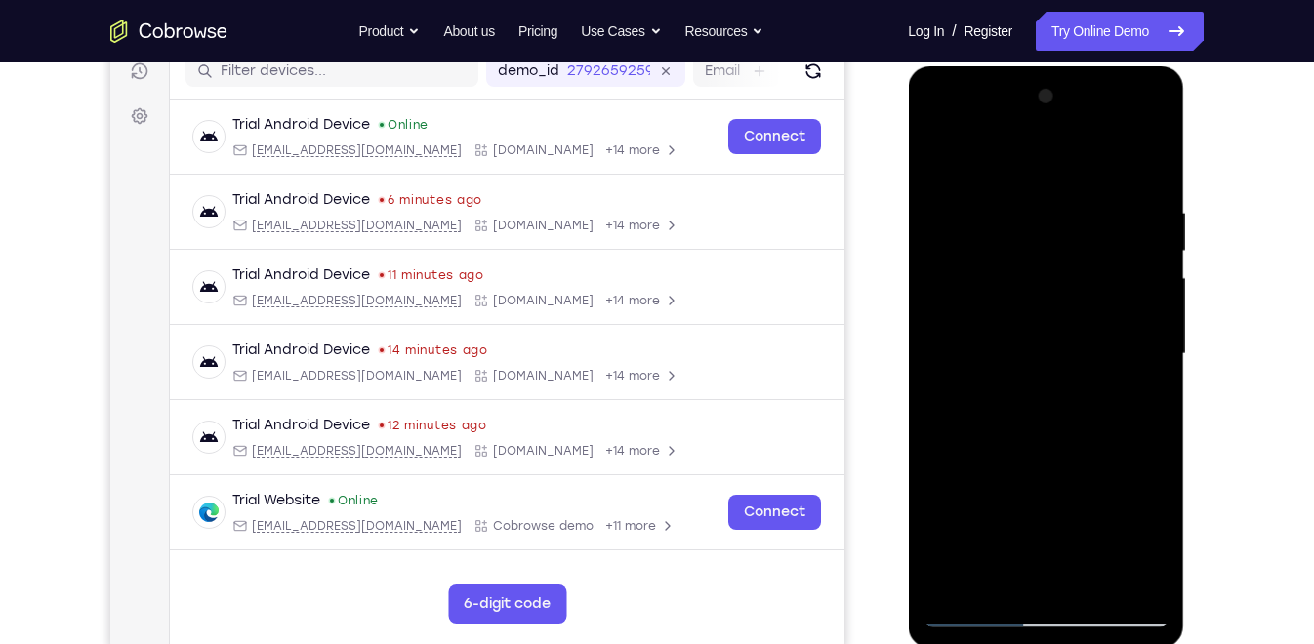
click at [1081, 195] on div at bounding box center [1045, 354] width 246 height 547
drag, startPoint x: 1064, startPoint y: 426, endPoint x: 1062, endPoint y: 227, distance: 198.2
click at [1062, 227] on div at bounding box center [1045, 354] width 246 height 547
drag, startPoint x: 1067, startPoint y: 339, endPoint x: 1073, endPoint y: 102, distance: 237.3
click at [1073, 102] on div at bounding box center [1045, 354] width 246 height 547
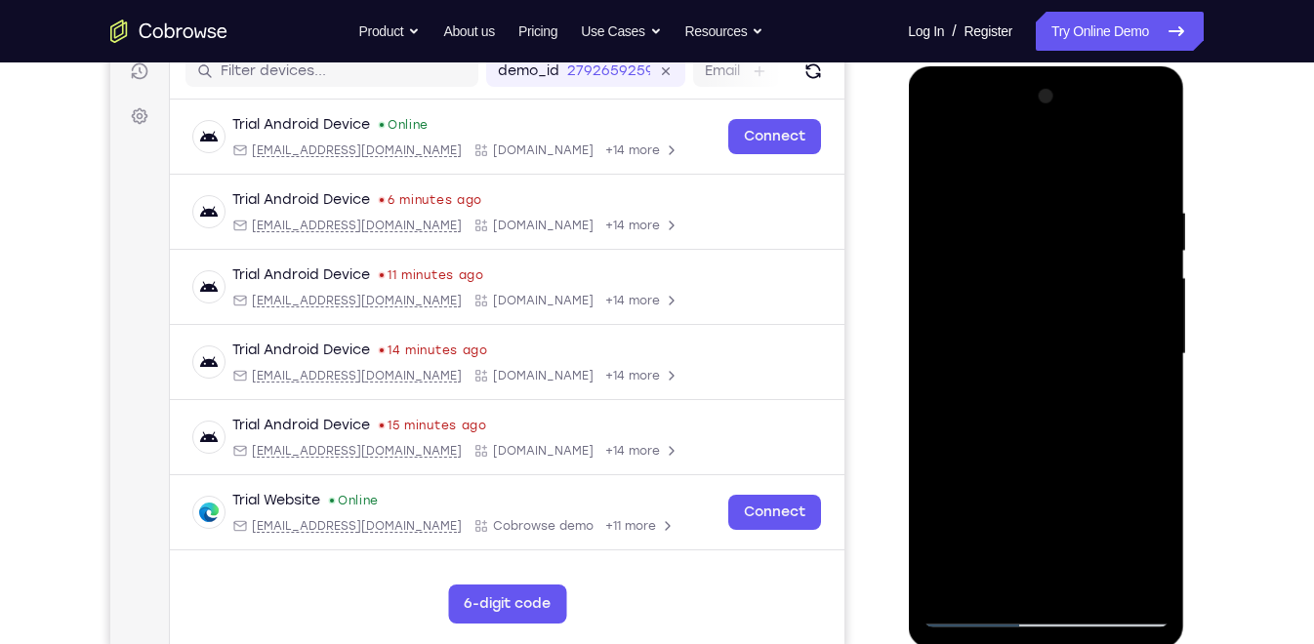
drag, startPoint x: 1056, startPoint y: 413, endPoint x: 1049, endPoint y: 185, distance: 227.5
click at [1049, 185] on div at bounding box center [1045, 354] width 246 height 547
drag, startPoint x: 1062, startPoint y: 284, endPoint x: 1066, endPoint y: 119, distance: 165.0
click at [1066, 119] on div at bounding box center [1045, 354] width 246 height 547
drag, startPoint x: 1062, startPoint y: 484, endPoint x: 1063, endPoint y: 308, distance: 175.7
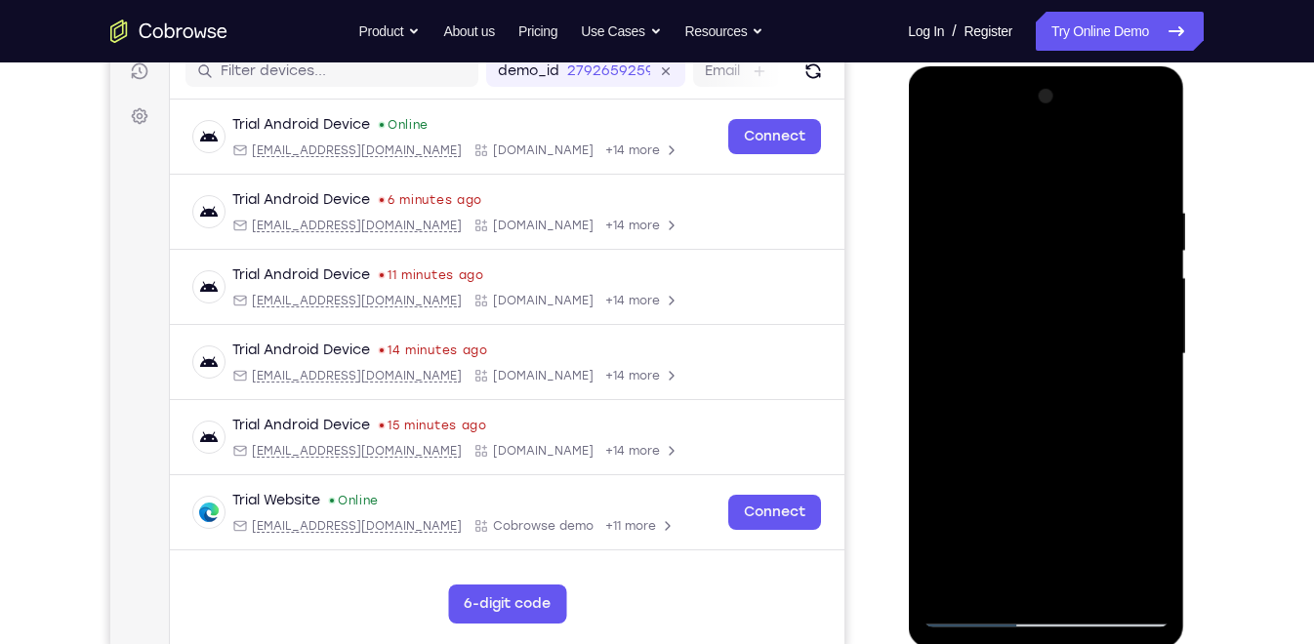
click at [1063, 308] on div at bounding box center [1045, 354] width 246 height 547
click at [1092, 430] on div at bounding box center [1045, 354] width 246 height 547
click at [1156, 323] on div at bounding box center [1045, 354] width 246 height 547
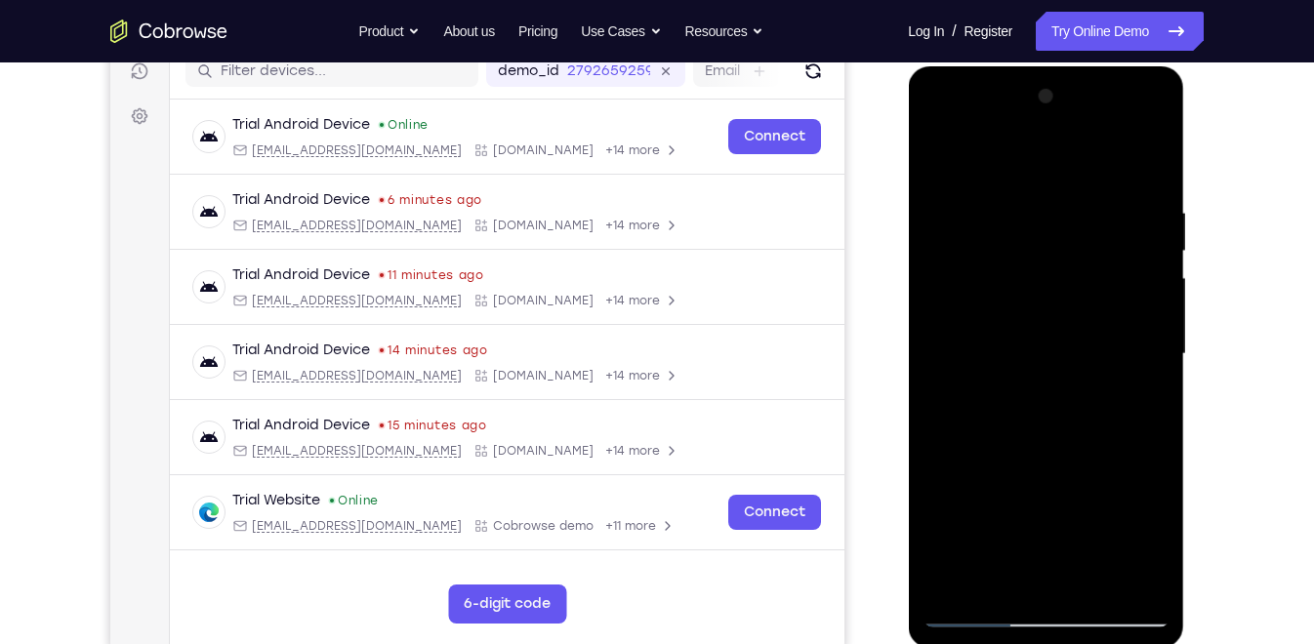
click at [1156, 323] on div at bounding box center [1045, 354] width 246 height 547
drag, startPoint x: 1064, startPoint y: 426, endPoint x: 1076, endPoint y: 157, distance: 268.7
click at [1076, 157] on div at bounding box center [1045, 354] width 246 height 547
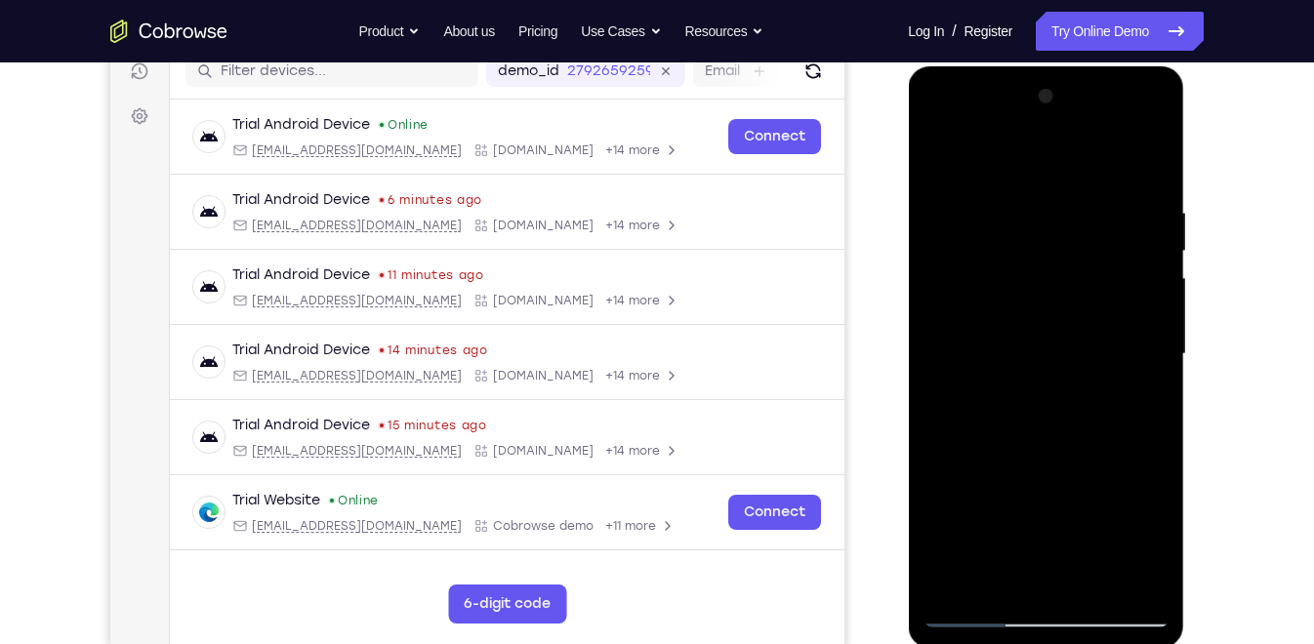
drag, startPoint x: 1042, startPoint y: 469, endPoint x: 1059, endPoint y: 252, distance: 217.3
click at [1059, 252] on div at bounding box center [1045, 354] width 246 height 547
click at [993, 454] on div at bounding box center [1045, 354] width 246 height 547
drag, startPoint x: 1076, startPoint y: 357, endPoint x: 1076, endPoint y: 317, distance: 40.0
click at [1076, 317] on div at bounding box center [1045, 354] width 246 height 547
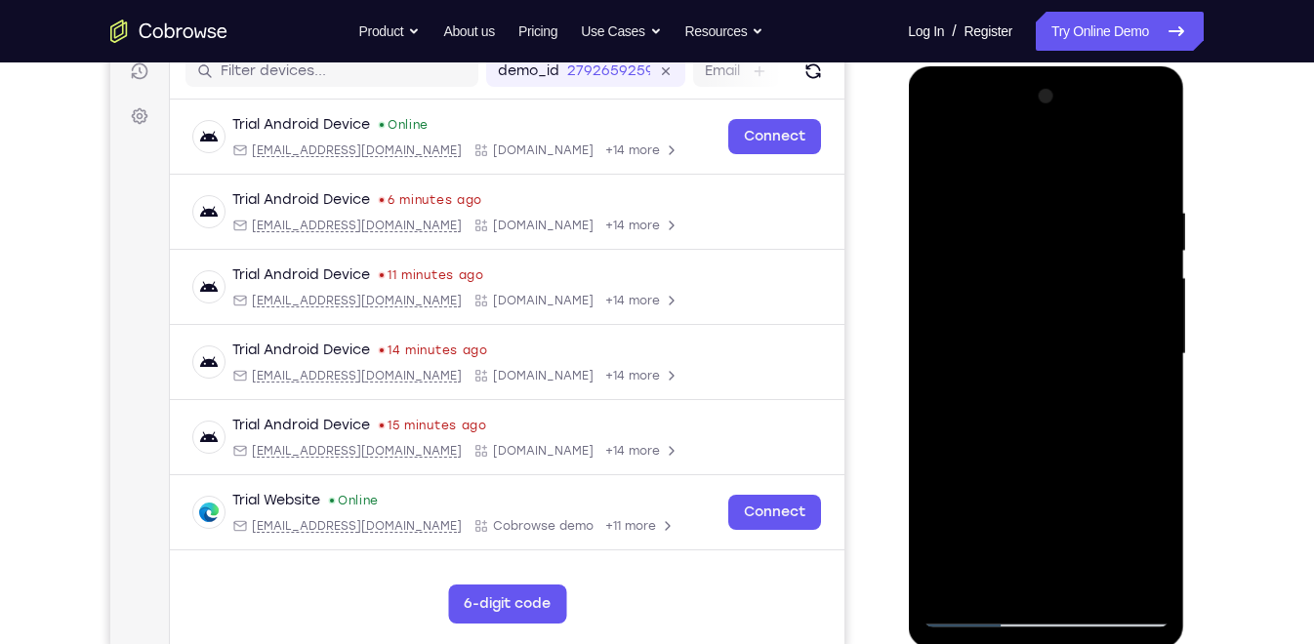
drag, startPoint x: 1073, startPoint y: 373, endPoint x: 1073, endPoint y: 362, distance: 10.7
click at [1073, 362] on div at bounding box center [1045, 354] width 246 height 547
drag, startPoint x: 1057, startPoint y: 431, endPoint x: 1055, endPoint y: 378, distance: 53.7
click at [1055, 378] on div at bounding box center [1045, 354] width 246 height 547
drag, startPoint x: 1034, startPoint y: 460, endPoint x: 1043, endPoint y: 241, distance: 218.9
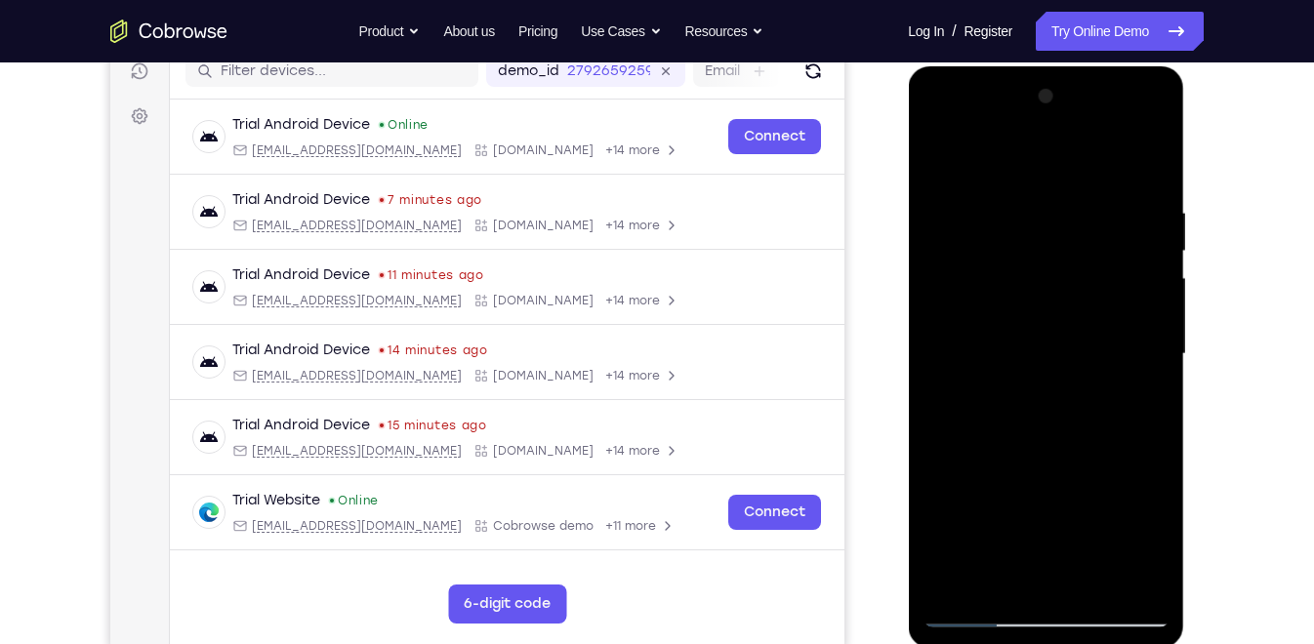
click at [1043, 241] on div at bounding box center [1045, 354] width 246 height 547
drag, startPoint x: 1062, startPoint y: 442, endPoint x: 1100, endPoint y: 129, distance: 315.6
click at [1100, 129] on div at bounding box center [1045, 354] width 246 height 547
drag, startPoint x: 1066, startPoint y: 465, endPoint x: 1082, endPoint y: 186, distance: 278.6
click at [1082, 186] on div at bounding box center [1045, 354] width 246 height 547
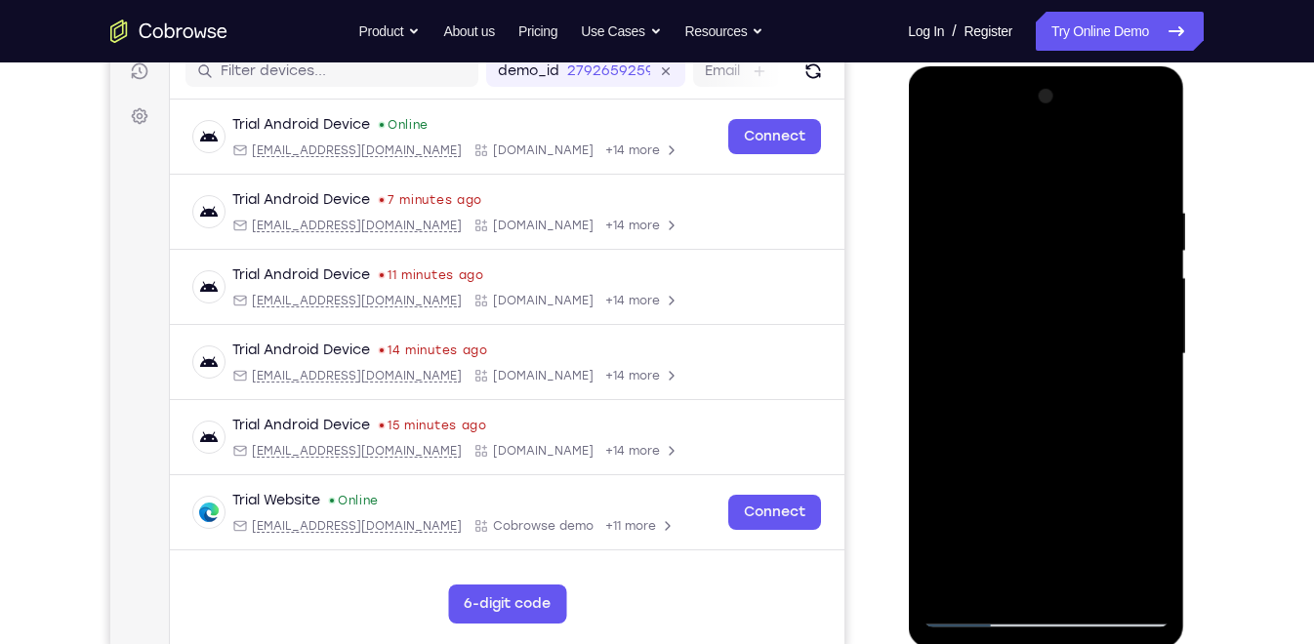
click at [1152, 372] on div at bounding box center [1045, 354] width 246 height 547
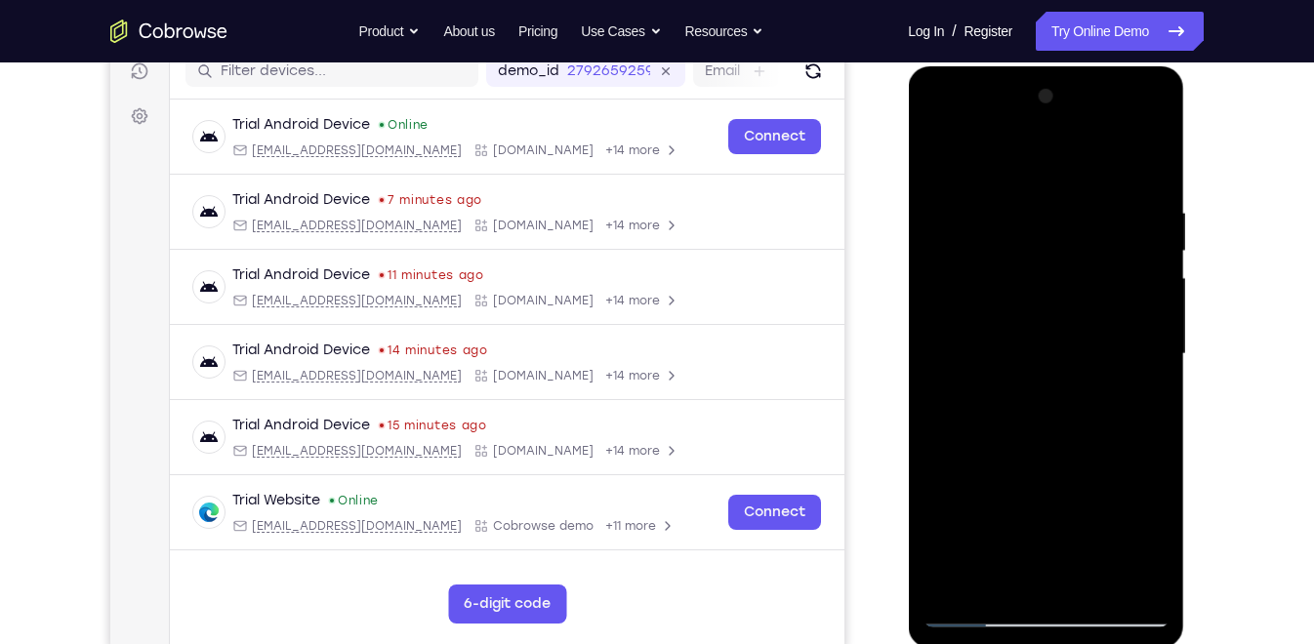
drag, startPoint x: 1056, startPoint y: 470, endPoint x: 1071, endPoint y: 120, distance: 349.8
click at [1071, 120] on div at bounding box center [1045, 354] width 246 height 547
drag, startPoint x: 1045, startPoint y: 449, endPoint x: 1067, endPoint y: 139, distance: 311.1
click at [1067, 139] on div at bounding box center [1045, 354] width 246 height 547
drag, startPoint x: 1085, startPoint y: 265, endPoint x: 1083, endPoint y: 381, distance: 116.2
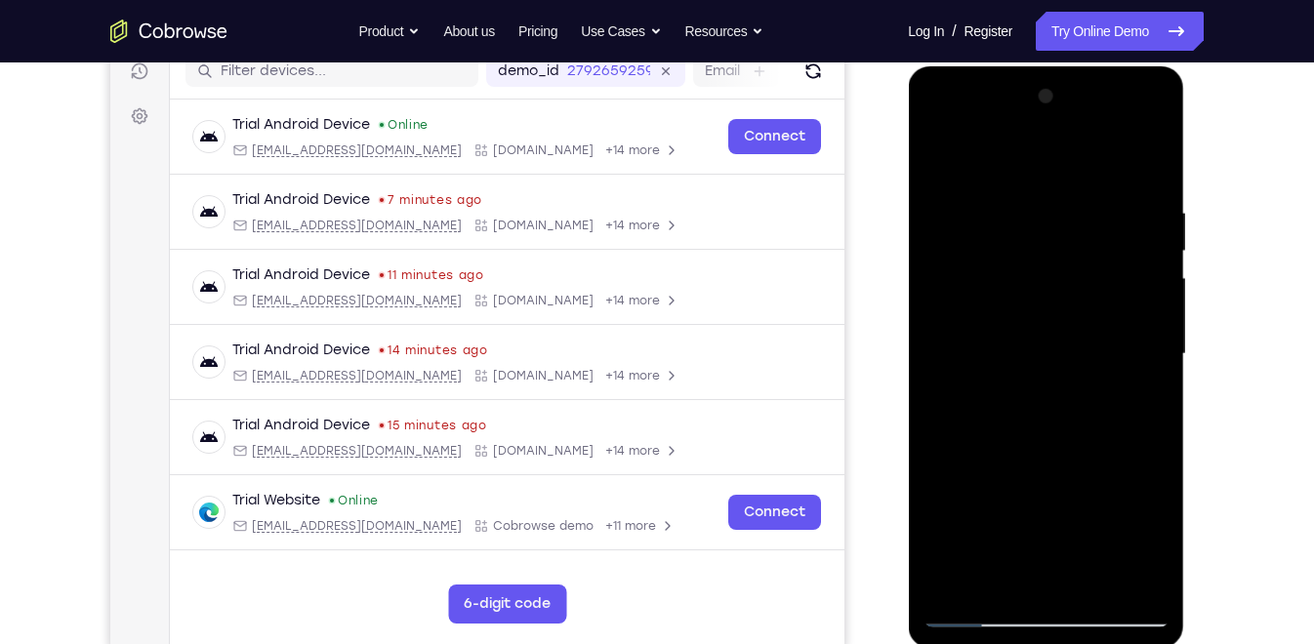
click at [1083, 381] on div at bounding box center [1045, 354] width 246 height 547
click at [1157, 288] on div at bounding box center [1045, 354] width 246 height 547
drag, startPoint x: 1077, startPoint y: 438, endPoint x: 1097, endPoint y: 147, distance: 291.6
click at [1097, 147] on div at bounding box center [1045, 354] width 246 height 547
drag, startPoint x: 1083, startPoint y: 447, endPoint x: 1084, endPoint y: 128, distance: 319.2
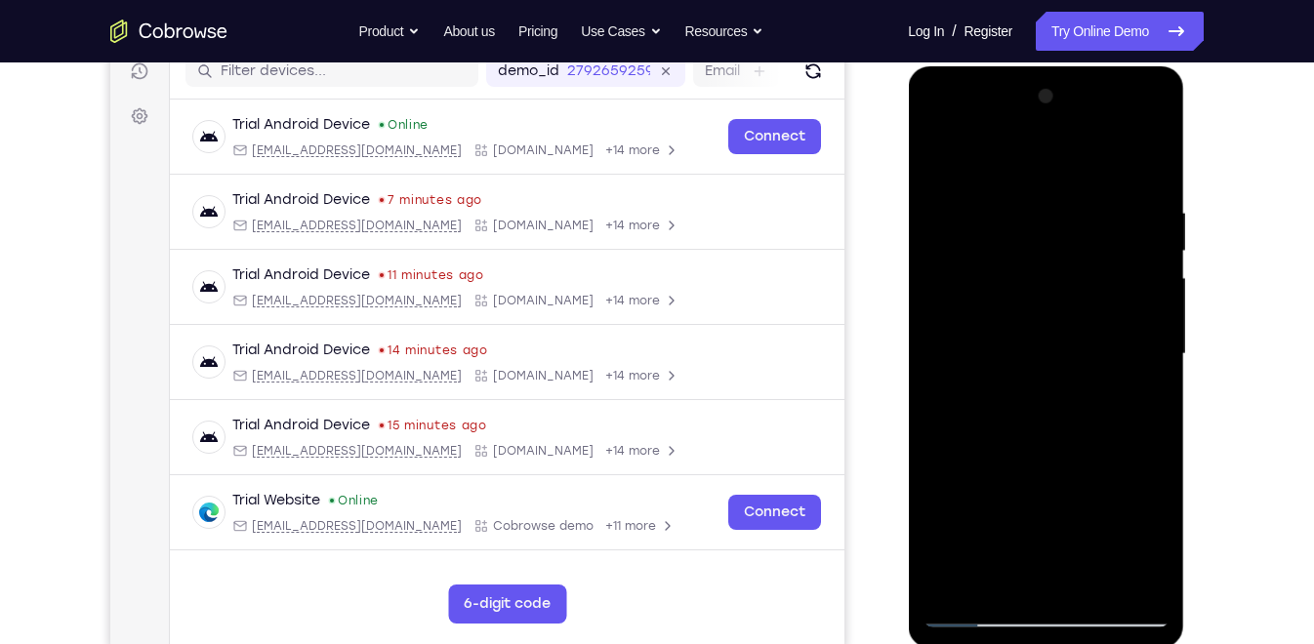
click at [1084, 128] on div at bounding box center [1045, 354] width 246 height 547
drag, startPoint x: 1058, startPoint y: 507, endPoint x: 1080, endPoint y: 231, distance: 276.1
click at [1080, 231] on div at bounding box center [1045, 354] width 246 height 547
click at [1050, 579] on div at bounding box center [1045, 354] width 246 height 547
drag, startPoint x: 1083, startPoint y: 402, endPoint x: 1103, endPoint y: 242, distance: 161.3
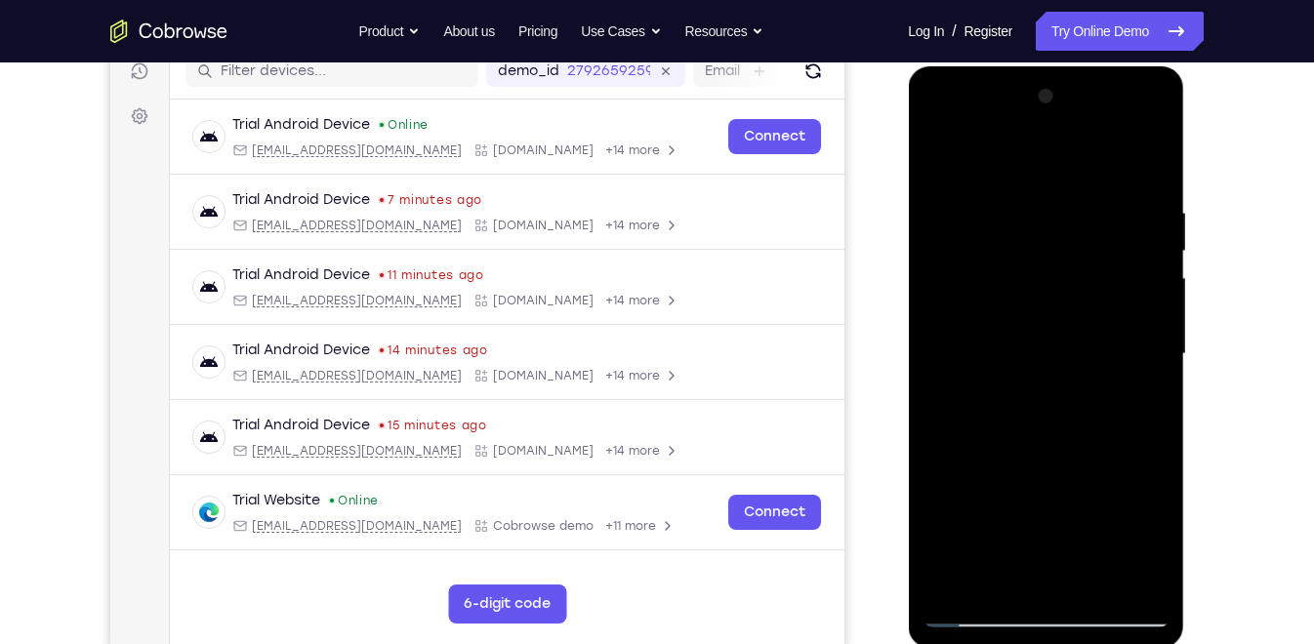
click at [1103, 242] on div at bounding box center [1045, 354] width 246 height 547
drag, startPoint x: 1069, startPoint y: 422, endPoint x: 1090, endPoint y: 156, distance: 266.4
click at [1090, 156] on div at bounding box center [1045, 354] width 246 height 547
drag, startPoint x: 1083, startPoint y: 426, endPoint x: 1094, endPoint y: 203, distance: 222.8
click at [1094, 203] on div at bounding box center [1045, 354] width 246 height 547
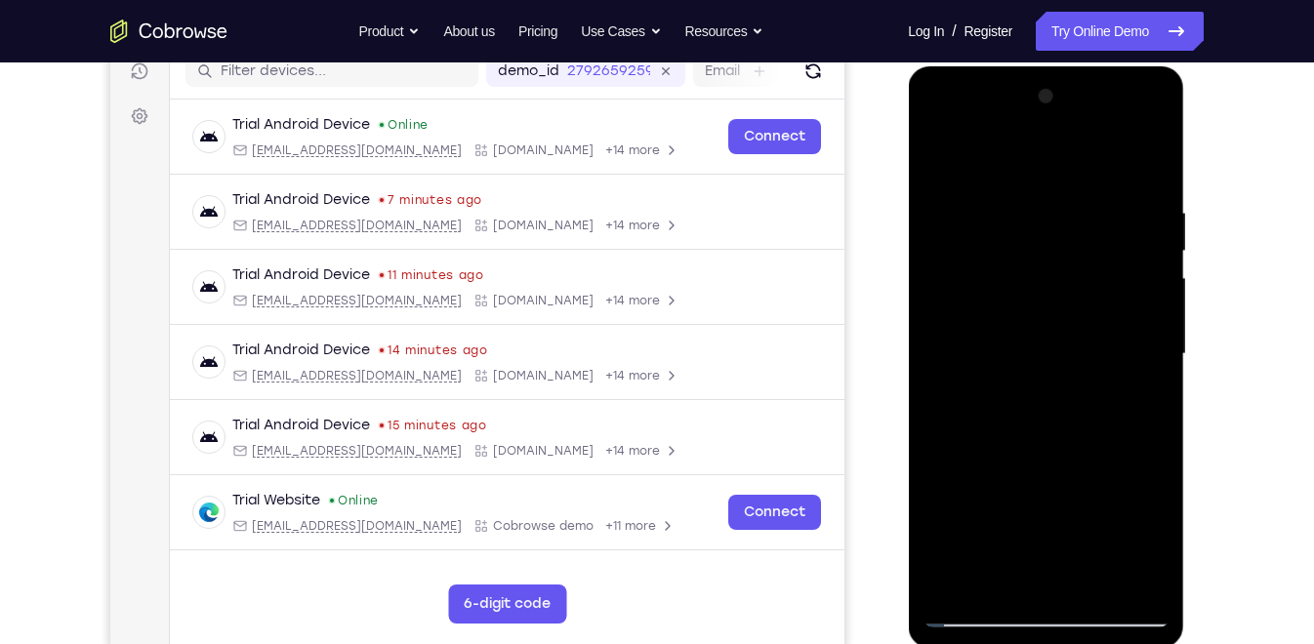
drag, startPoint x: 1068, startPoint y: 469, endPoint x: 1083, endPoint y: 188, distance: 280.6
click at [1083, 188] on div at bounding box center [1045, 354] width 246 height 547
drag, startPoint x: 1047, startPoint y: 420, endPoint x: 1061, endPoint y: 136, distance: 284.4
click at [1061, 136] on div at bounding box center [1045, 354] width 246 height 547
drag, startPoint x: 1048, startPoint y: 367, endPoint x: 1999, endPoint y: 121, distance: 982.0
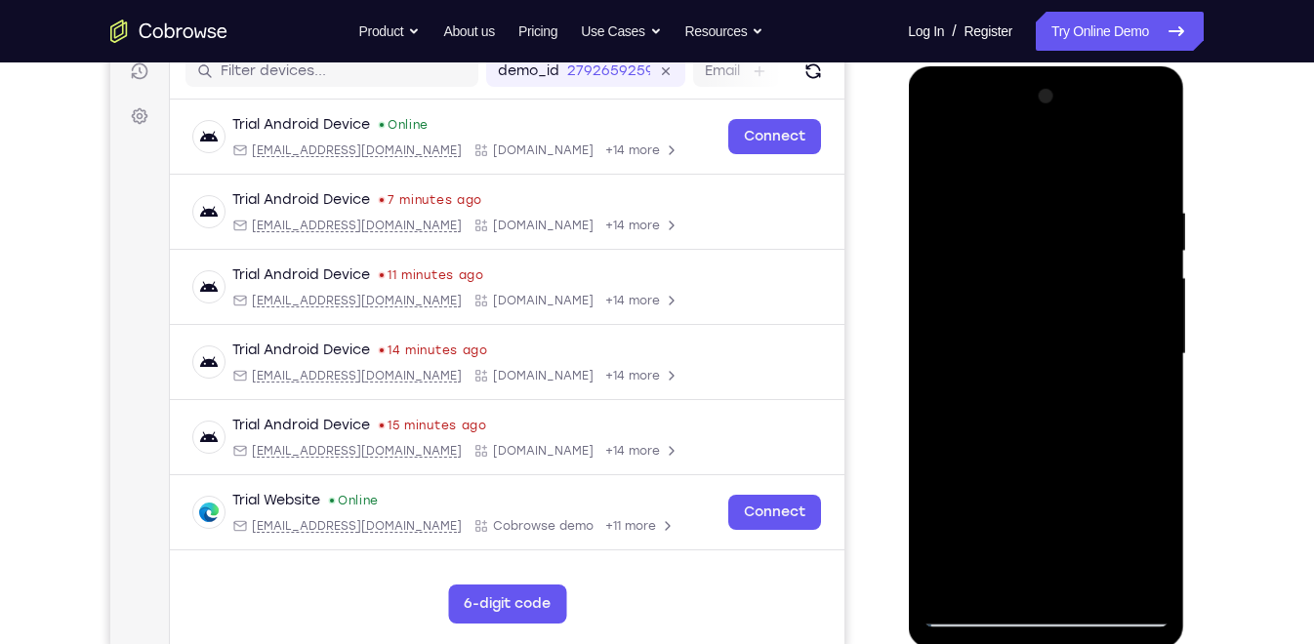
click at [1090, 66] on html "Online web based iOS Simulators and Android Emulators. Run iPhone, iPad, Mobile…" at bounding box center [1047, 359] width 278 height 586
drag, startPoint x: 1057, startPoint y: 429, endPoint x: 1106, endPoint y: 80, distance: 352.8
click at [1106, 81] on div at bounding box center [1045, 354] width 246 height 547
drag, startPoint x: 1066, startPoint y: 434, endPoint x: 1054, endPoint y: 61, distance: 374.0
click at [1054, 66] on html "Online web based iOS Simulators and Android Emulators. Run iPhone, iPad, Mobile…" at bounding box center [1047, 359] width 278 height 586
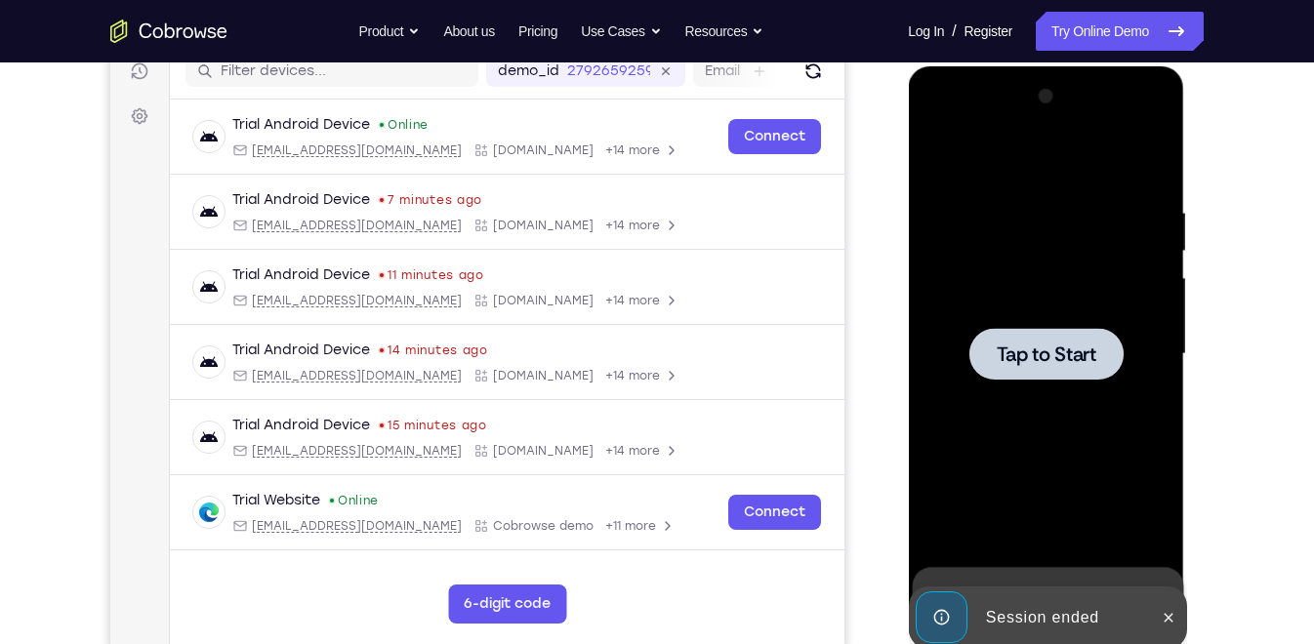
click at [1051, 351] on span "Tap to Start" at bounding box center [1046, 355] width 100 height 20
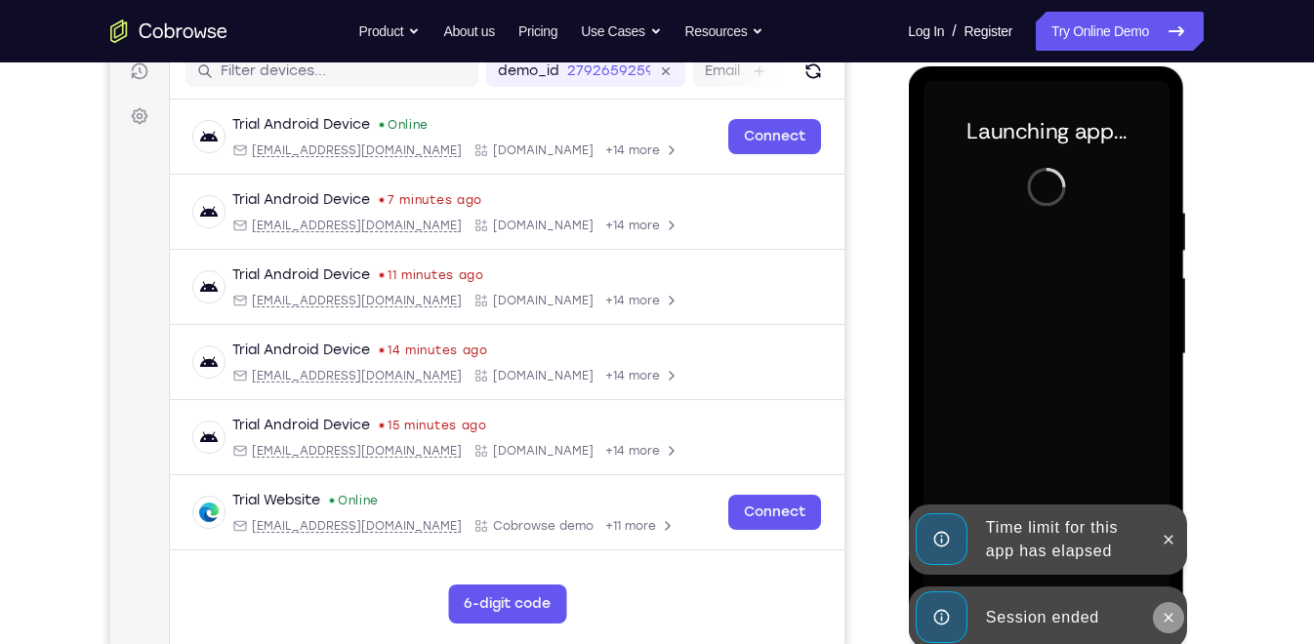
click at [1164, 579] on icon at bounding box center [1168, 618] width 16 height 16
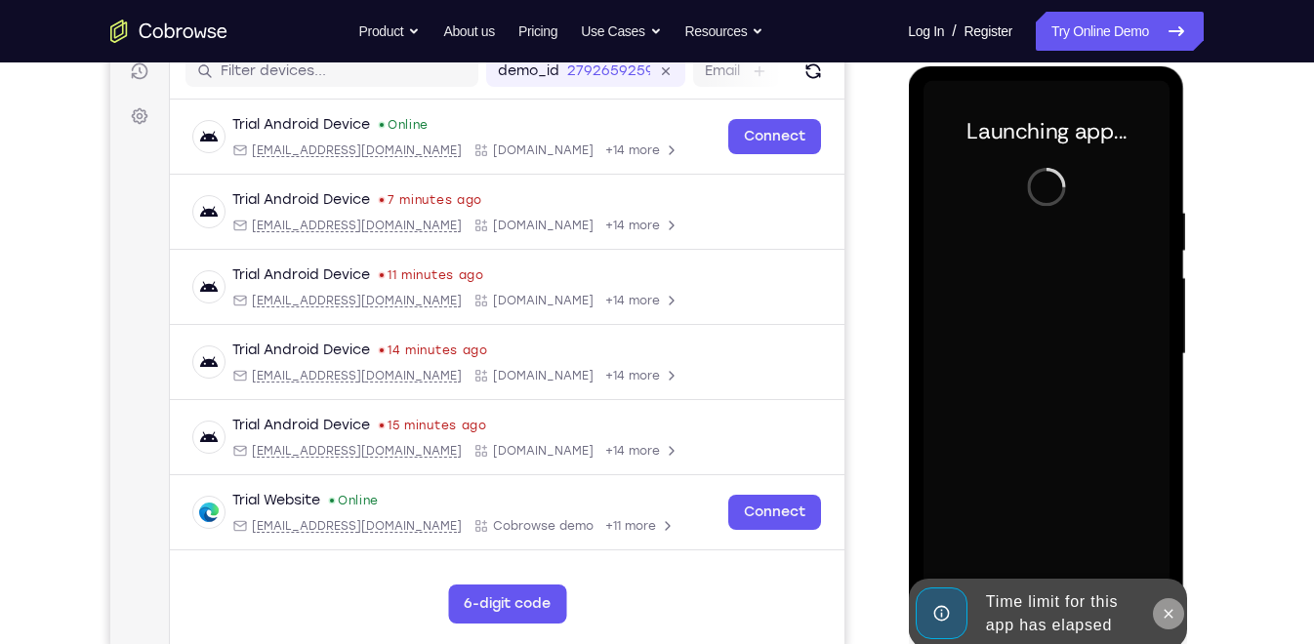
click at [1165, 579] on button at bounding box center [1167, 613] width 31 height 31
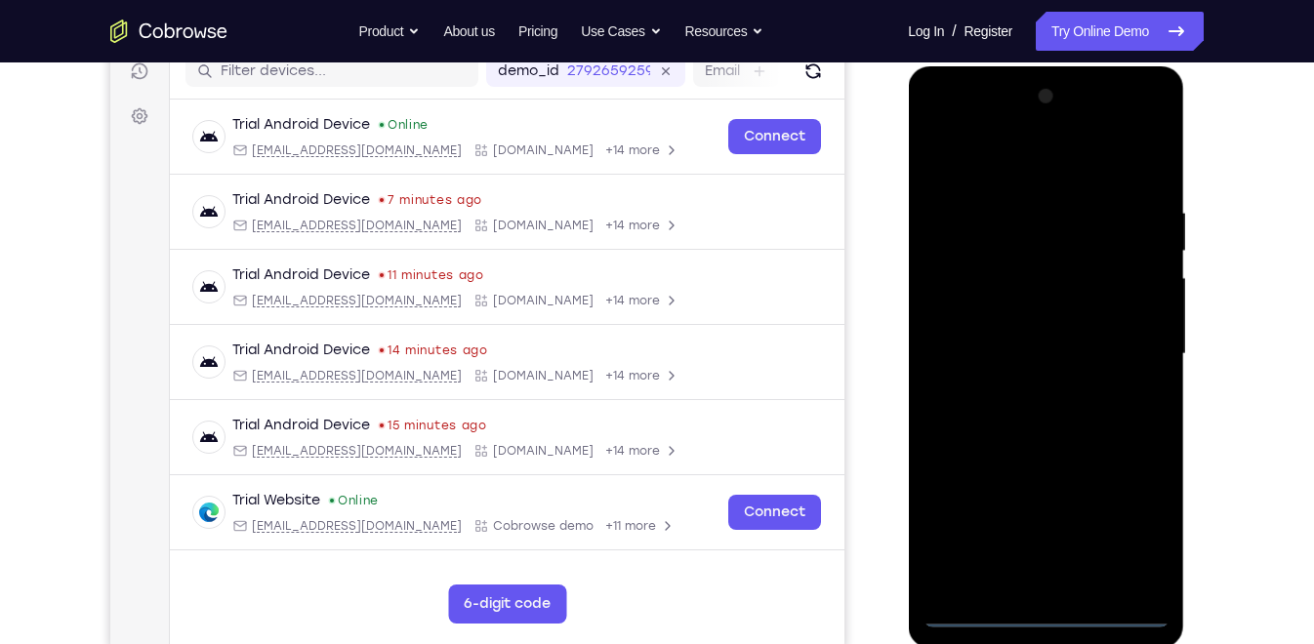
click at [1037, 579] on div at bounding box center [1045, 354] width 246 height 547
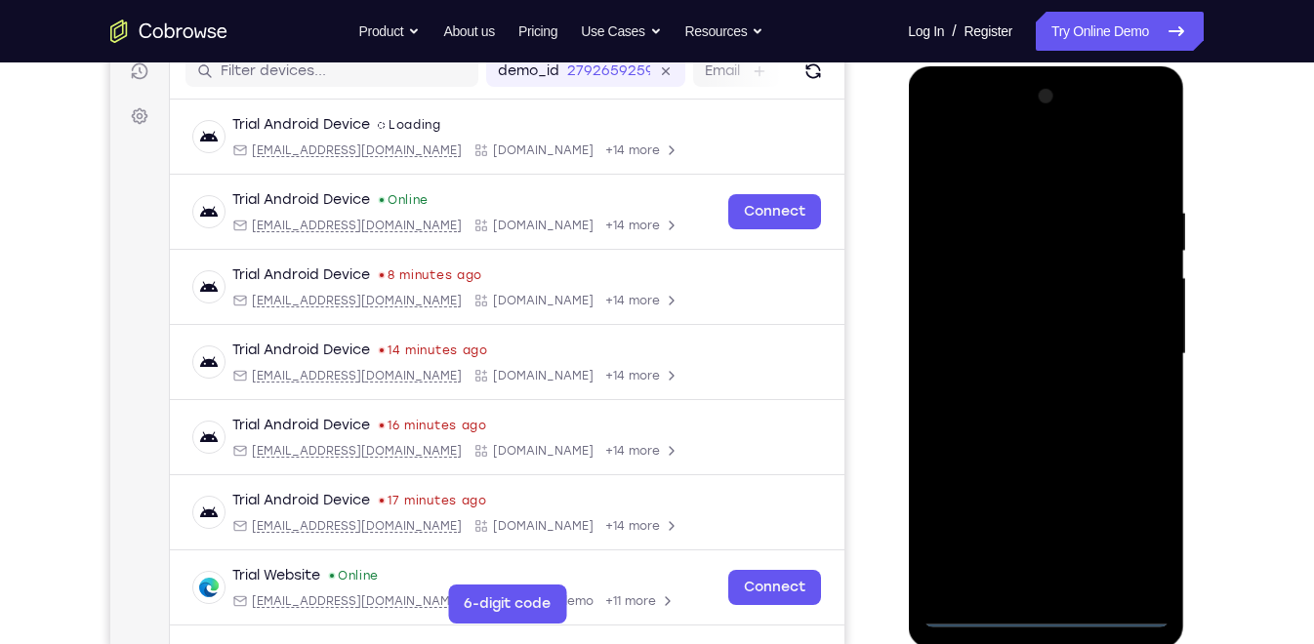
click at [1042, 579] on div at bounding box center [1045, 354] width 246 height 547
click at [1136, 527] on div at bounding box center [1045, 354] width 246 height 547
click at [936, 125] on div at bounding box center [1045, 354] width 246 height 547
click at [1133, 347] on div at bounding box center [1045, 354] width 246 height 547
click at [1017, 394] on div at bounding box center [1045, 354] width 246 height 547
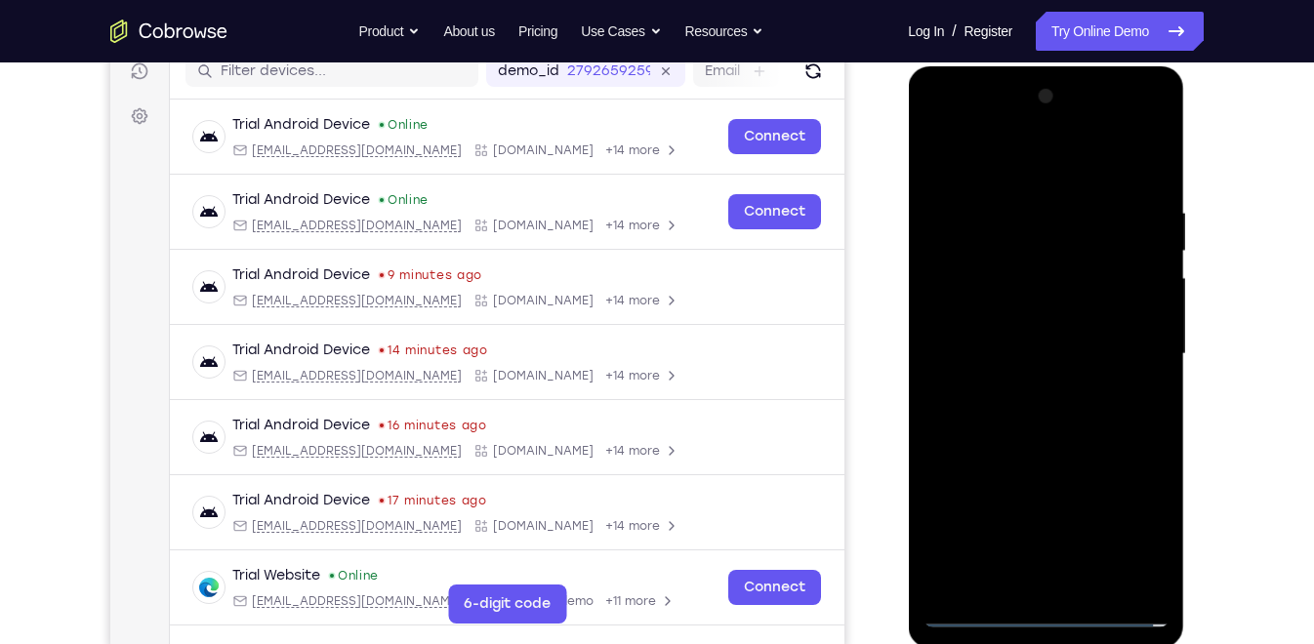
click at [1002, 312] on div at bounding box center [1045, 354] width 246 height 547
click at [1002, 335] on div at bounding box center [1045, 354] width 246 height 547
click at [974, 579] on div at bounding box center [1045, 354] width 246 height 547
click at [1031, 392] on div at bounding box center [1045, 354] width 246 height 547
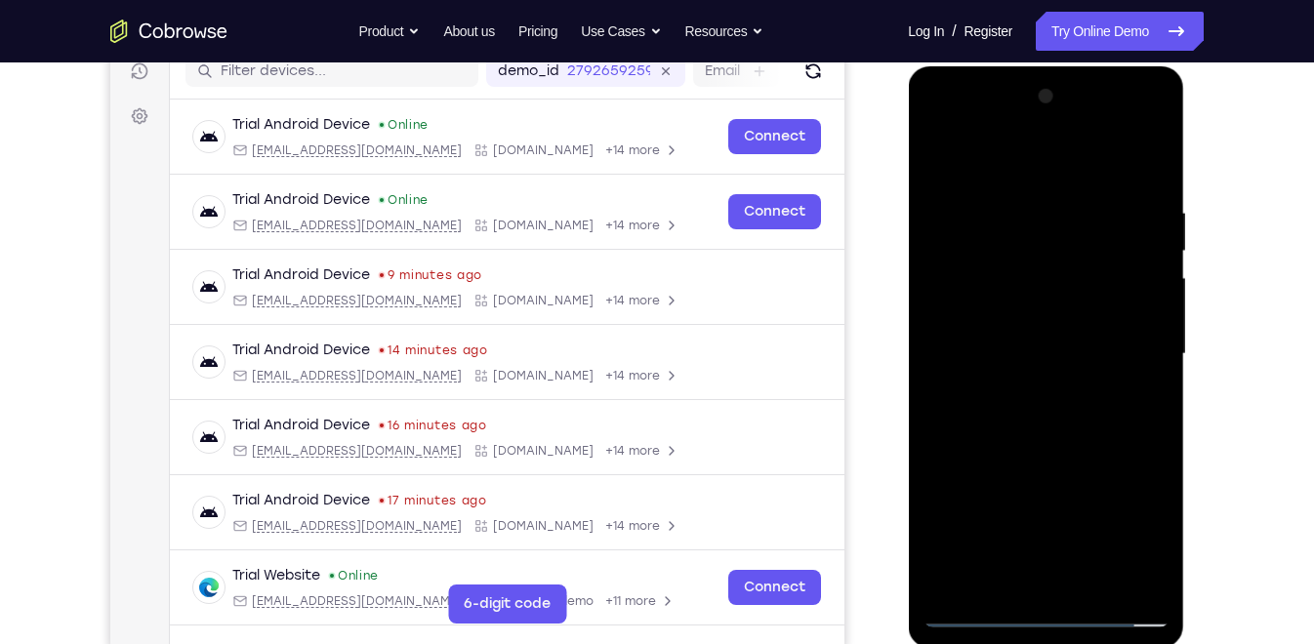
click at [1049, 306] on div at bounding box center [1045, 354] width 246 height 547
click at [1015, 203] on div at bounding box center [1045, 354] width 246 height 547
click at [1123, 305] on div at bounding box center [1045, 354] width 246 height 547
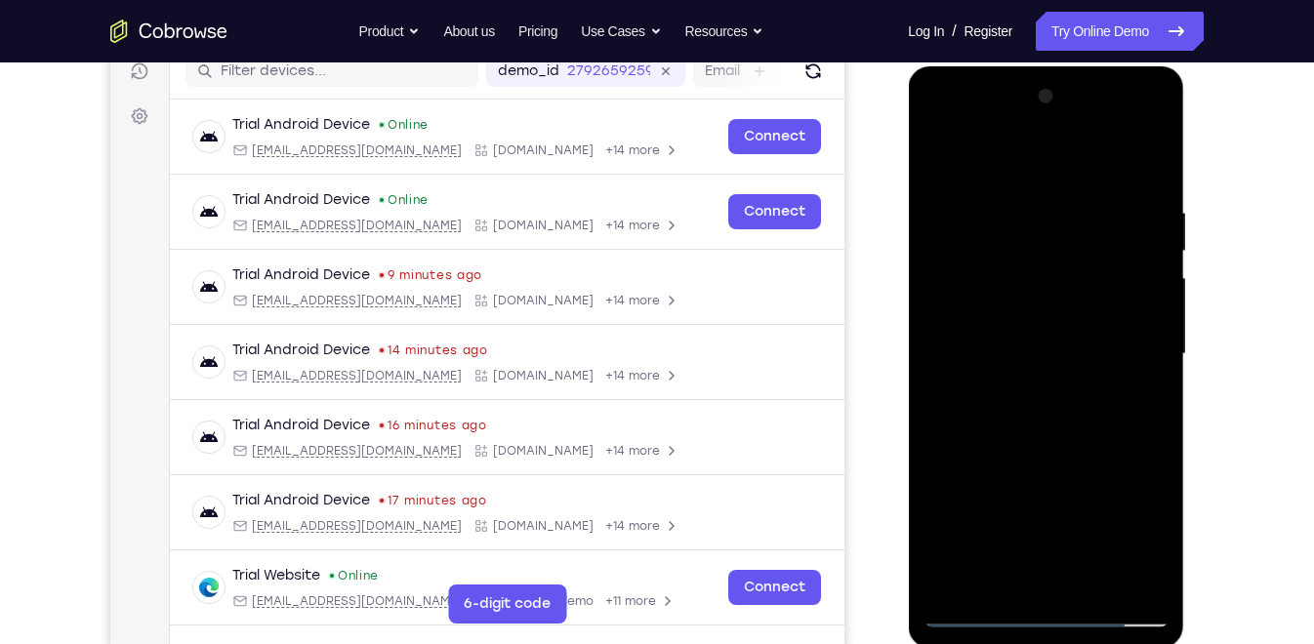
click at [1141, 167] on div at bounding box center [1045, 354] width 246 height 547
click at [1157, 554] on div at bounding box center [1045, 354] width 246 height 547
click at [1155, 427] on div at bounding box center [1045, 354] width 246 height 547
drag, startPoint x: 1067, startPoint y: 477, endPoint x: 1066, endPoint y: 363, distance: 114.2
click at [1066, 363] on div at bounding box center [1045, 354] width 246 height 547
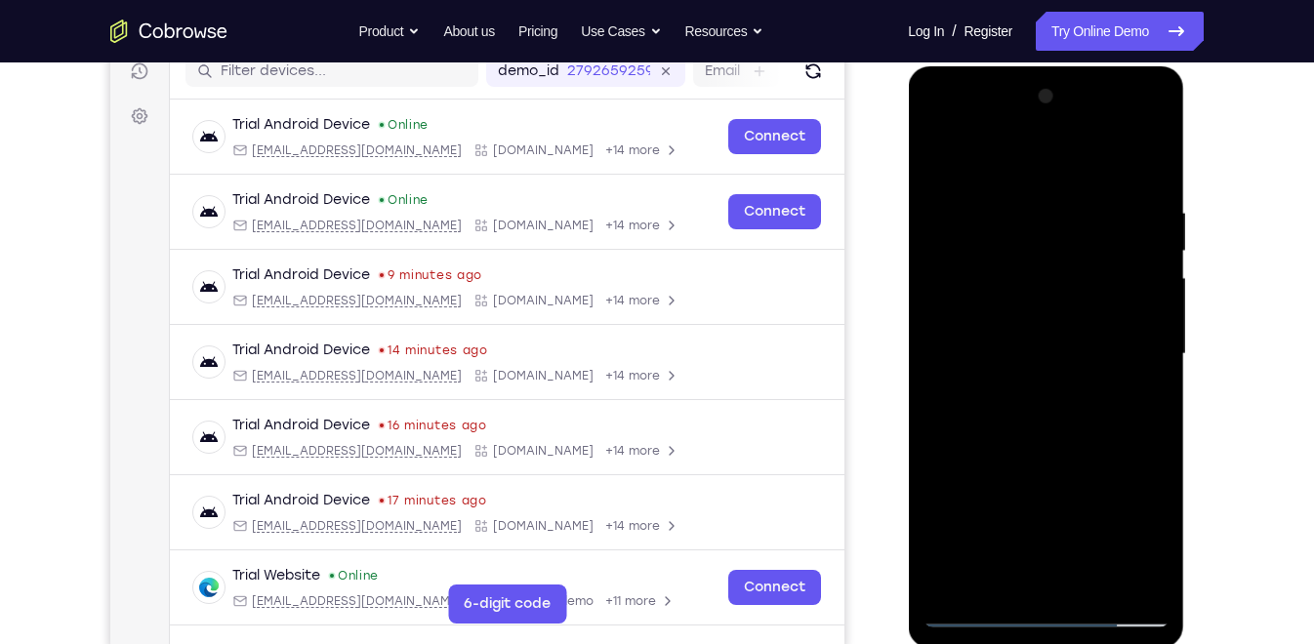
click at [1156, 317] on div at bounding box center [1045, 354] width 246 height 547
click at [951, 546] on div at bounding box center [1045, 354] width 246 height 547
drag, startPoint x: 1076, startPoint y: 485, endPoint x: 1083, endPoint y: 405, distance: 80.3
click at [1083, 405] on div at bounding box center [1045, 354] width 246 height 547
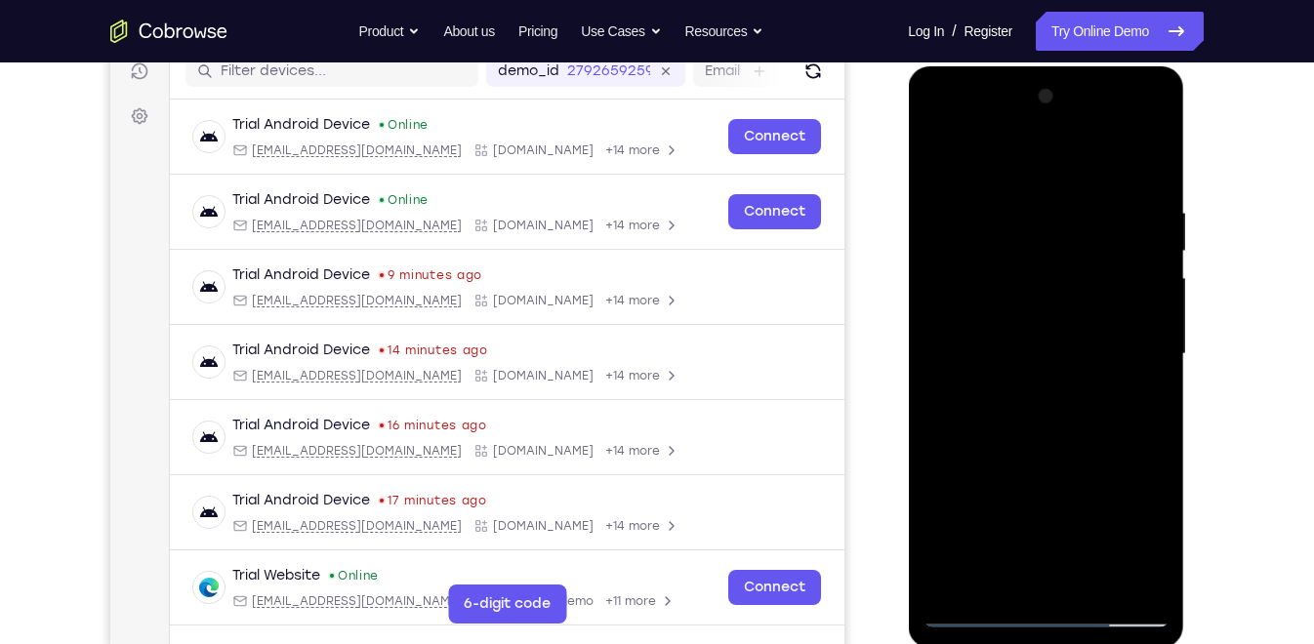
drag, startPoint x: 1047, startPoint y: 518, endPoint x: 1043, endPoint y: 219, distance: 299.7
click at [1043, 219] on div at bounding box center [1045, 354] width 246 height 547
drag, startPoint x: 1056, startPoint y: 434, endPoint x: 1043, endPoint y: 260, distance: 175.2
click at [1043, 260] on div at bounding box center [1045, 354] width 246 height 547
click at [972, 493] on div at bounding box center [1045, 354] width 246 height 547
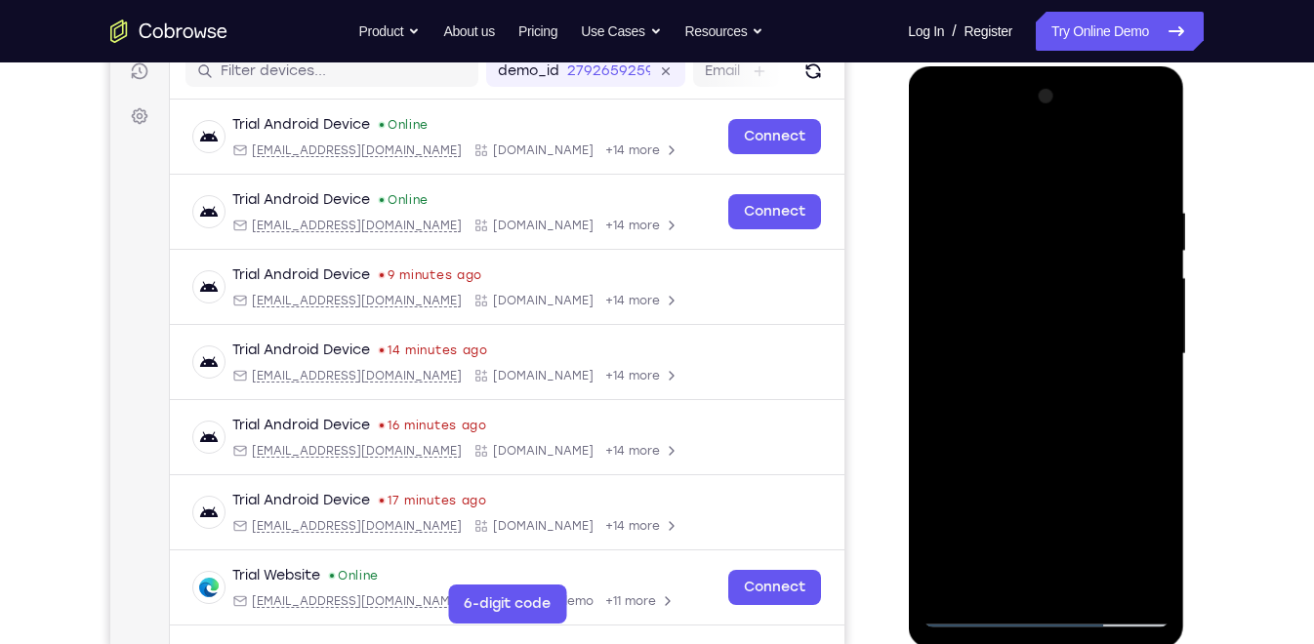
click at [989, 427] on div at bounding box center [1045, 354] width 246 height 547
click at [989, 247] on div at bounding box center [1045, 354] width 246 height 547
click at [1009, 564] on div at bounding box center [1045, 354] width 246 height 547
click at [1147, 569] on div at bounding box center [1045, 354] width 246 height 547
click at [979, 579] on div at bounding box center [1045, 354] width 246 height 547
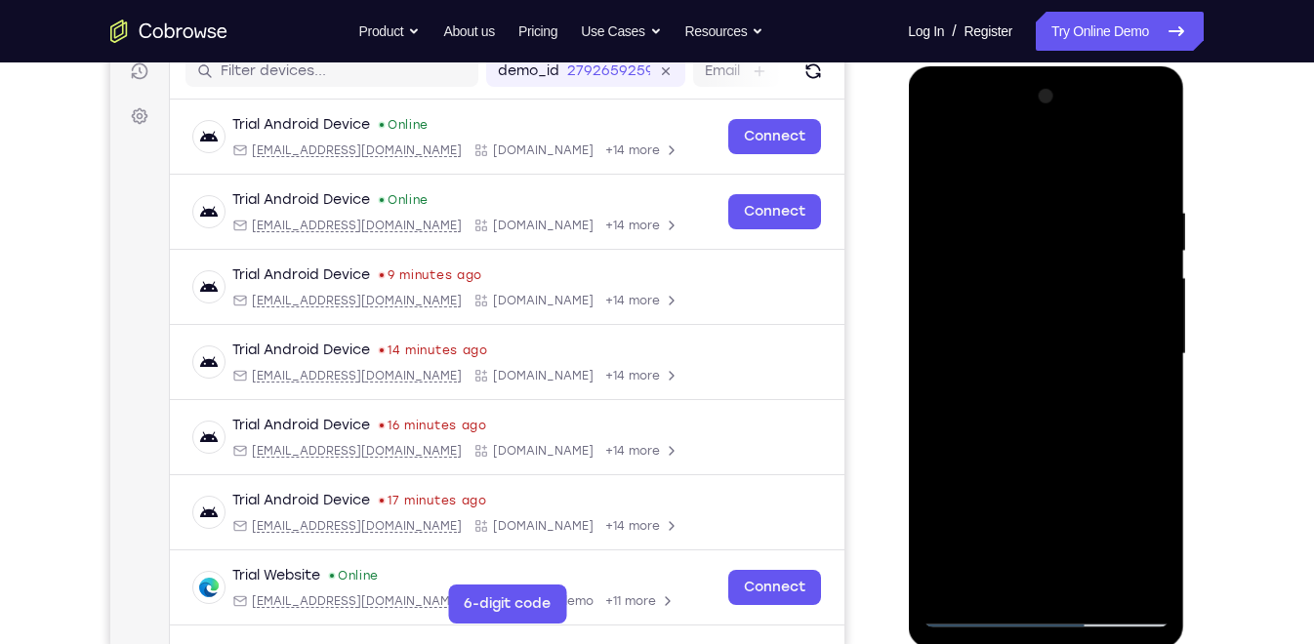
click at [1050, 579] on div at bounding box center [1045, 354] width 246 height 547
click at [1115, 378] on div at bounding box center [1045, 354] width 246 height 547
click at [979, 579] on div at bounding box center [1045, 354] width 246 height 547
click at [945, 579] on div at bounding box center [1045, 354] width 246 height 547
click at [983, 395] on div at bounding box center [1045, 354] width 246 height 547
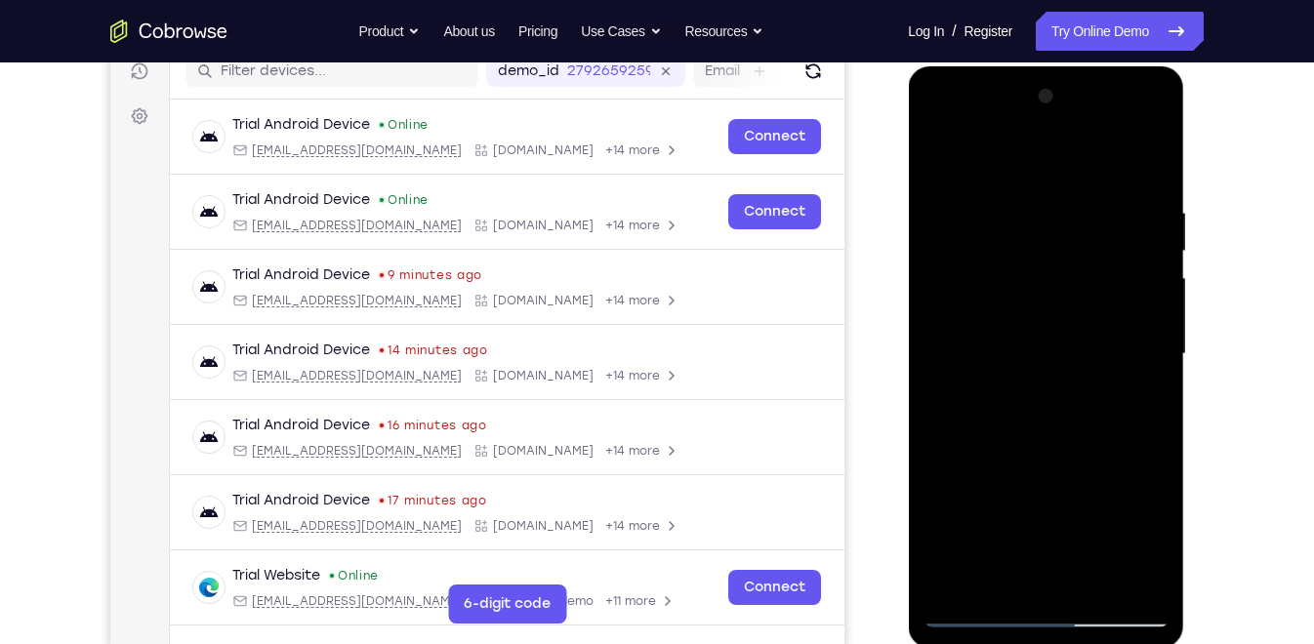
click at [983, 393] on div at bounding box center [1045, 354] width 246 height 547
click at [984, 392] on div at bounding box center [1045, 354] width 246 height 547
click at [1085, 389] on div at bounding box center [1045, 354] width 246 height 547
drag, startPoint x: 1050, startPoint y: 466, endPoint x: 1040, endPoint y: 161, distance: 304.7
click at [1040, 161] on div at bounding box center [1045, 354] width 246 height 547
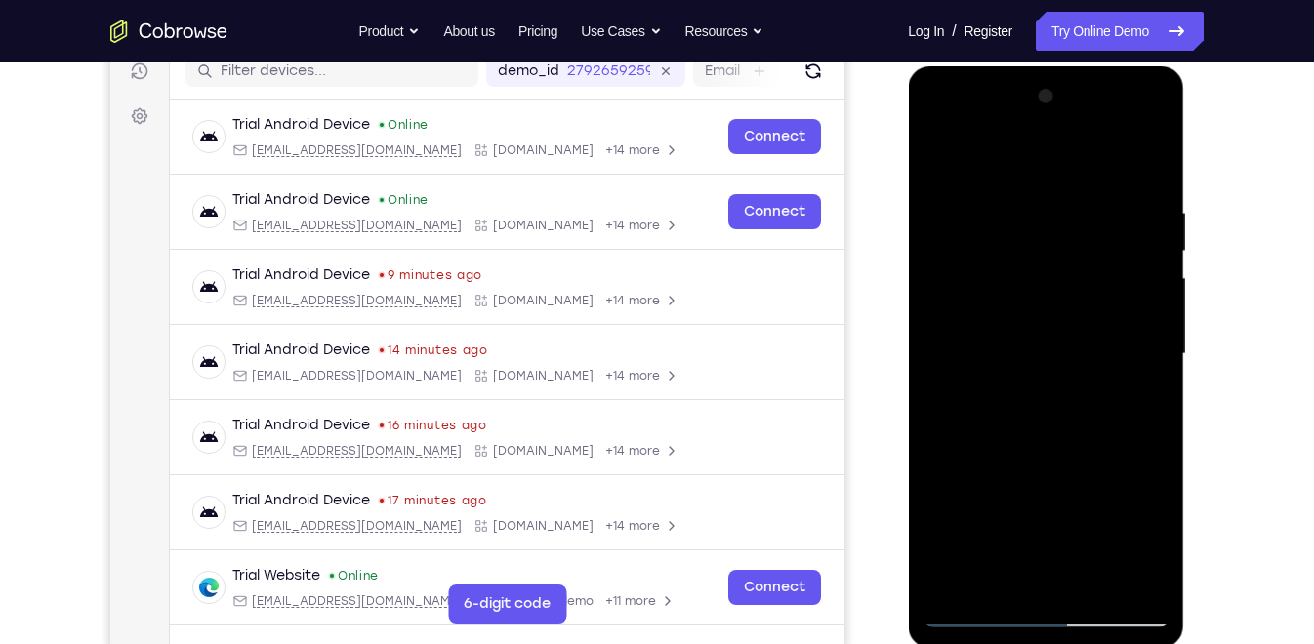
drag, startPoint x: 1054, startPoint y: 463, endPoint x: 1053, endPoint y: 100, distance: 363.1
click at [1053, 100] on div at bounding box center [1045, 354] width 246 height 547
drag, startPoint x: 1067, startPoint y: 435, endPoint x: 1074, endPoint y: 132, distance: 303.6
click at [1074, 132] on div at bounding box center [1045, 354] width 246 height 547
drag, startPoint x: 1078, startPoint y: 437, endPoint x: 1081, endPoint y: 234, distance: 203.1
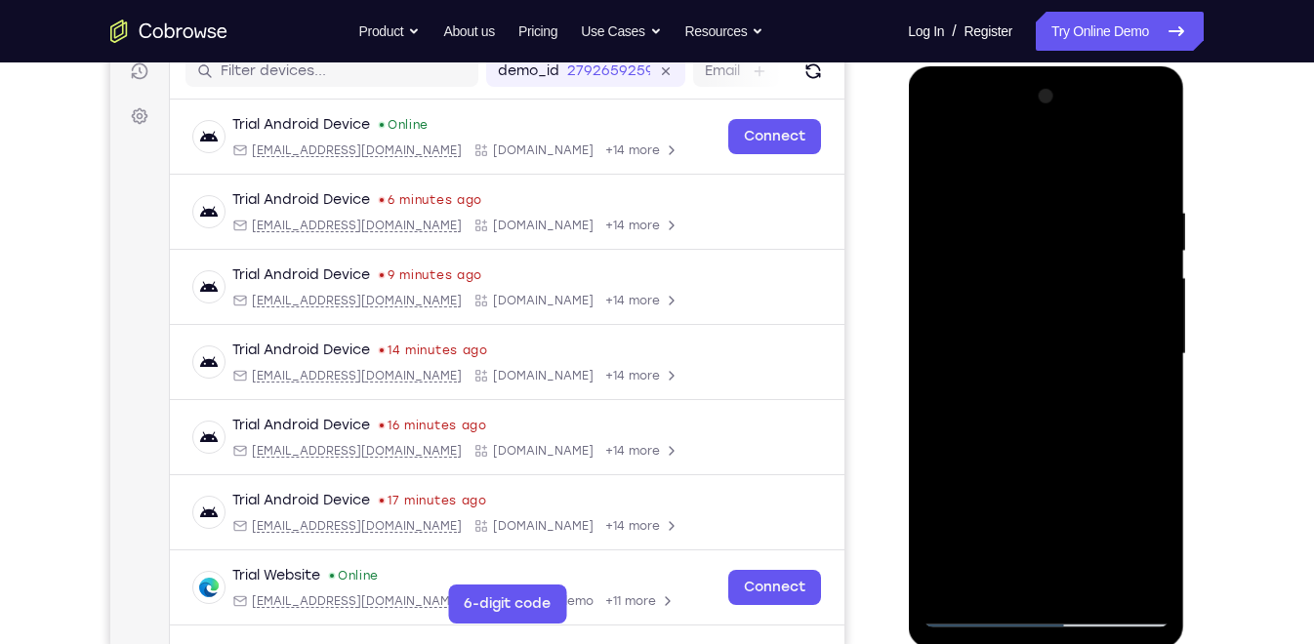
click at [1081, 234] on div at bounding box center [1045, 354] width 246 height 547
click at [1151, 272] on div at bounding box center [1045, 354] width 246 height 547
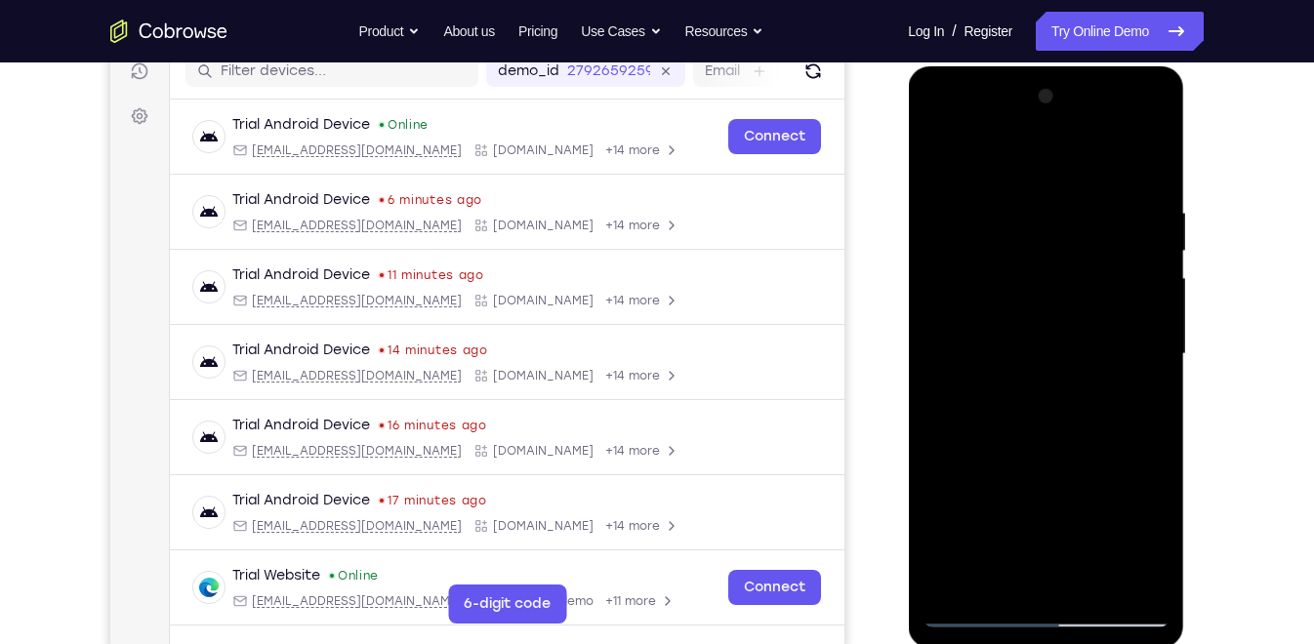
drag, startPoint x: 1065, startPoint y: 433, endPoint x: 1075, endPoint y: 107, distance: 326.2
click at [1075, 107] on div at bounding box center [1045, 354] width 246 height 547
drag, startPoint x: 1031, startPoint y: 448, endPoint x: 1003, endPoint y: 117, distance: 332.0
click at [1003, 117] on div at bounding box center [1045, 354] width 246 height 547
drag, startPoint x: 1064, startPoint y: 456, endPoint x: 1059, endPoint y: 173, distance: 283.1
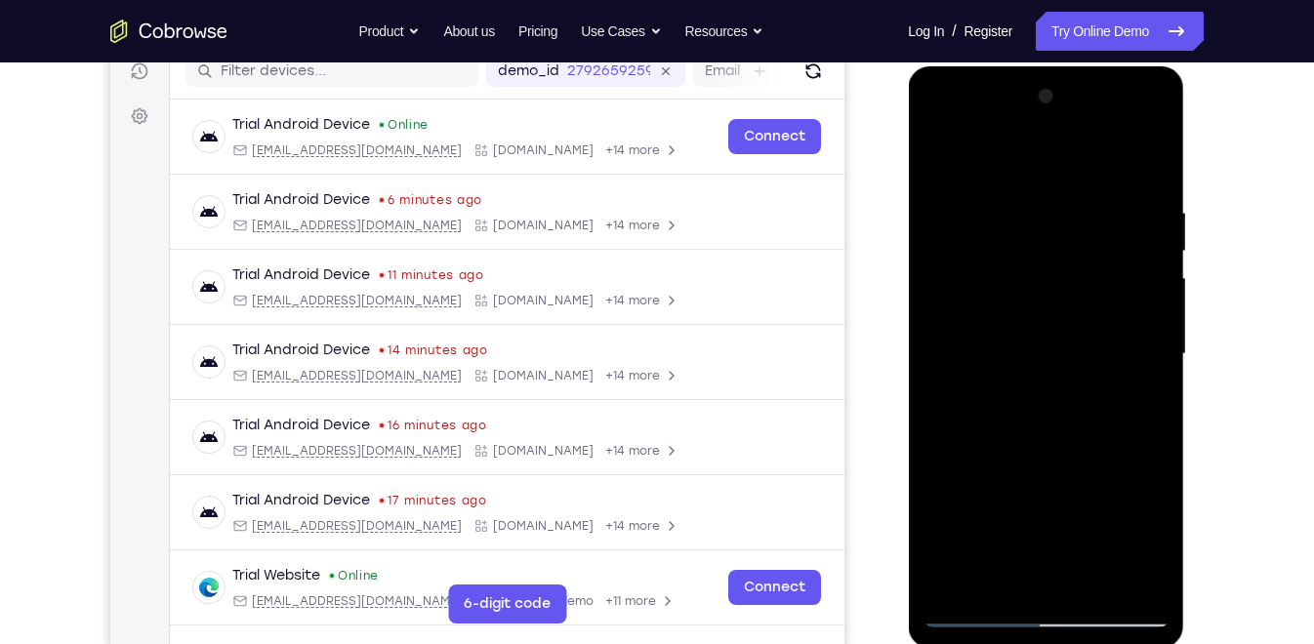
click at [1059, 173] on div at bounding box center [1045, 354] width 246 height 547
drag, startPoint x: 1059, startPoint y: 432, endPoint x: 1068, endPoint y: 227, distance: 205.2
click at [1068, 227] on div at bounding box center [1045, 354] width 246 height 547
click at [951, 552] on div at bounding box center [1045, 354] width 246 height 547
drag, startPoint x: 1069, startPoint y: 429, endPoint x: 1076, endPoint y: 300, distance: 130.0
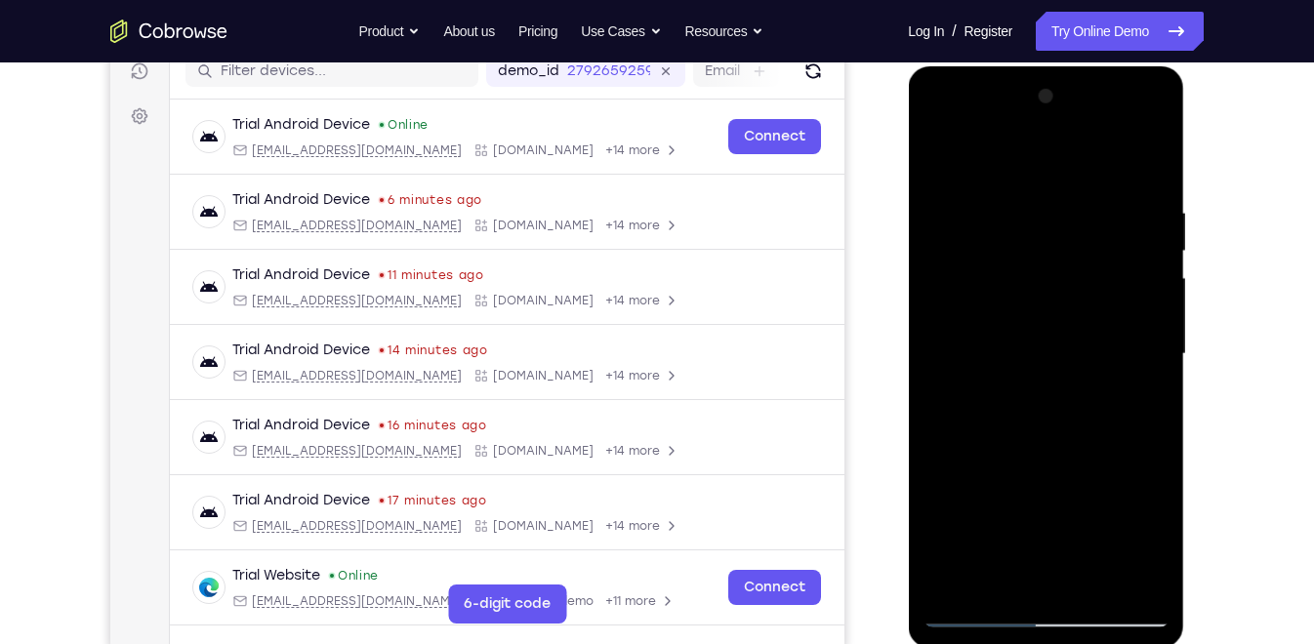
click at [1076, 300] on div at bounding box center [1045, 354] width 246 height 547
drag, startPoint x: 1067, startPoint y: 494, endPoint x: 1073, endPoint y: 437, distance: 56.9
click at [1073, 437] on div at bounding box center [1045, 354] width 246 height 547
drag, startPoint x: 1061, startPoint y: 499, endPoint x: 1070, endPoint y: 254, distance: 245.2
click at [1070, 254] on div at bounding box center [1045, 354] width 246 height 547
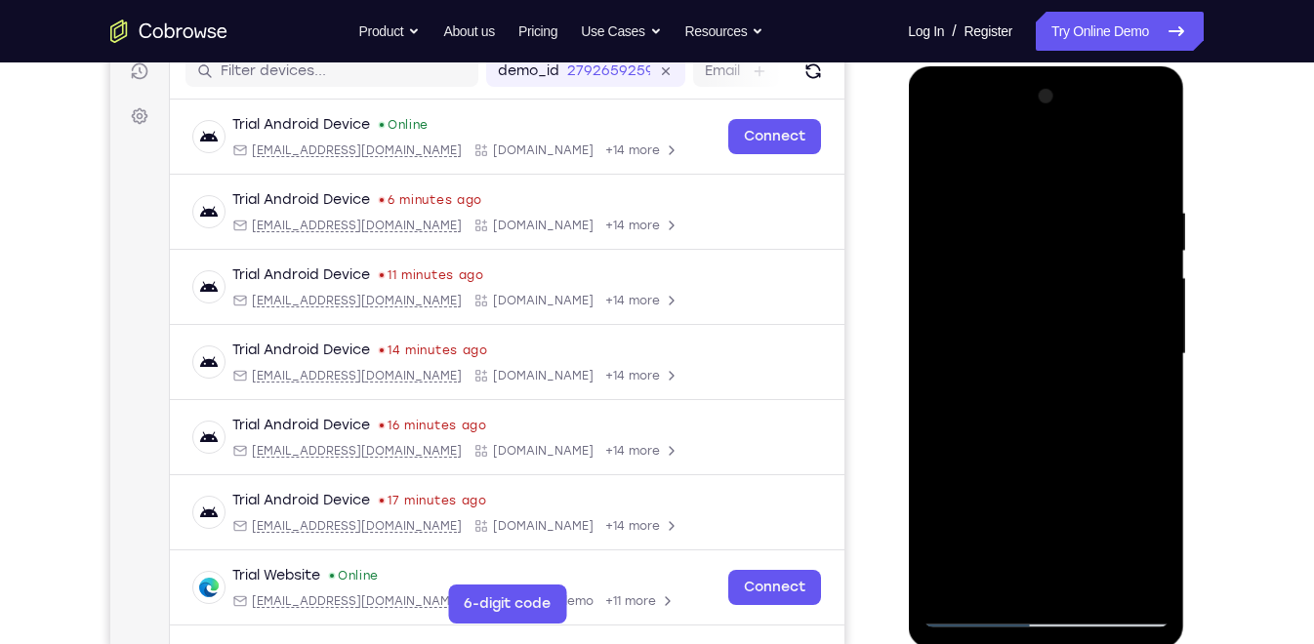
drag, startPoint x: 1076, startPoint y: 470, endPoint x: 1076, endPoint y: 190, distance: 280.1
click at [1076, 190] on div at bounding box center [1045, 354] width 246 height 547
drag, startPoint x: 1071, startPoint y: 448, endPoint x: 1074, endPoint y: 188, distance: 259.7
click at [1074, 188] on div at bounding box center [1045, 354] width 246 height 547
click at [1154, 350] on div at bounding box center [1045, 354] width 246 height 547
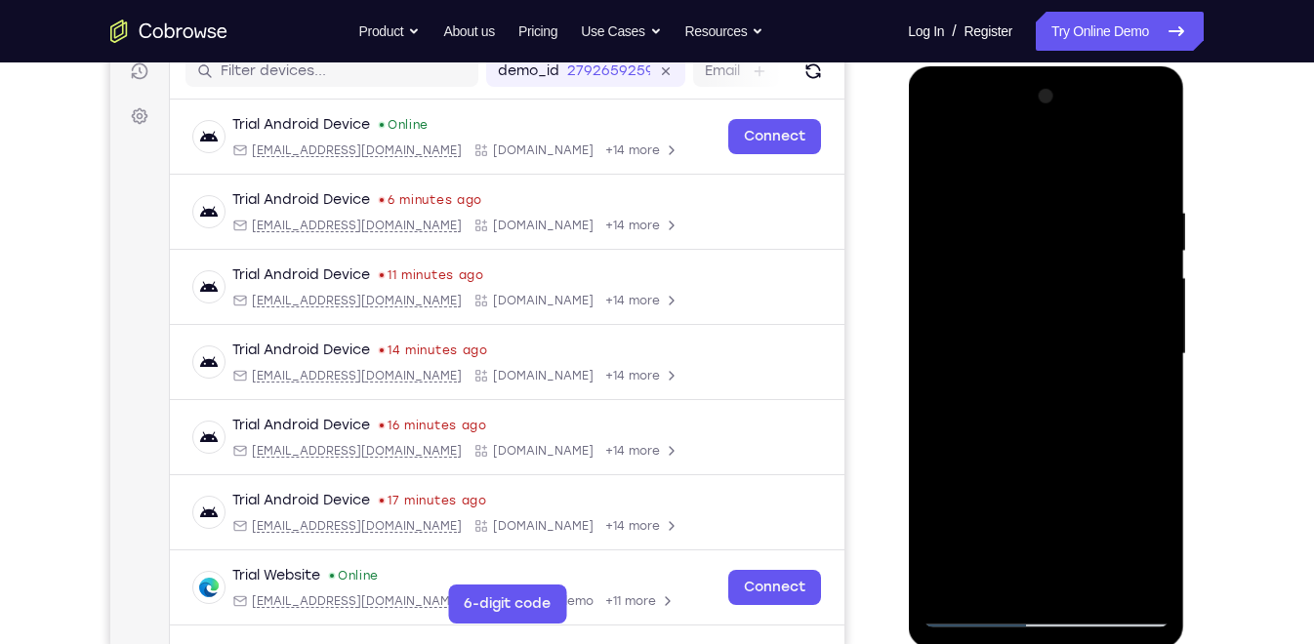
click at [1154, 350] on div at bounding box center [1045, 354] width 246 height 547
drag, startPoint x: 1040, startPoint y: 457, endPoint x: 1034, endPoint y: 187, distance: 269.5
click at [1034, 187] on div at bounding box center [1045, 354] width 246 height 547
drag, startPoint x: 1048, startPoint y: 451, endPoint x: 1049, endPoint y: 149, distance: 301.6
click at [1049, 149] on div at bounding box center [1045, 354] width 246 height 547
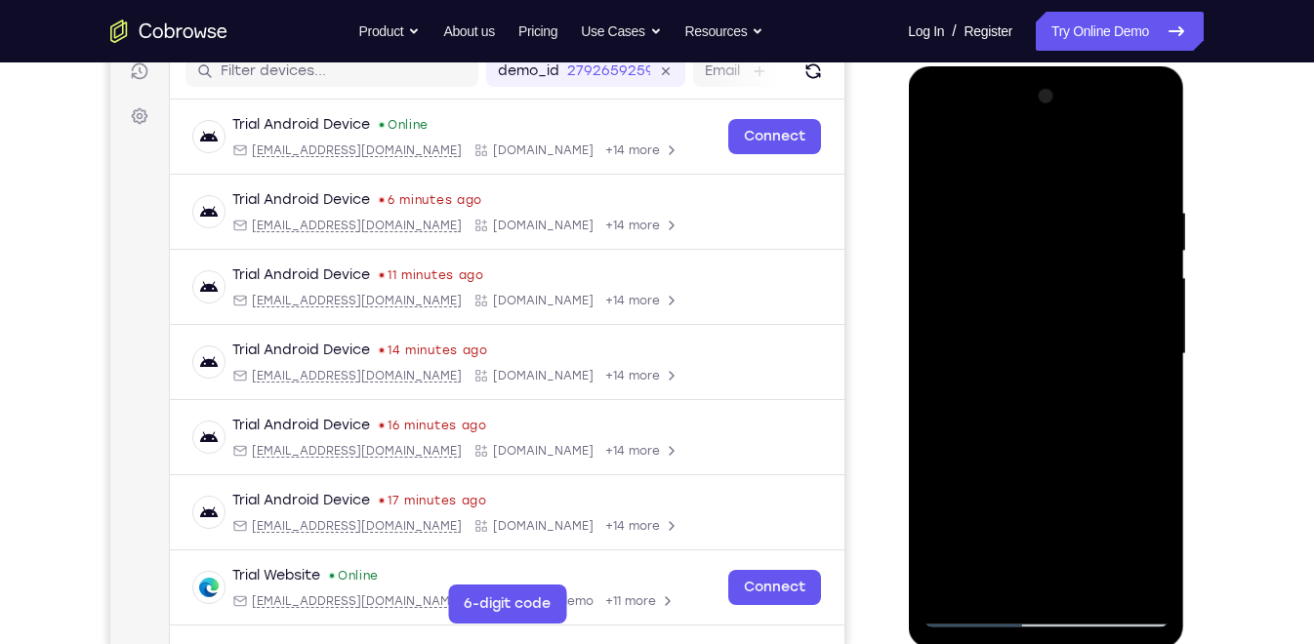
drag, startPoint x: 1053, startPoint y: 394, endPoint x: 1058, endPoint y: 137, distance: 257.7
click at [1058, 137] on div at bounding box center [1045, 354] width 246 height 547
drag, startPoint x: 1046, startPoint y: 411, endPoint x: 1062, endPoint y: 121, distance: 290.3
click at [1062, 121] on div at bounding box center [1045, 354] width 246 height 547
drag, startPoint x: 1073, startPoint y: 427, endPoint x: 1079, endPoint y: 156, distance: 270.4
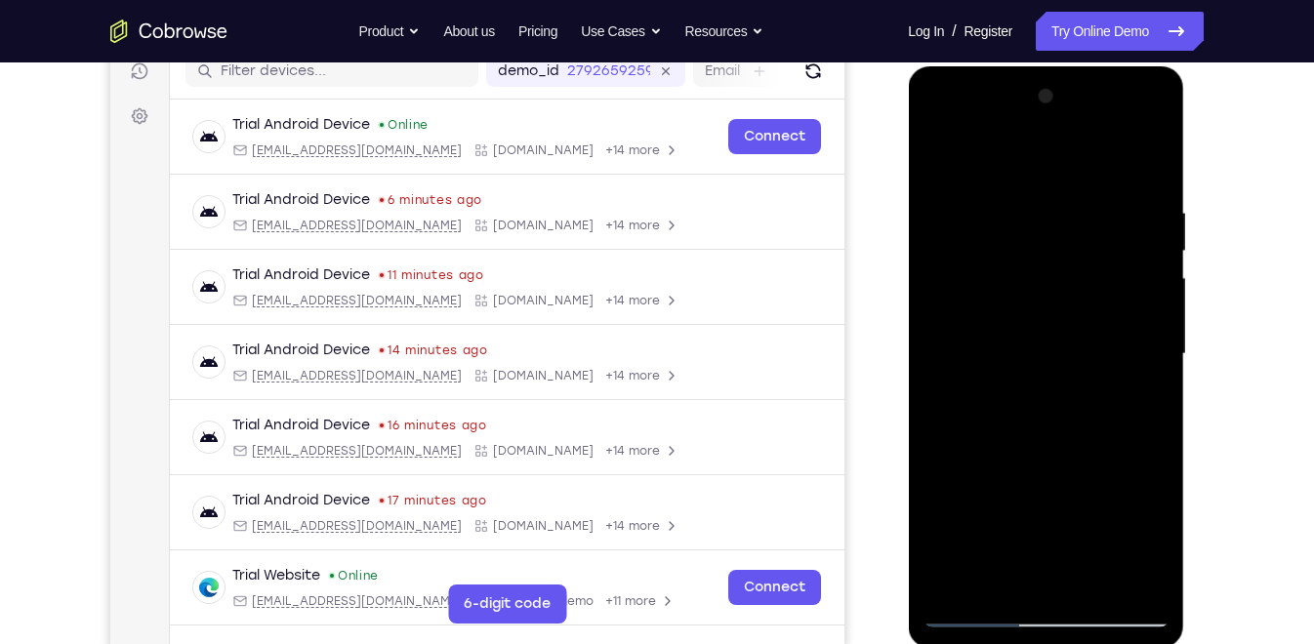
click at [1079, 156] on div at bounding box center [1045, 354] width 246 height 547
drag, startPoint x: 1073, startPoint y: 440, endPoint x: 1089, endPoint y: 221, distance: 220.3
click at [1089, 221] on div at bounding box center [1045, 354] width 246 height 547
drag, startPoint x: 1064, startPoint y: 415, endPoint x: 1076, endPoint y: 301, distance: 114.8
click at [1076, 301] on div at bounding box center [1045, 354] width 246 height 547
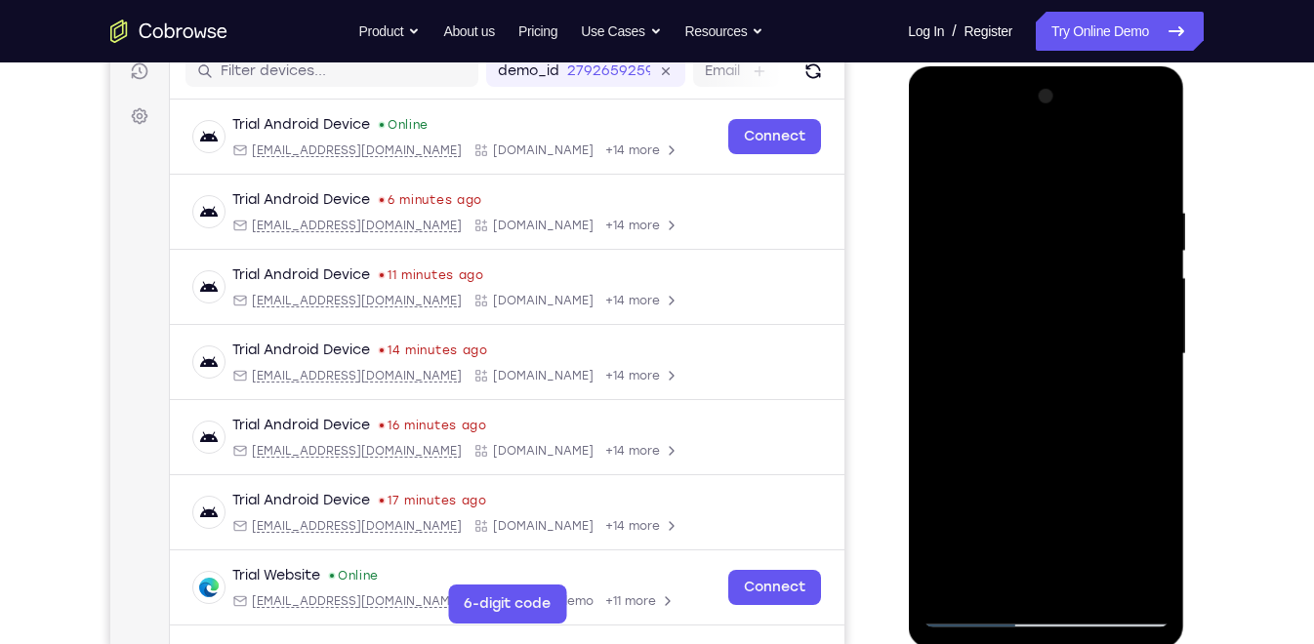
drag, startPoint x: 1070, startPoint y: 460, endPoint x: 1089, endPoint y: 143, distance: 316.9
click at [1089, 143] on div at bounding box center [1045, 354] width 246 height 547
drag, startPoint x: 1088, startPoint y: 455, endPoint x: 1084, endPoint y: 163, distance: 291.9
click at [1084, 163] on div at bounding box center [1045, 354] width 246 height 547
drag, startPoint x: 1045, startPoint y: 499, endPoint x: 1065, endPoint y: 110, distance: 389.0
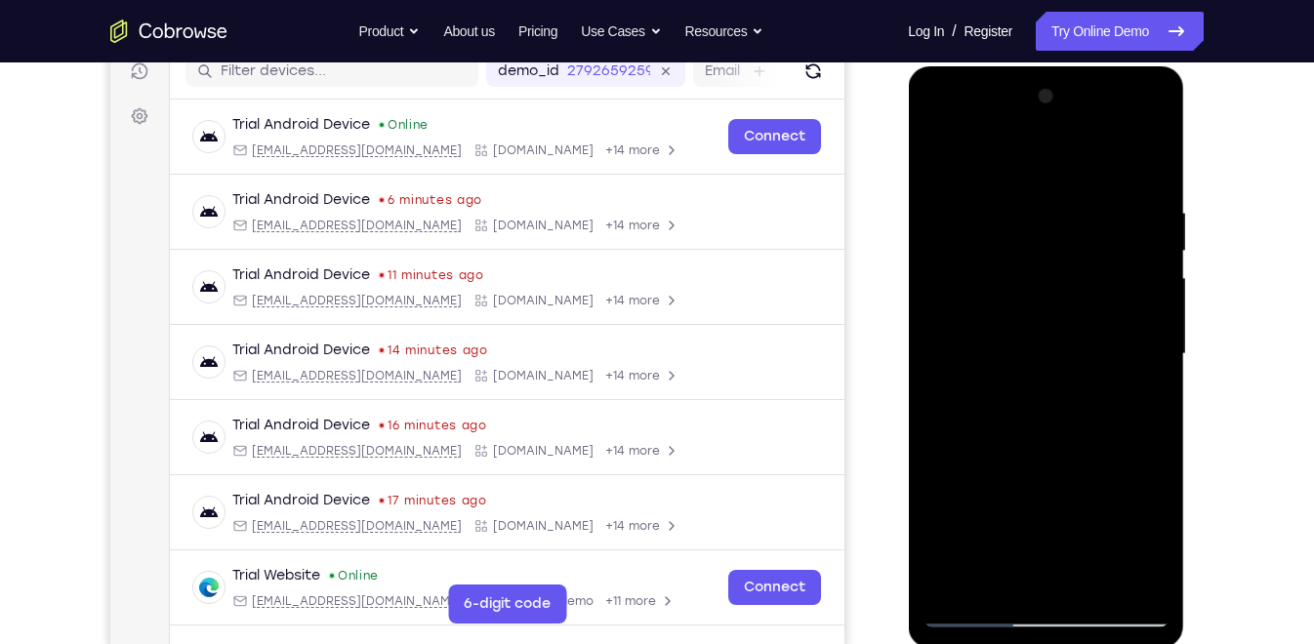
click at [1065, 110] on div at bounding box center [1045, 354] width 246 height 547
drag, startPoint x: 1059, startPoint y: 329, endPoint x: 1059, endPoint y: 544, distance: 214.7
click at [1059, 544] on div at bounding box center [1045, 354] width 246 height 547
click at [1158, 345] on div at bounding box center [1045, 354] width 246 height 547
click at [1155, 356] on div at bounding box center [1045, 354] width 246 height 547
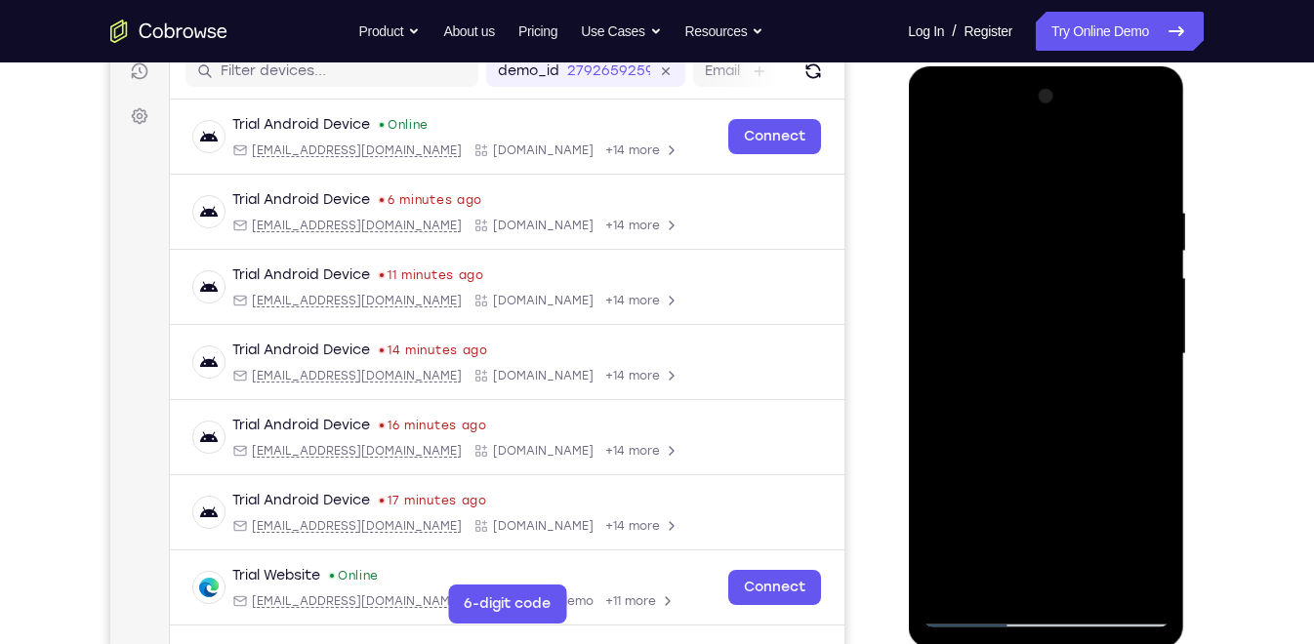
drag, startPoint x: 1045, startPoint y: 479, endPoint x: 1065, endPoint y: 134, distance: 346.1
click at [1065, 134] on div at bounding box center [1045, 354] width 246 height 547
drag, startPoint x: 1053, startPoint y: 394, endPoint x: 1058, endPoint y: 93, distance: 301.7
click at [1058, 93] on div at bounding box center [1045, 354] width 246 height 547
drag, startPoint x: 1034, startPoint y: 483, endPoint x: 1077, endPoint y: 231, distance: 255.5
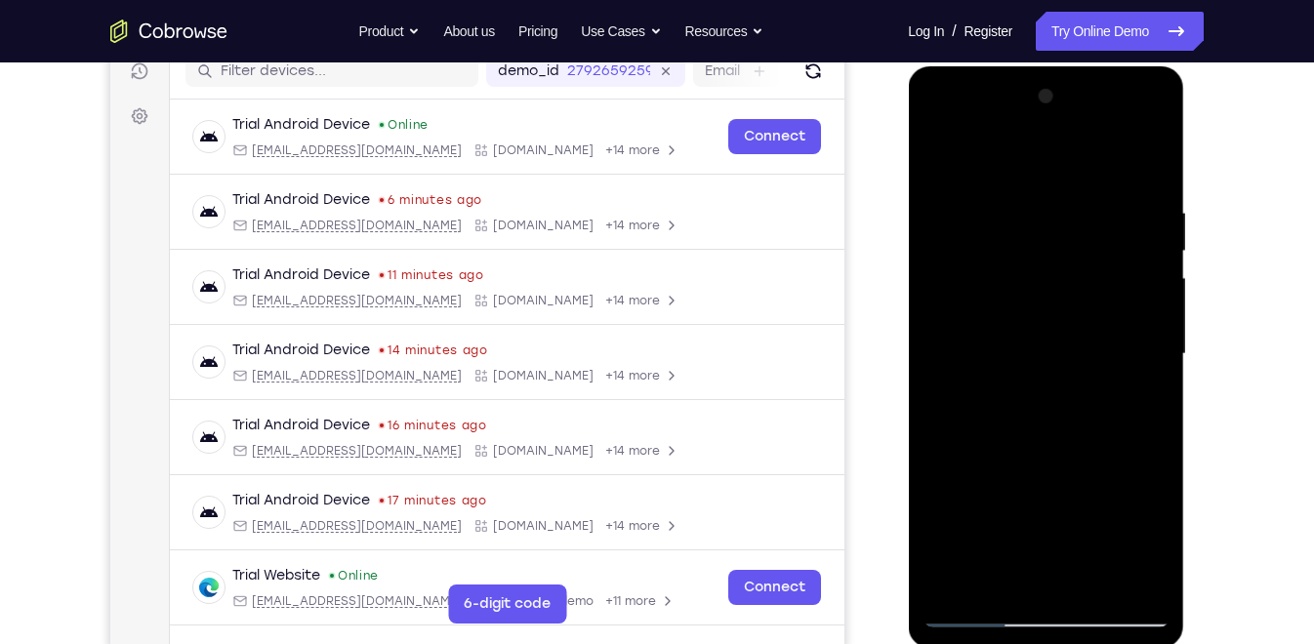
click at [1077, 231] on div at bounding box center [1045, 354] width 246 height 547
click at [947, 517] on div at bounding box center [1045, 354] width 246 height 547
click at [1154, 292] on div at bounding box center [1045, 354] width 246 height 547
click at [1154, 290] on div at bounding box center [1045, 354] width 246 height 547
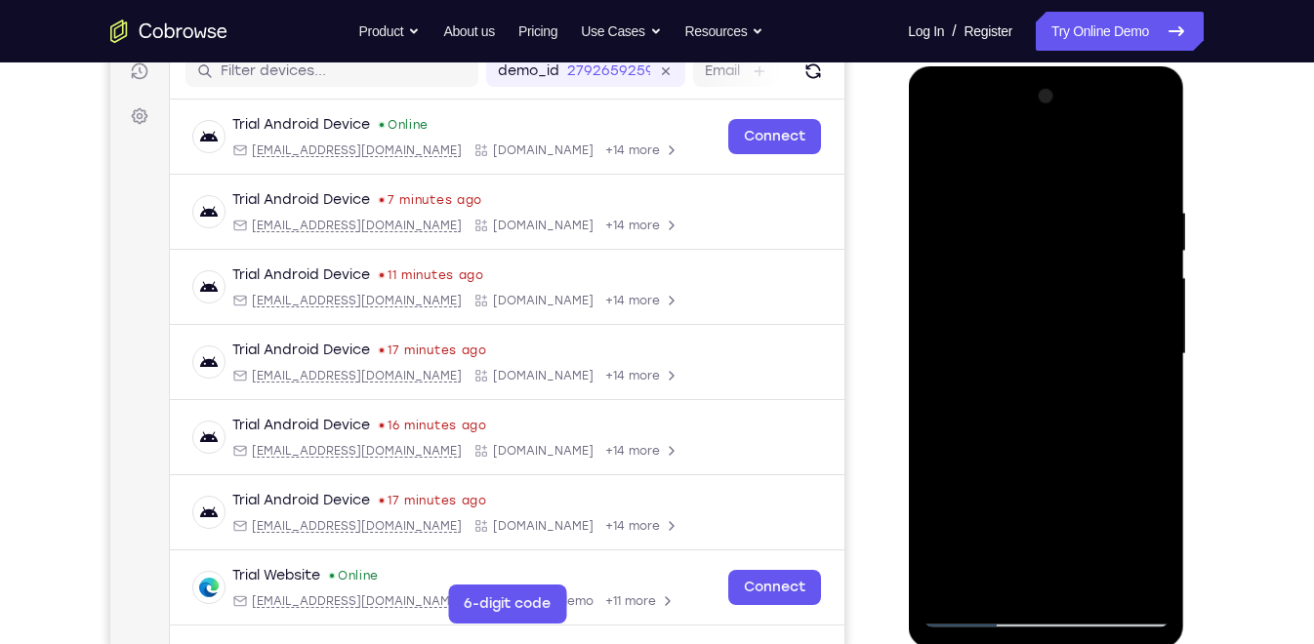
drag, startPoint x: 1074, startPoint y: 381, endPoint x: 1109, endPoint y: 75, distance: 307.5
click at [1109, 75] on div at bounding box center [1046, 357] width 276 height 582
drag, startPoint x: 1065, startPoint y: 426, endPoint x: 1078, endPoint y: 120, distance: 305.8
click at [1078, 120] on div at bounding box center [1045, 354] width 246 height 547
drag, startPoint x: 1056, startPoint y: 441, endPoint x: 1082, endPoint y: 129, distance: 313.4
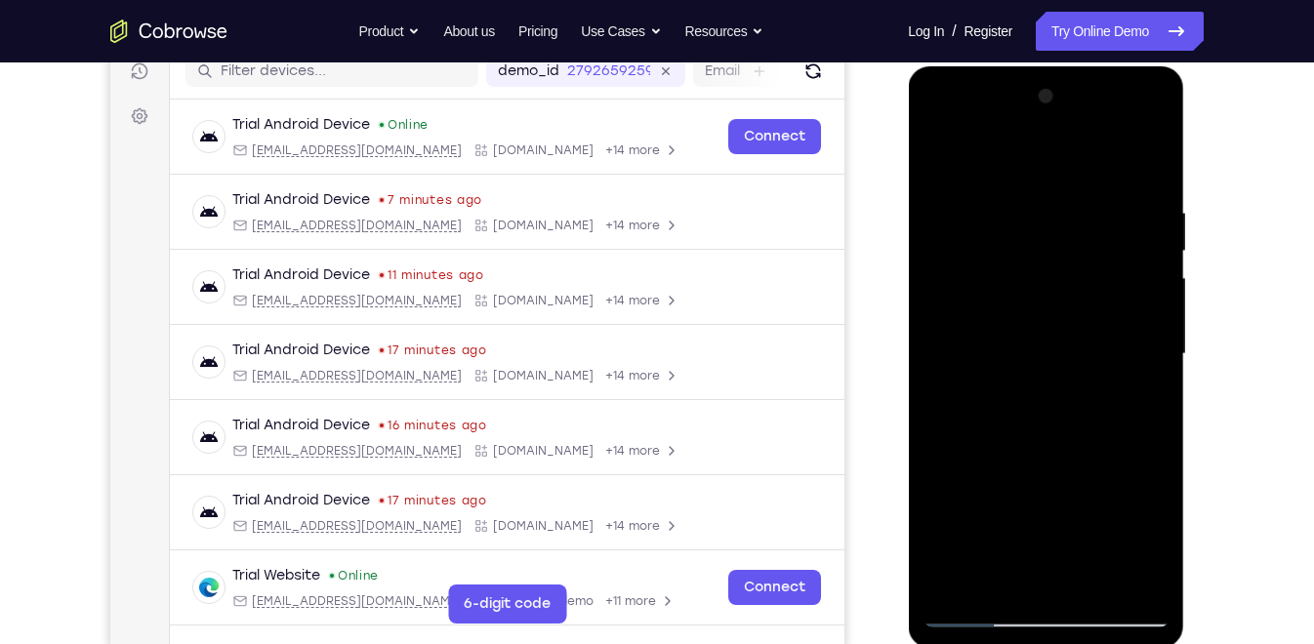
click at [1082, 129] on div at bounding box center [1045, 354] width 246 height 547
drag, startPoint x: 1057, startPoint y: 434, endPoint x: 1097, endPoint y: 96, distance: 341.1
click at [1097, 96] on div at bounding box center [1045, 354] width 246 height 547
click at [954, 541] on div at bounding box center [1045, 354] width 246 height 547
drag, startPoint x: 1056, startPoint y: 471, endPoint x: 1062, endPoint y: 400, distance: 71.5
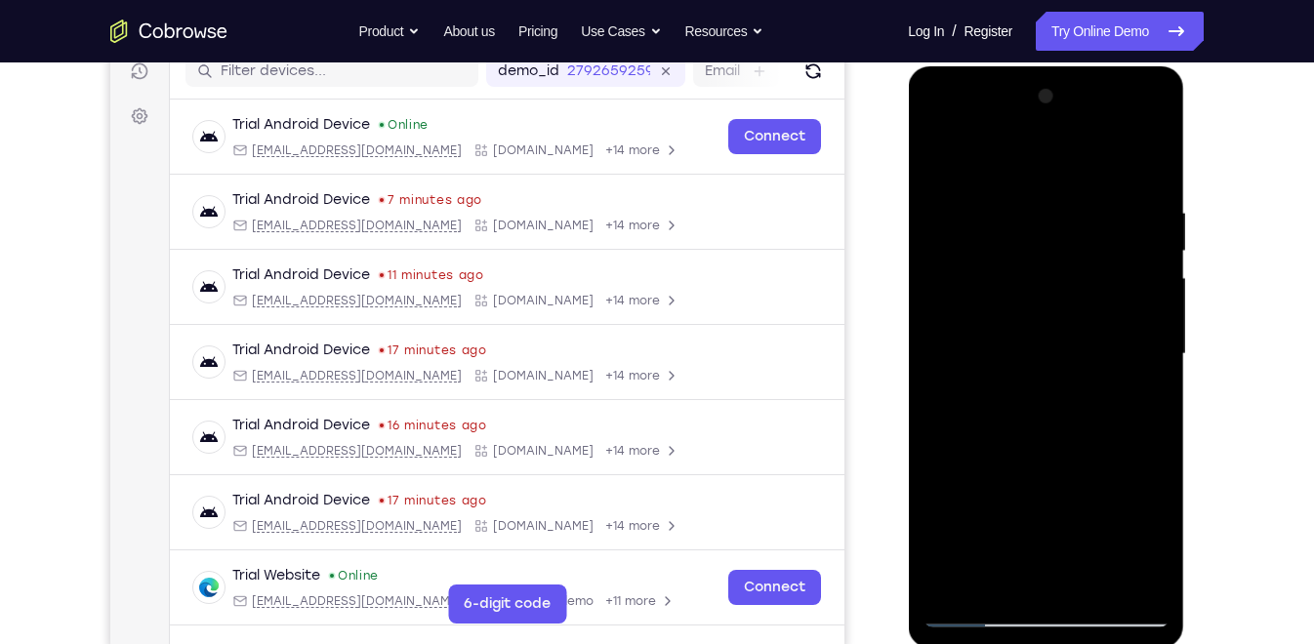
click at [1062, 400] on div at bounding box center [1045, 354] width 246 height 547
drag, startPoint x: 1058, startPoint y: 425, endPoint x: 1067, endPoint y: 403, distance: 23.2
click at [1067, 403] on div at bounding box center [1045, 354] width 246 height 547
drag, startPoint x: 1080, startPoint y: 458, endPoint x: 1078, endPoint y: 278, distance: 179.6
click at [1078, 278] on div at bounding box center [1045, 354] width 246 height 547
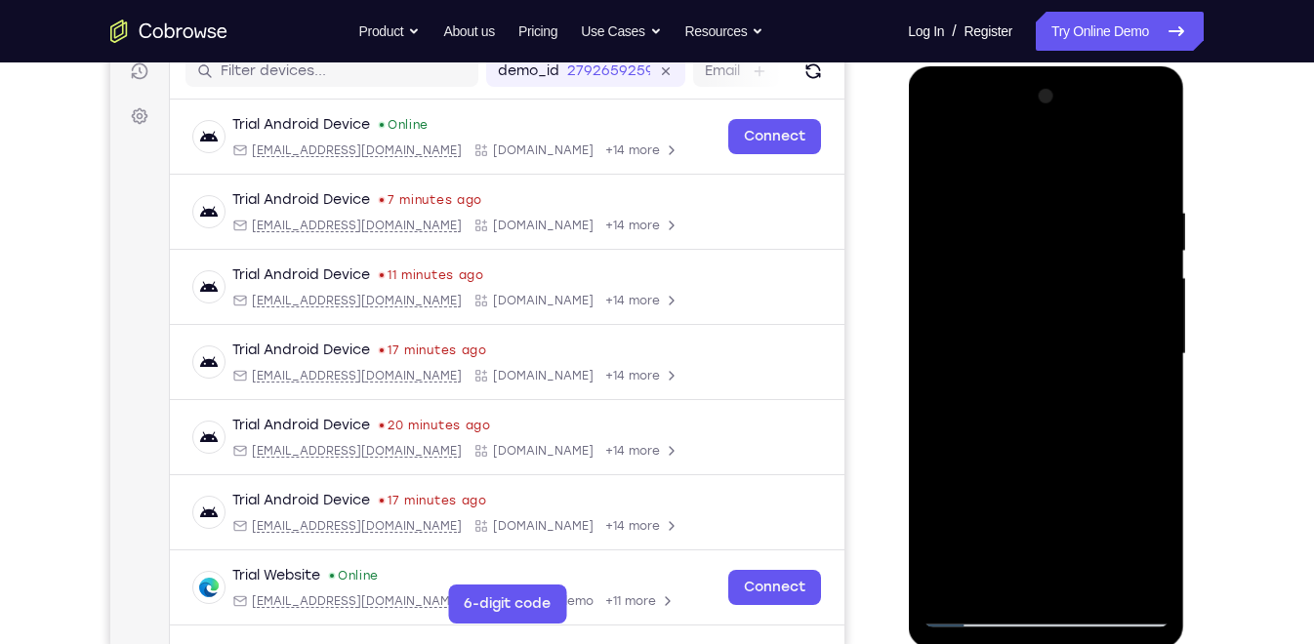
drag, startPoint x: 1076, startPoint y: 418, endPoint x: 1090, endPoint y: 125, distance: 293.2
click at [1090, 125] on div at bounding box center [1045, 354] width 246 height 547
drag, startPoint x: 1066, startPoint y: 361, endPoint x: 1053, endPoint y: 488, distance: 127.5
click at [1053, 488] on div at bounding box center [1045, 354] width 246 height 547
drag, startPoint x: 1066, startPoint y: 454, endPoint x: 1140, endPoint y: 173, distance: 290.7
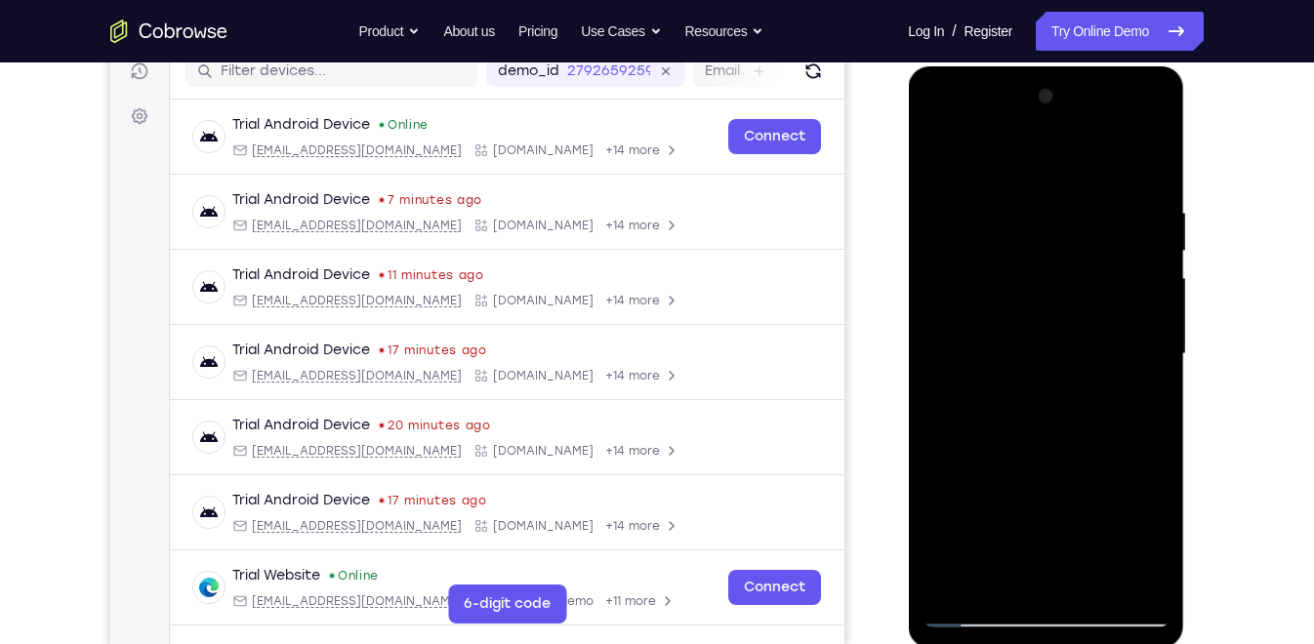
click at [1140, 173] on div at bounding box center [1045, 354] width 246 height 547
drag, startPoint x: 1050, startPoint y: 474, endPoint x: 1045, endPoint y: 179, distance: 295.8
click at [1045, 179] on div at bounding box center [1045, 354] width 246 height 547
click at [1155, 264] on div at bounding box center [1045, 354] width 246 height 547
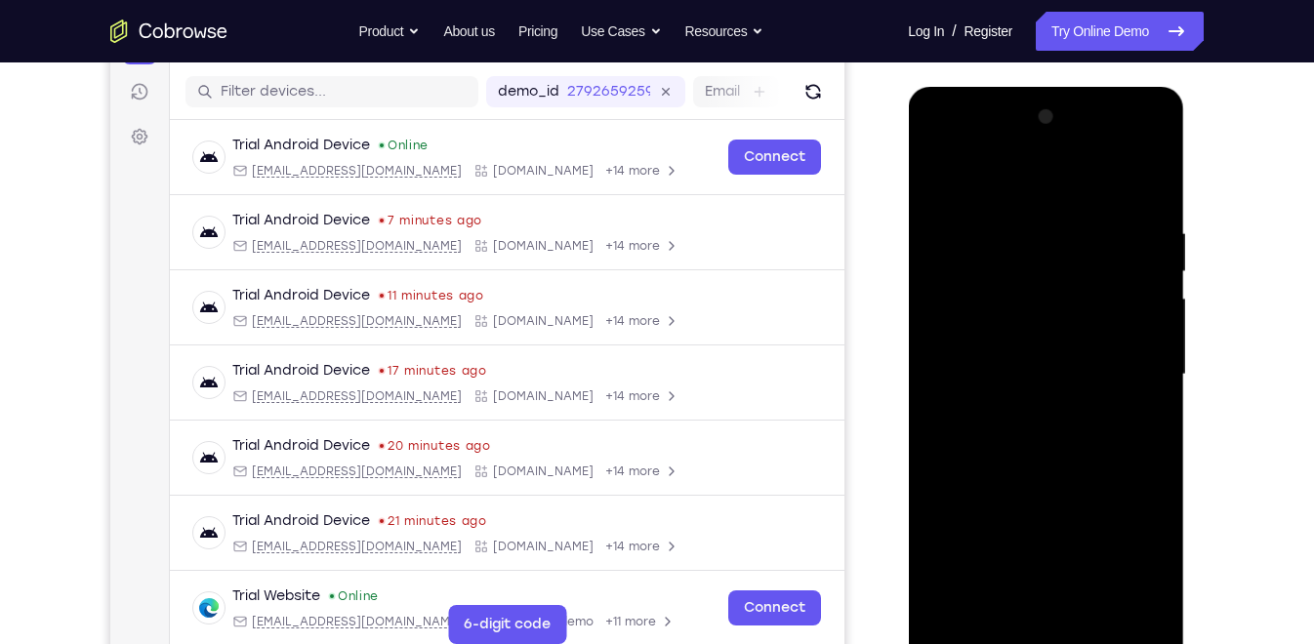
scroll to position [266, 0]
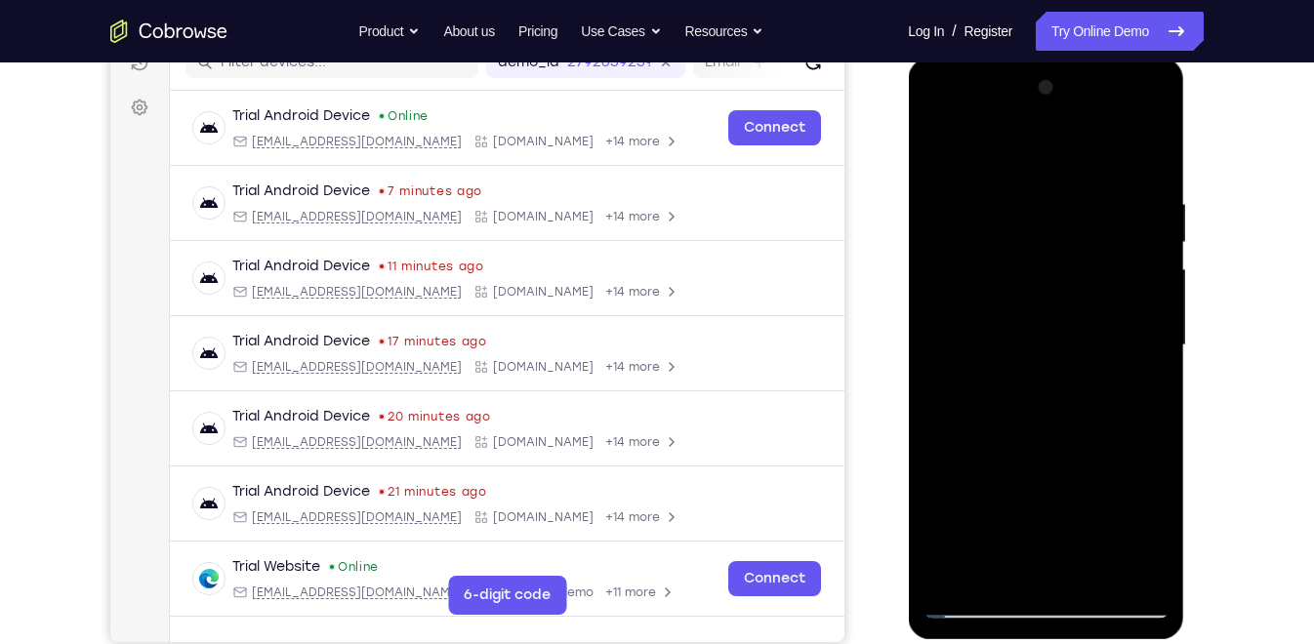
drag, startPoint x: 1041, startPoint y: 425, endPoint x: 1071, endPoint y: 154, distance: 272.1
click at [1071, 154] on div at bounding box center [1045, 345] width 246 height 547
drag, startPoint x: 1075, startPoint y: 420, endPoint x: 1092, endPoint y: 270, distance: 150.4
click at [1092, 270] on div at bounding box center [1045, 345] width 246 height 547
click at [954, 468] on div at bounding box center [1045, 345] width 246 height 547
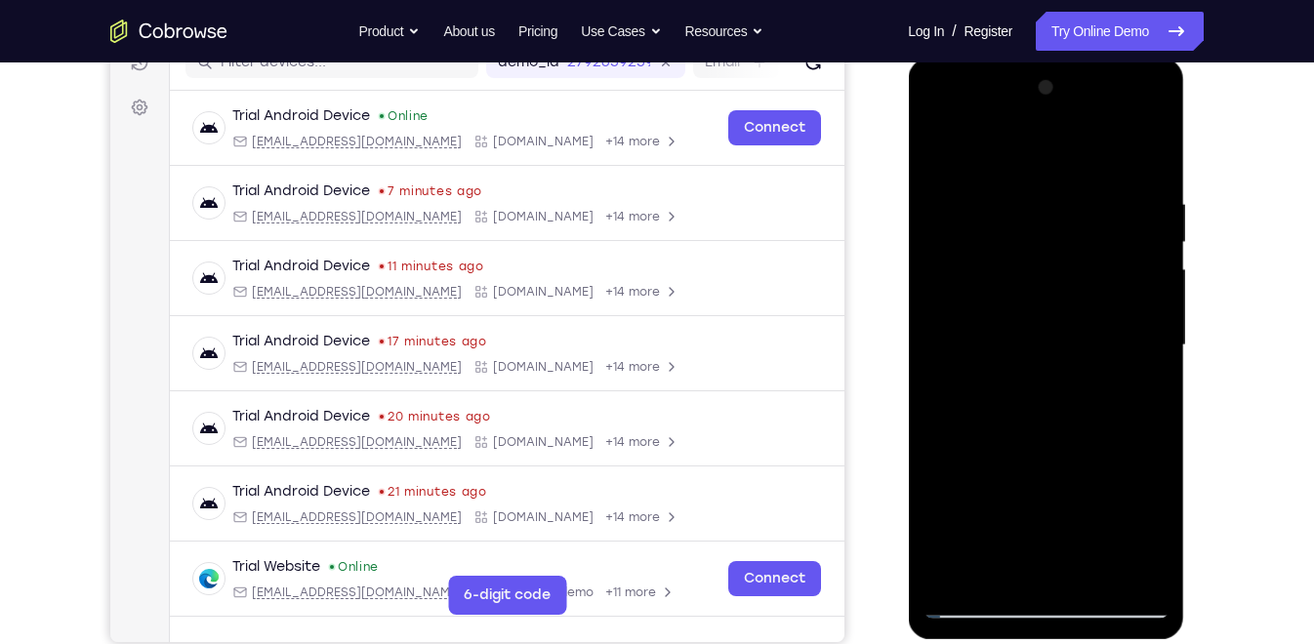
drag, startPoint x: 1038, startPoint y: 506, endPoint x: 1050, endPoint y: 479, distance: 29.3
click at [1050, 479] on div at bounding box center [1045, 345] width 246 height 547
drag, startPoint x: 1037, startPoint y: 493, endPoint x: 1042, endPoint y: 450, distance: 43.3
click at [1042, 450] on div at bounding box center [1045, 345] width 246 height 547
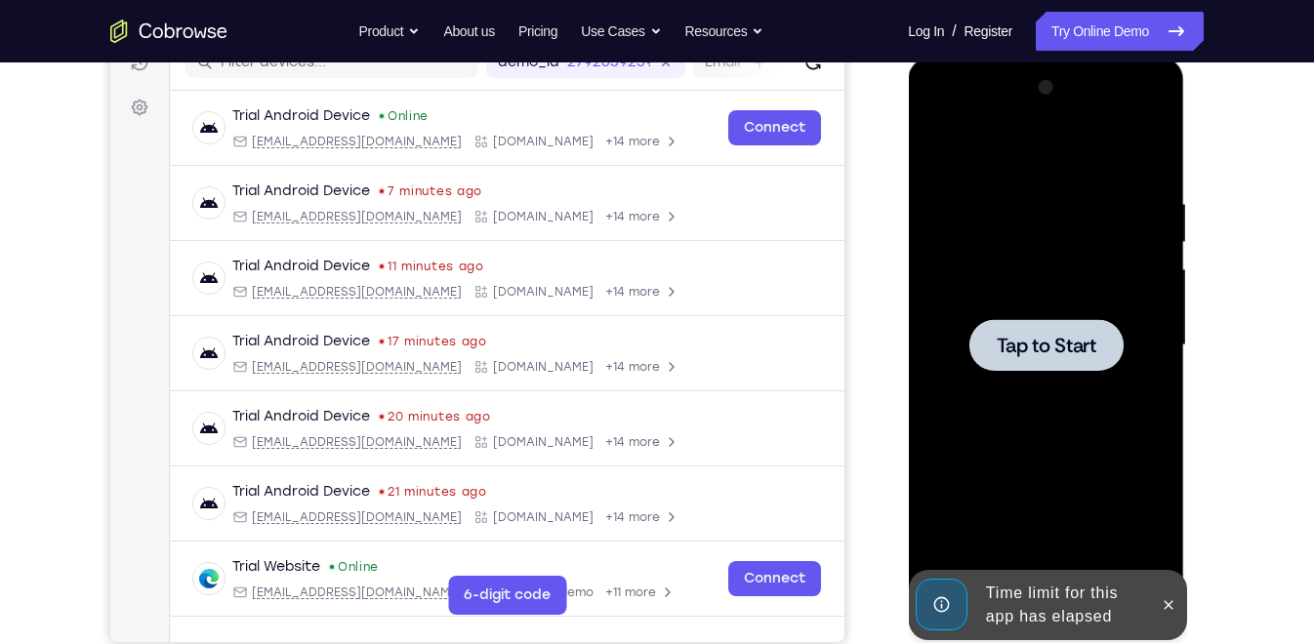
click at [1040, 347] on span "Tap to Start" at bounding box center [1046, 346] width 100 height 20
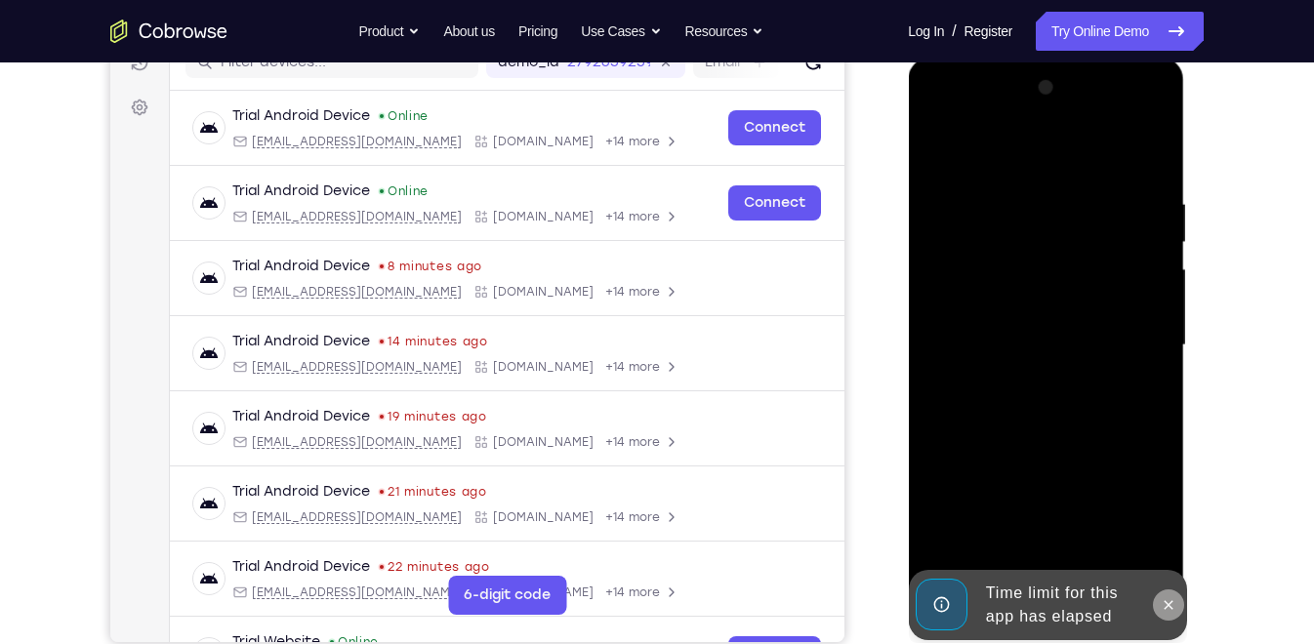
click at [1163, 579] on icon at bounding box center [1168, 605] width 16 height 16
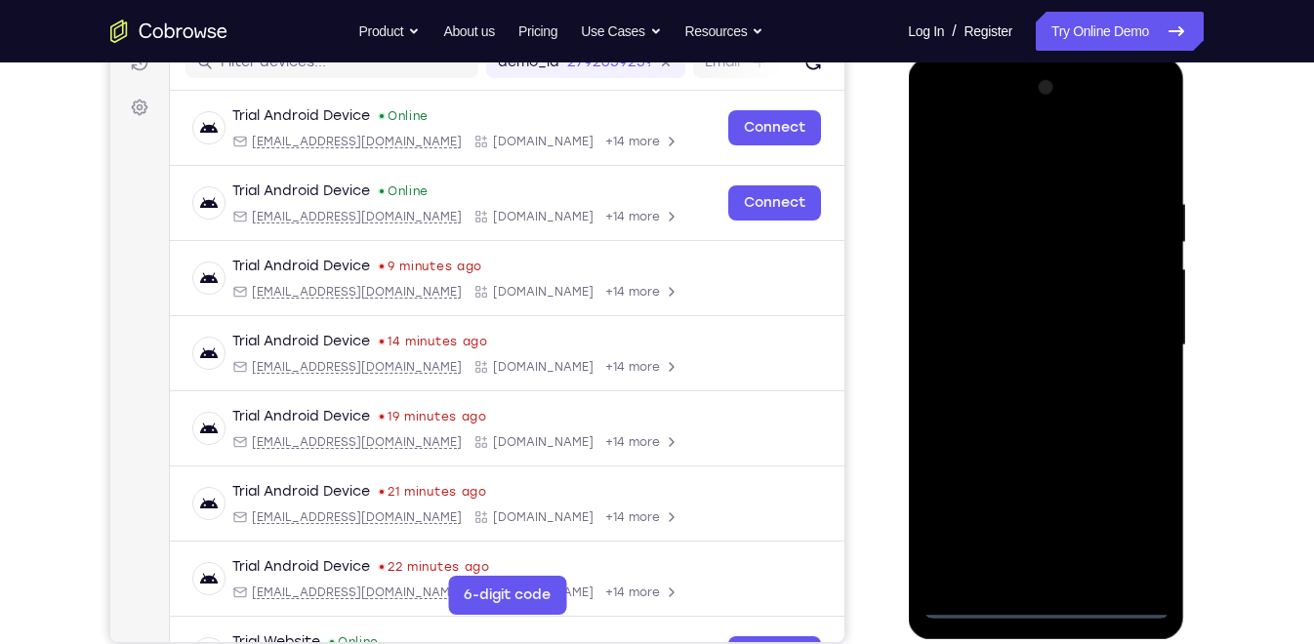
click at [1036, 579] on div at bounding box center [1045, 345] width 246 height 547
click at [1124, 515] on div at bounding box center [1045, 345] width 246 height 547
click at [945, 121] on div at bounding box center [1045, 345] width 246 height 547
click at [1130, 334] on div at bounding box center [1045, 345] width 246 height 547
click at [1023, 379] on div at bounding box center [1045, 345] width 246 height 547
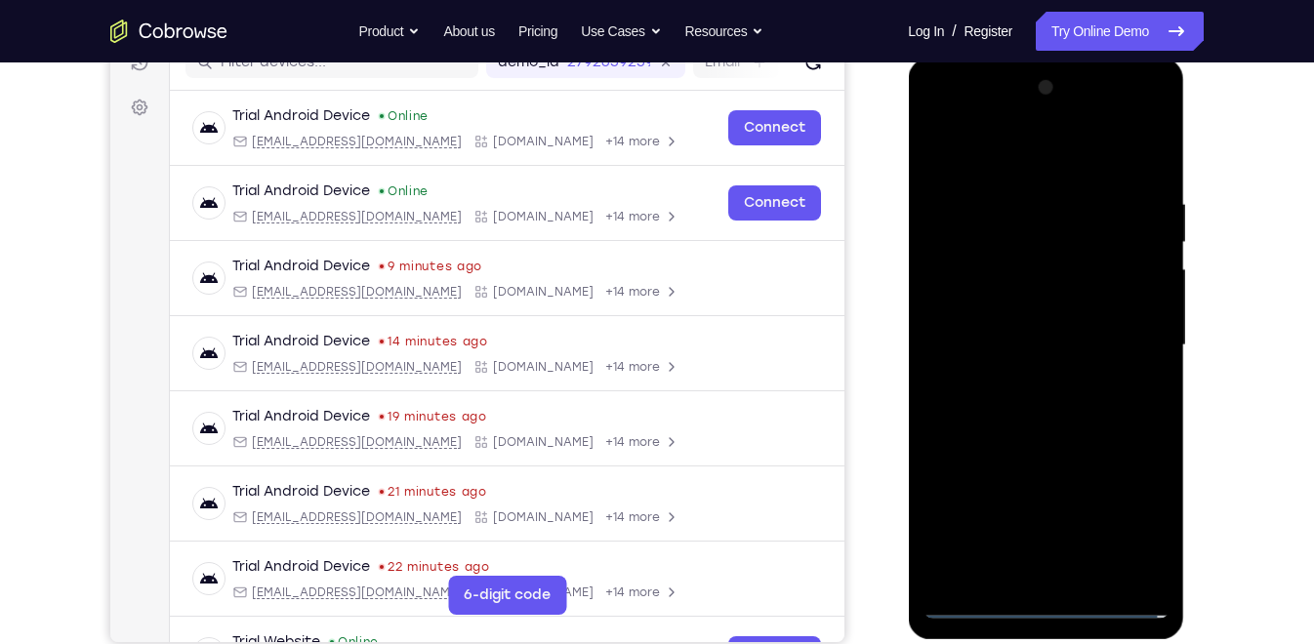
click at [1070, 317] on div at bounding box center [1045, 345] width 246 height 547
click at [1057, 306] on div at bounding box center [1045, 345] width 246 height 547
click at [1059, 346] on div at bounding box center [1045, 345] width 246 height 547
click at [1086, 398] on div at bounding box center [1045, 345] width 246 height 547
click at [1069, 406] on div at bounding box center [1045, 345] width 246 height 547
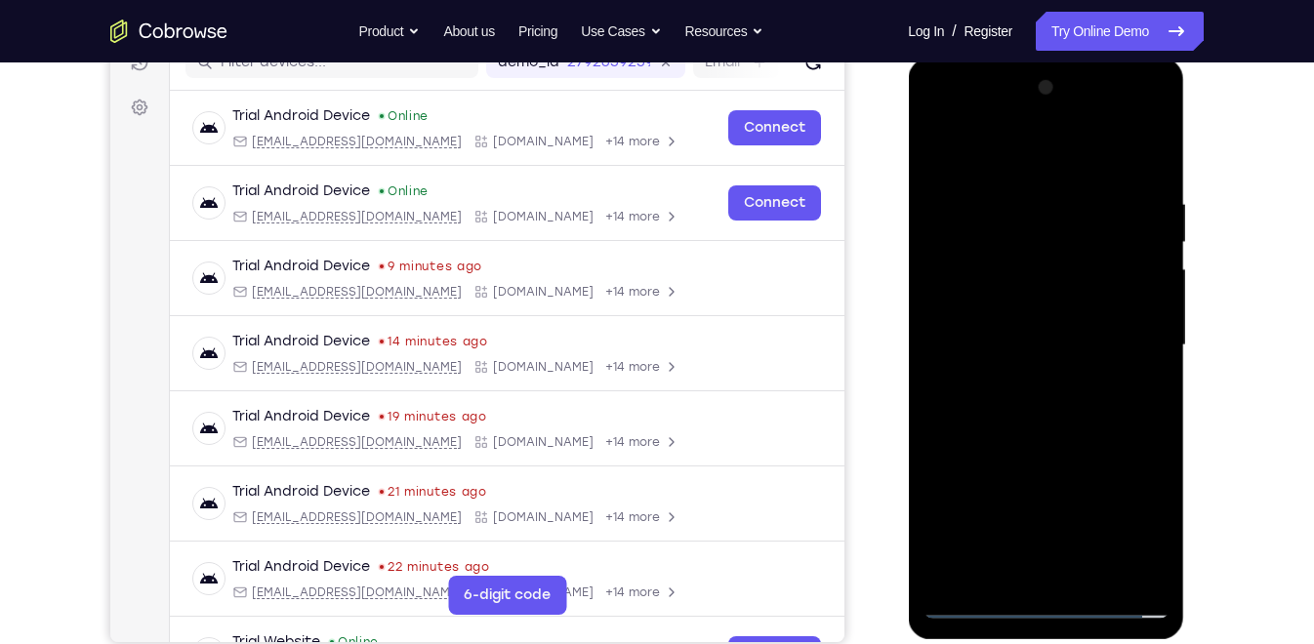
click at [1069, 406] on div at bounding box center [1045, 345] width 246 height 547
click at [1048, 406] on div at bounding box center [1045, 345] width 246 height 547
click at [1016, 188] on div at bounding box center [1045, 345] width 246 height 547
click at [1048, 436] on div at bounding box center [1045, 345] width 246 height 547
click at [1020, 180] on div at bounding box center [1045, 345] width 246 height 547
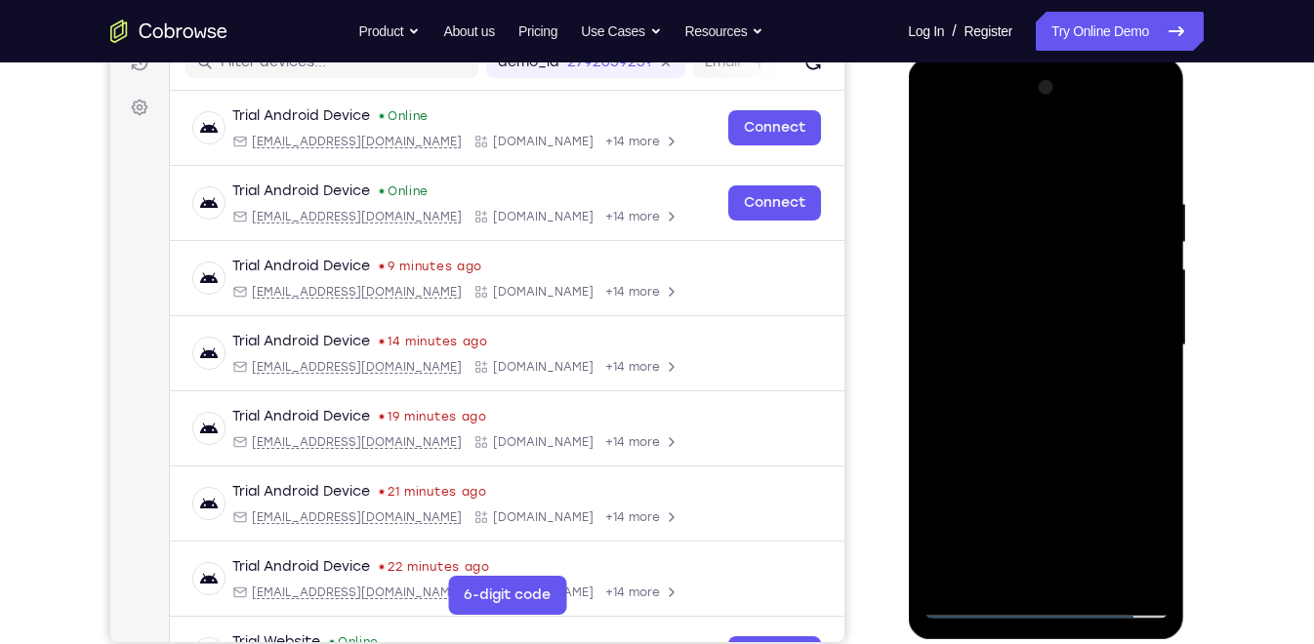
click at [1120, 295] on div at bounding box center [1045, 345] width 246 height 547
click at [1148, 150] on div at bounding box center [1045, 345] width 246 height 547
click at [1160, 547] on div at bounding box center [1045, 345] width 246 height 547
drag, startPoint x: 1049, startPoint y: 472, endPoint x: 1029, endPoint y: 203, distance: 270.2
click at [1029, 203] on div at bounding box center [1045, 345] width 246 height 547
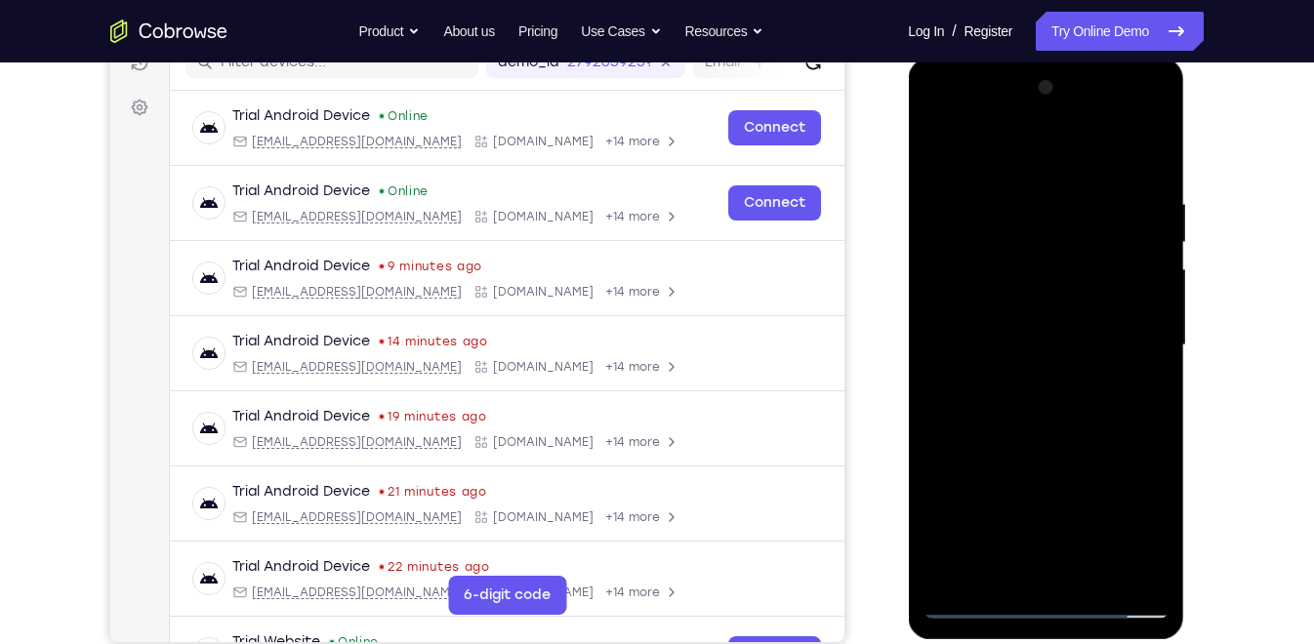
drag, startPoint x: 1064, startPoint y: 475, endPoint x: 1062, endPoint y: 260, distance: 215.7
click at [1062, 260] on div at bounding box center [1045, 345] width 246 height 547
click at [1153, 347] on div at bounding box center [1045, 345] width 246 height 547
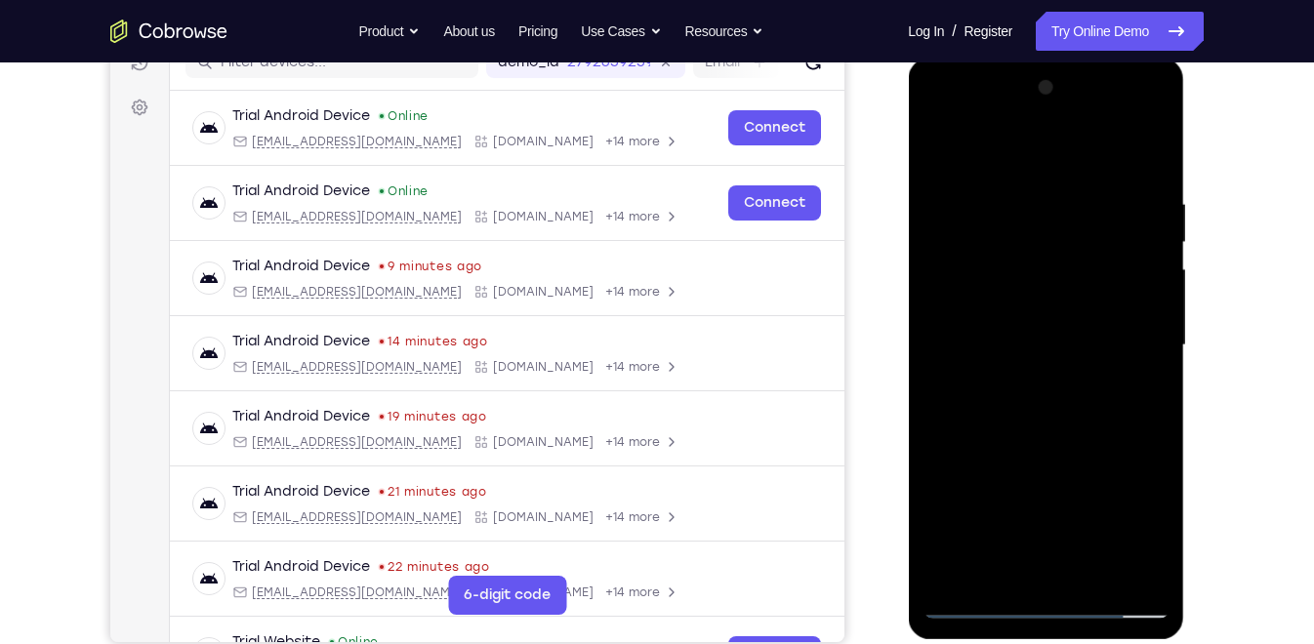
drag, startPoint x: 1050, startPoint y: 397, endPoint x: 1053, endPoint y: 117, distance: 280.2
click at [1053, 117] on div at bounding box center [1045, 345] width 246 height 547
drag, startPoint x: 1072, startPoint y: 386, endPoint x: 1057, endPoint y: 102, distance: 283.5
click at [1057, 102] on div at bounding box center [1045, 345] width 246 height 547
drag, startPoint x: 1077, startPoint y: 486, endPoint x: 1040, endPoint y: 139, distance: 349.5
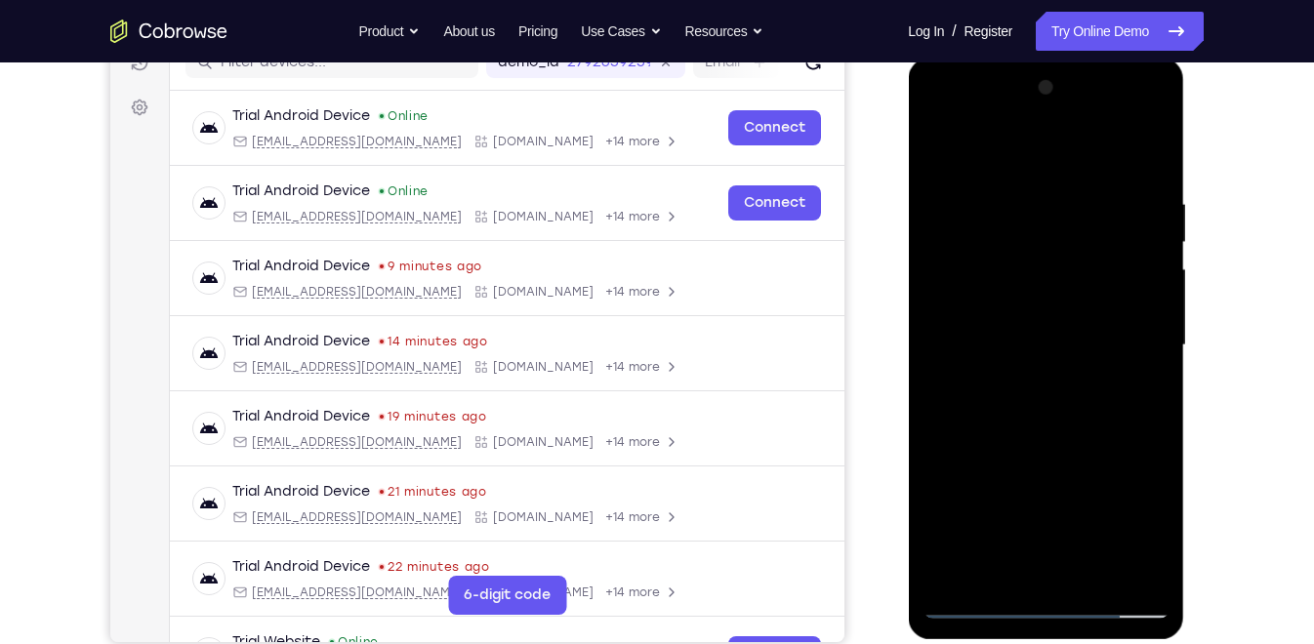
click at [1040, 139] on div at bounding box center [1045, 345] width 246 height 547
drag, startPoint x: 1059, startPoint y: 418, endPoint x: 1052, endPoint y: 80, distance: 337.8
click at [1052, 80] on div at bounding box center [1045, 345] width 246 height 547
drag, startPoint x: 1050, startPoint y: 493, endPoint x: 1092, endPoint y: 314, distance: 183.5
click at [1092, 314] on div at bounding box center [1045, 345] width 246 height 547
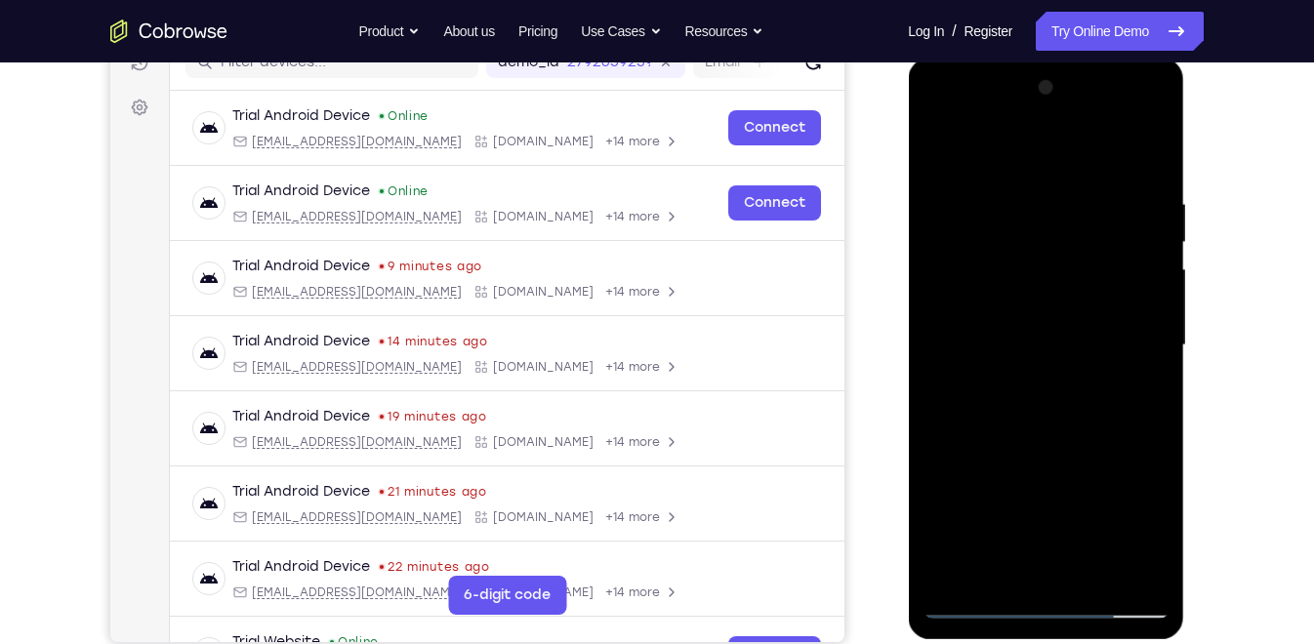
click at [951, 522] on div at bounding box center [1045, 345] width 246 height 547
drag, startPoint x: 1065, startPoint y: 491, endPoint x: 1076, endPoint y: 471, distance: 22.3
click at [1076, 471] on div at bounding box center [1045, 345] width 246 height 547
click at [1096, 574] on div at bounding box center [1045, 345] width 246 height 547
click at [1028, 453] on div at bounding box center [1045, 345] width 246 height 547
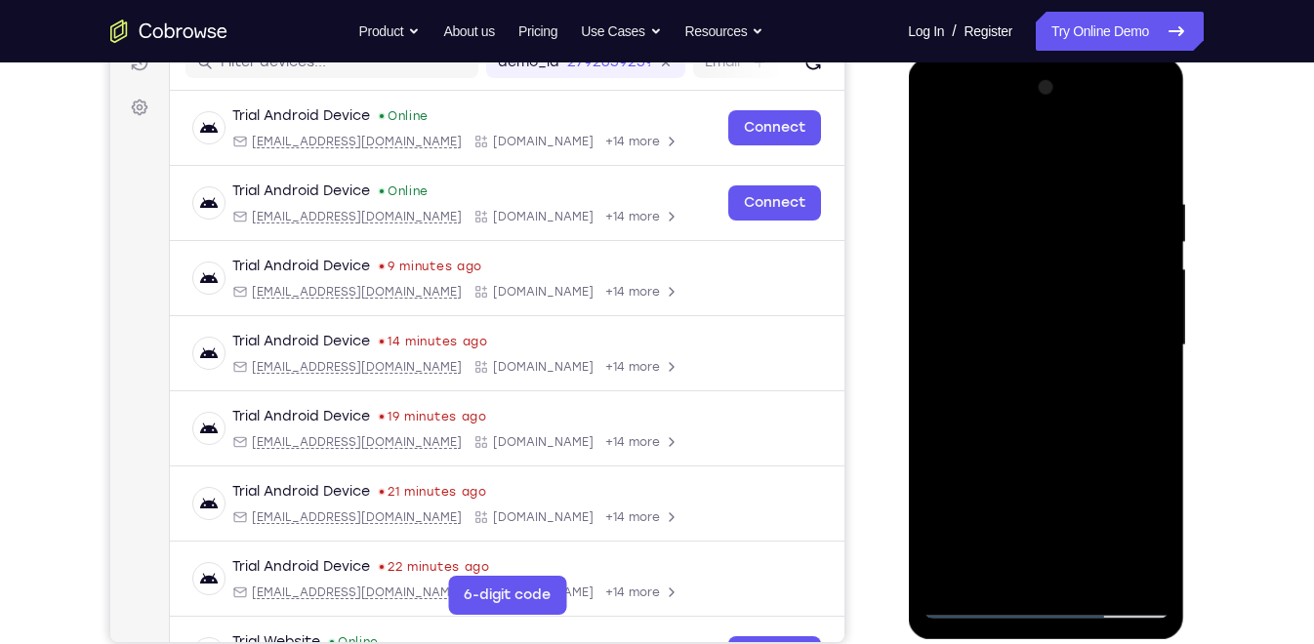
drag, startPoint x: 1044, startPoint y: 494, endPoint x: 1040, endPoint y: 314, distance: 179.7
click at [1040, 314] on div at bounding box center [1045, 345] width 246 height 547
drag, startPoint x: 1040, startPoint y: 475, endPoint x: 1028, endPoint y: 311, distance: 164.4
click at [1028, 311] on div at bounding box center [1045, 345] width 246 height 547
click at [1030, 388] on div at bounding box center [1045, 345] width 246 height 547
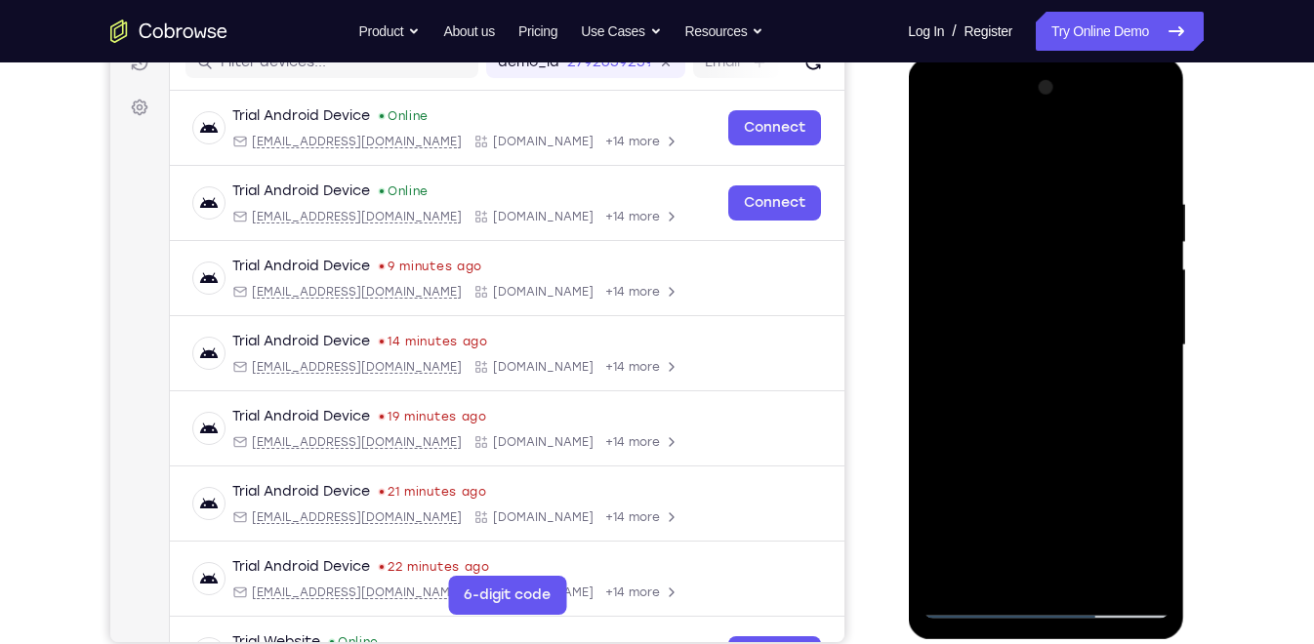
click at [939, 154] on div at bounding box center [1045, 345] width 246 height 547
drag, startPoint x: 1071, startPoint y: 456, endPoint x: 1079, endPoint y: 269, distance: 186.6
click at [1079, 269] on div at bounding box center [1045, 345] width 246 height 547
drag, startPoint x: 1082, startPoint y: 501, endPoint x: 1084, endPoint y: 487, distance: 14.0
click at [1084, 487] on div at bounding box center [1045, 345] width 246 height 547
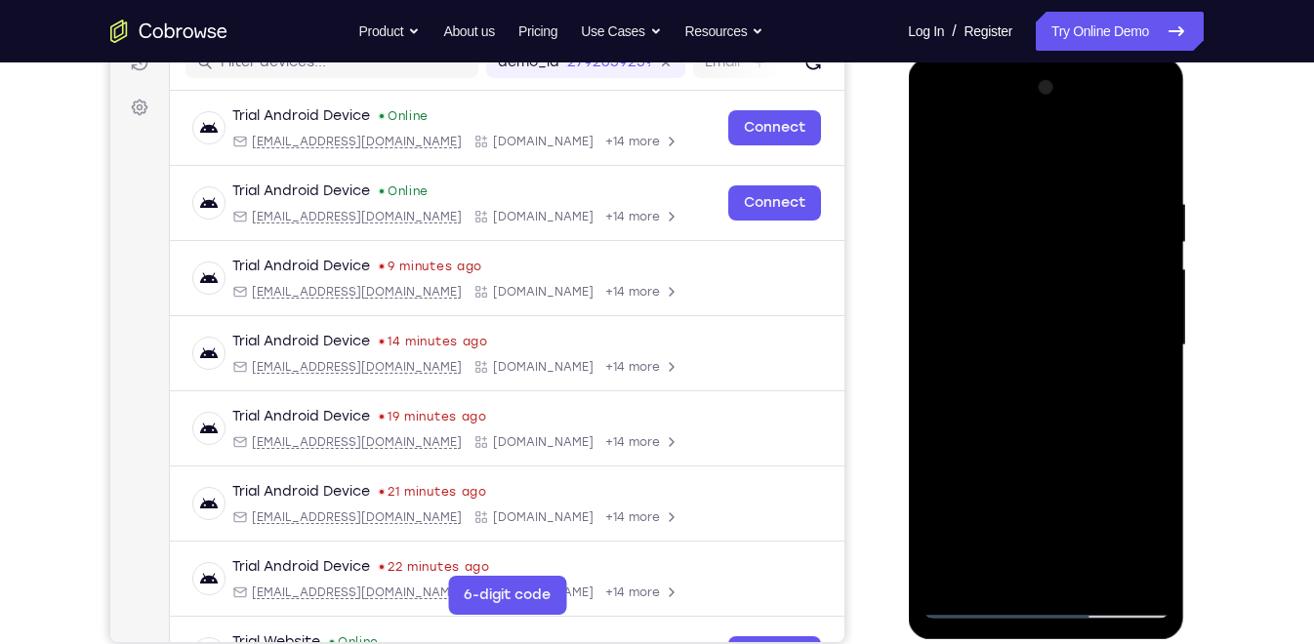
drag, startPoint x: 1025, startPoint y: 510, endPoint x: 1046, endPoint y: 328, distance: 182.8
click at [1046, 328] on div at bounding box center [1045, 345] width 246 height 547
drag, startPoint x: 1036, startPoint y: 493, endPoint x: 1067, endPoint y: 284, distance: 211.2
click at [1067, 284] on div at bounding box center [1045, 345] width 246 height 547
drag, startPoint x: 1036, startPoint y: 536, endPoint x: 1039, endPoint y: 372, distance: 164.0
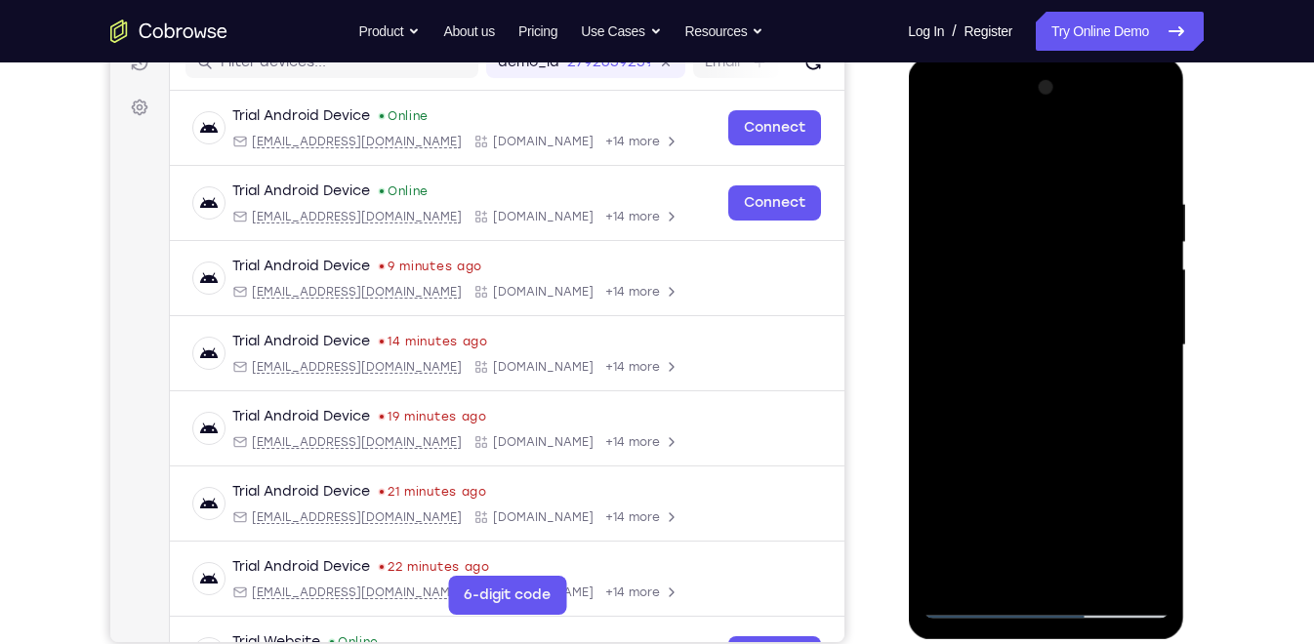
click at [1039, 372] on div at bounding box center [1045, 345] width 246 height 547
drag, startPoint x: 1037, startPoint y: 512, endPoint x: 1027, endPoint y: 287, distance: 225.7
click at [1027, 287] on div at bounding box center [1045, 345] width 246 height 547
drag, startPoint x: 1031, startPoint y: 465, endPoint x: 1051, endPoint y: 325, distance: 141.1
click at [1051, 325] on div at bounding box center [1045, 345] width 246 height 547
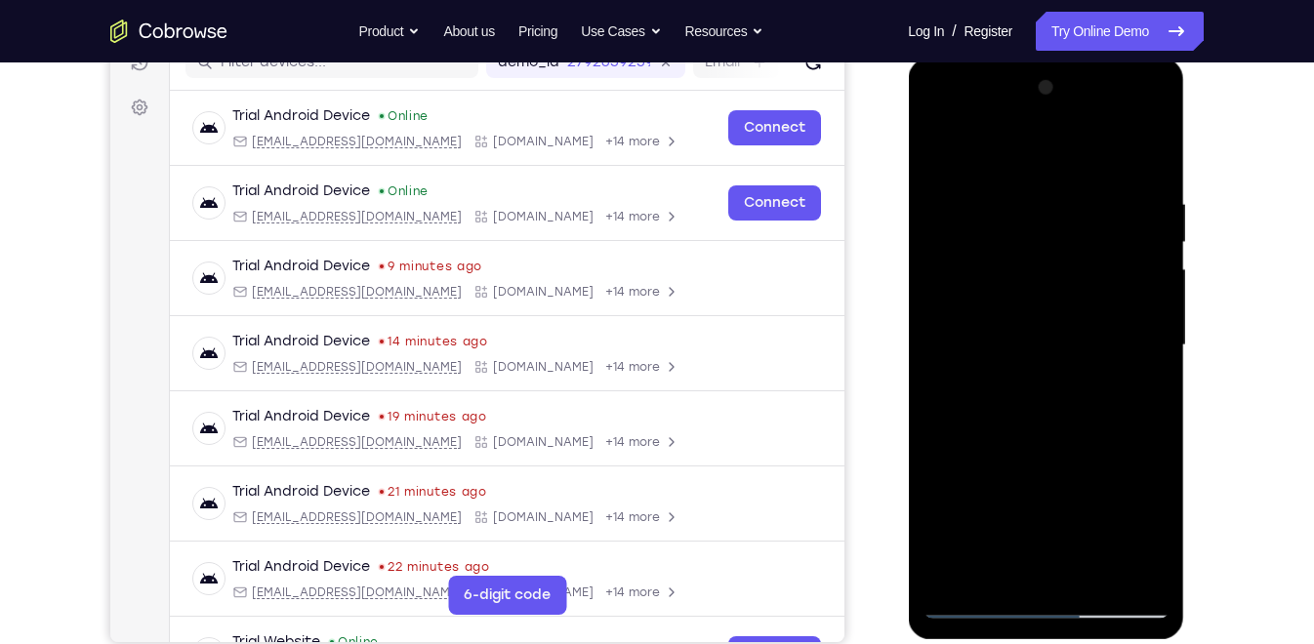
drag, startPoint x: 1047, startPoint y: 504, endPoint x: 1063, endPoint y: 457, distance: 49.4
click at [1063, 457] on div at bounding box center [1045, 345] width 246 height 547
drag, startPoint x: 1040, startPoint y: 522, endPoint x: 1074, endPoint y: 370, distance: 156.1
click at [1074, 370] on div at bounding box center [1045, 345] width 246 height 547
drag, startPoint x: 1064, startPoint y: 500, endPoint x: 1076, endPoint y: 376, distance: 124.5
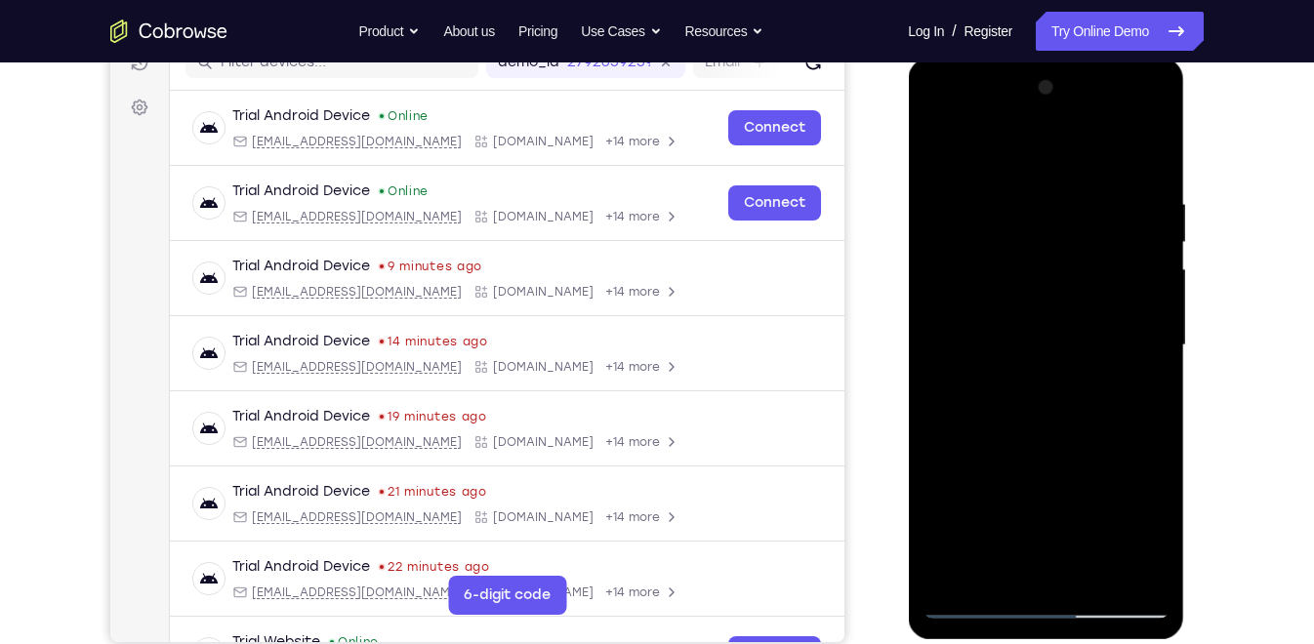
click at [1076, 376] on div at bounding box center [1045, 345] width 246 height 547
drag, startPoint x: 1064, startPoint y: 489, endPoint x: 1089, endPoint y: 387, distance: 105.6
click at [1089, 387] on div at bounding box center [1045, 345] width 246 height 547
drag, startPoint x: 1068, startPoint y: 489, endPoint x: 1071, endPoint y: 338, distance: 151.3
click at [1071, 338] on div at bounding box center [1045, 345] width 246 height 547
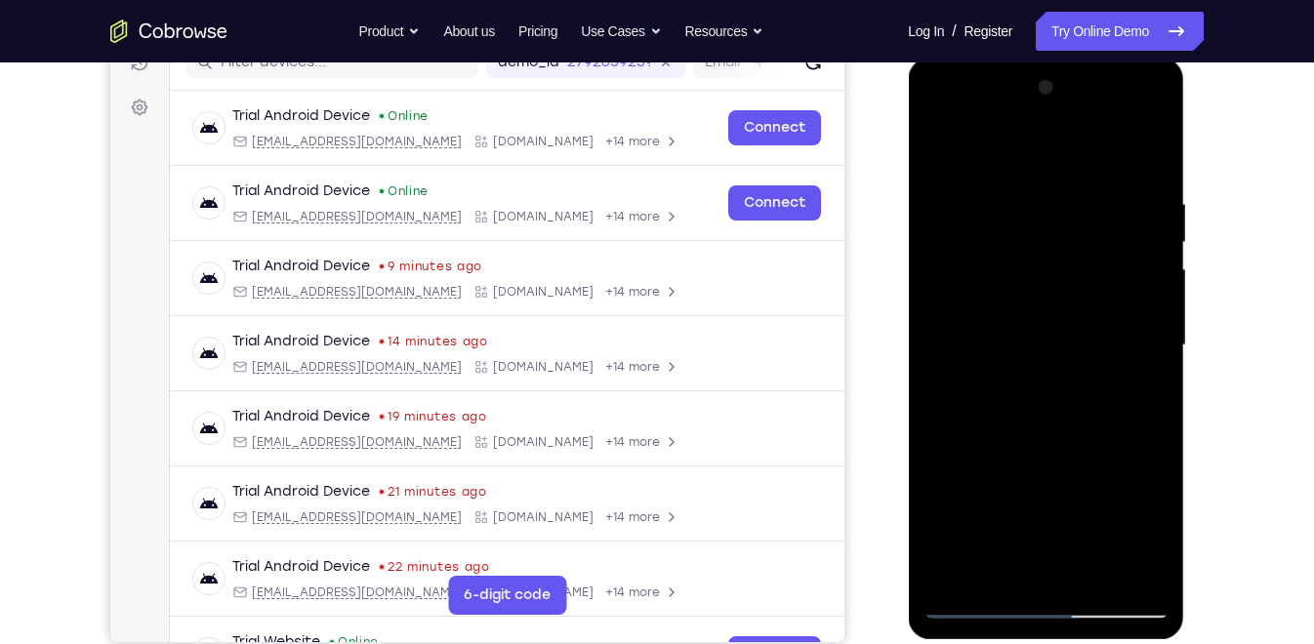
drag, startPoint x: 1053, startPoint y: 499, endPoint x: 1057, endPoint y: 350, distance: 148.4
click at [1057, 350] on div at bounding box center [1045, 345] width 246 height 547
click at [1031, 439] on div at bounding box center [1045, 345] width 246 height 547
click at [1008, 569] on div at bounding box center [1045, 345] width 246 height 547
click at [936, 149] on div at bounding box center [1045, 345] width 246 height 547
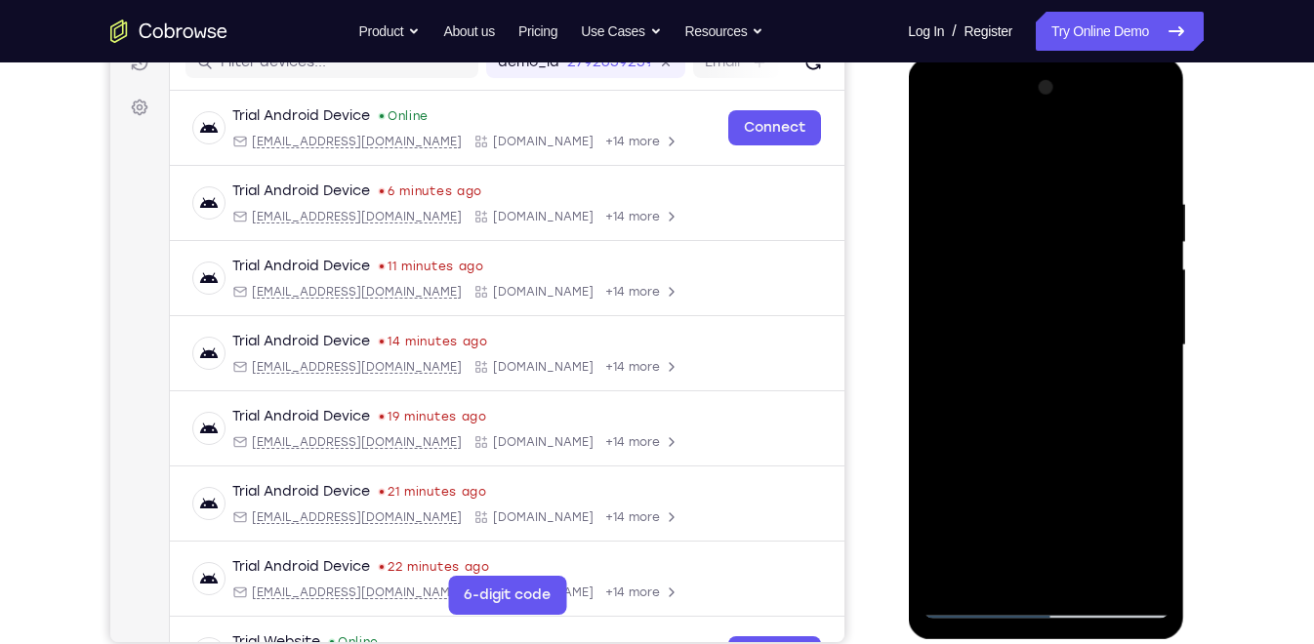
drag, startPoint x: 1069, startPoint y: 365, endPoint x: 1064, endPoint y: 700, distance: 334.8
click at [1064, 579] on html "Online web based iOS Simulators and Android Emulators. Run iPhone, iPad, Mobile…" at bounding box center [1047, 351] width 278 height 586
drag, startPoint x: 1037, startPoint y: 363, endPoint x: 1033, endPoint y: 581, distance: 217.7
click at [1033, 579] on div at bounding box center [1045, 345] width 246 height 547
click at [1006, 543] on div at bounding box center [1045, 345] width 246 height 547
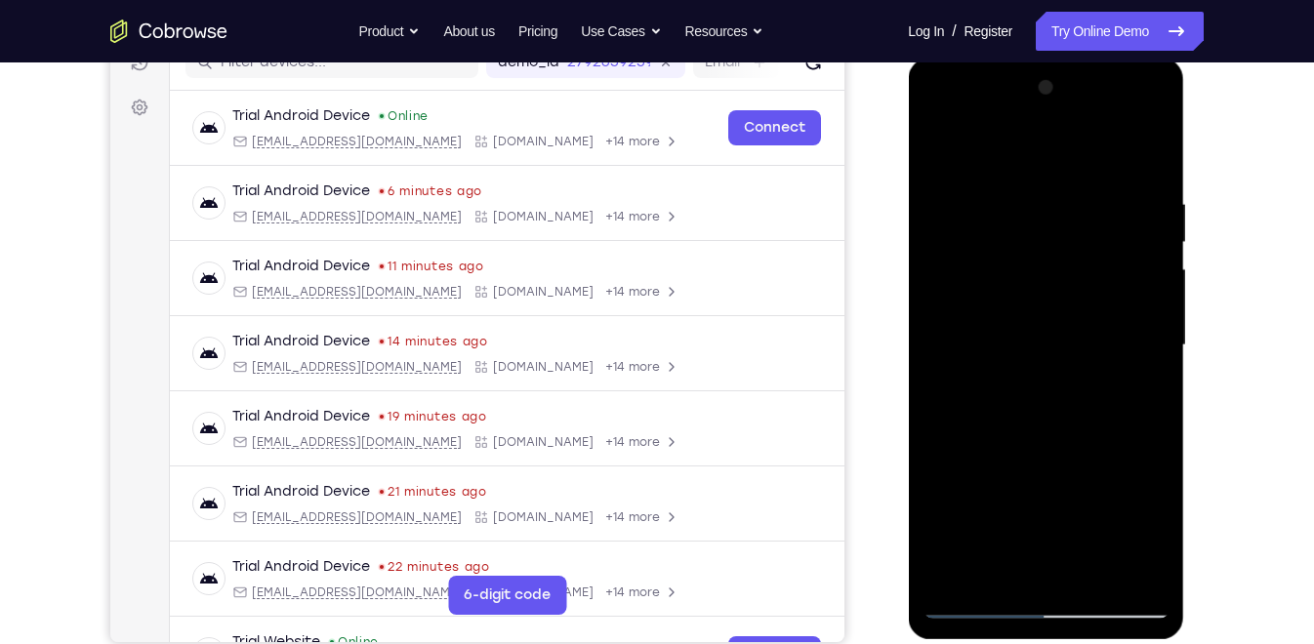
click at [969, 147] on div at bounding box center [1045, 345] width 246 height 547
drag, startPoint x: 986, startPoint y: 225, endPoint x: 1003, endPoint y: 405, distance: 180.5
click at [1003, 405] on div at bounding box center [1045, 345] width 246 height 547
click at [938, 147] on div at bounding box center [1045, 345] width 246 height 547
drag, startPoint x: 1044, startPoint y: 263, endPoint x: 1078, endPoint y: 582, distance: 320.9
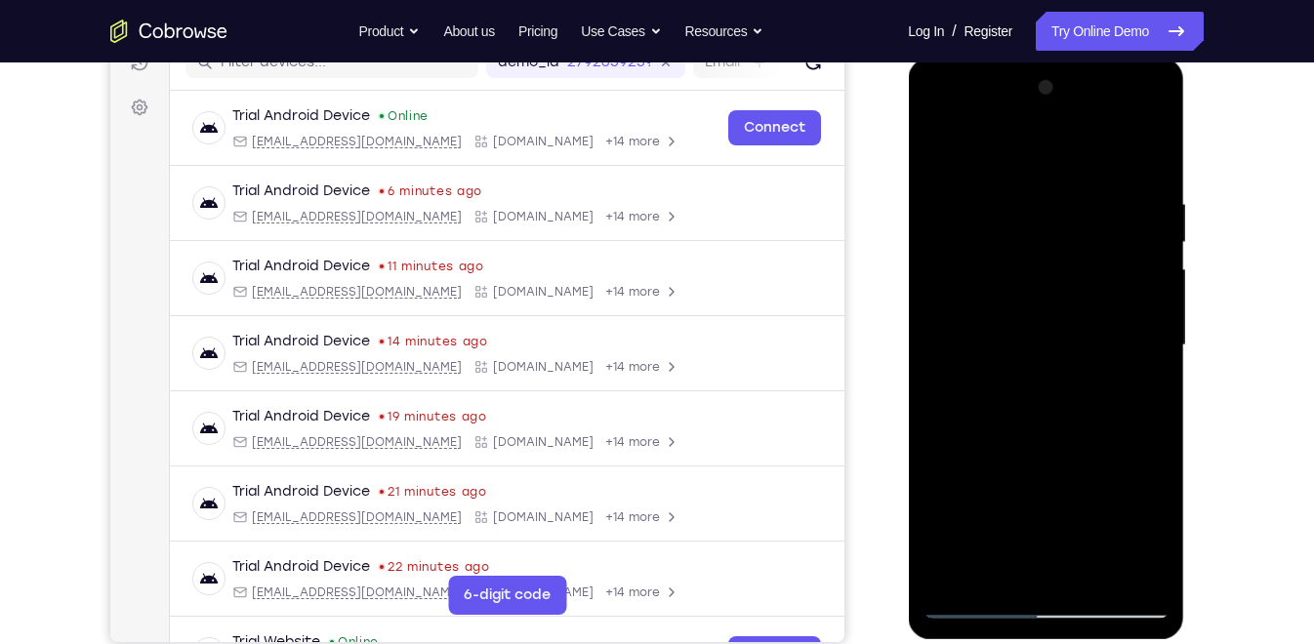
click at [1078, 579] on div at bounding box center [1045, 345] width 246 height 547
click at [1026, 340] on div at bounding box center [1045, 345] width 246 height 547
click at [1152, 147] on div at bounding box center [1045, 345] width 246 height 547
drag, startPoint x: 1091, startPoint y: 238, endPoint x: 1089, endPoint y: 454, distance: 215.7
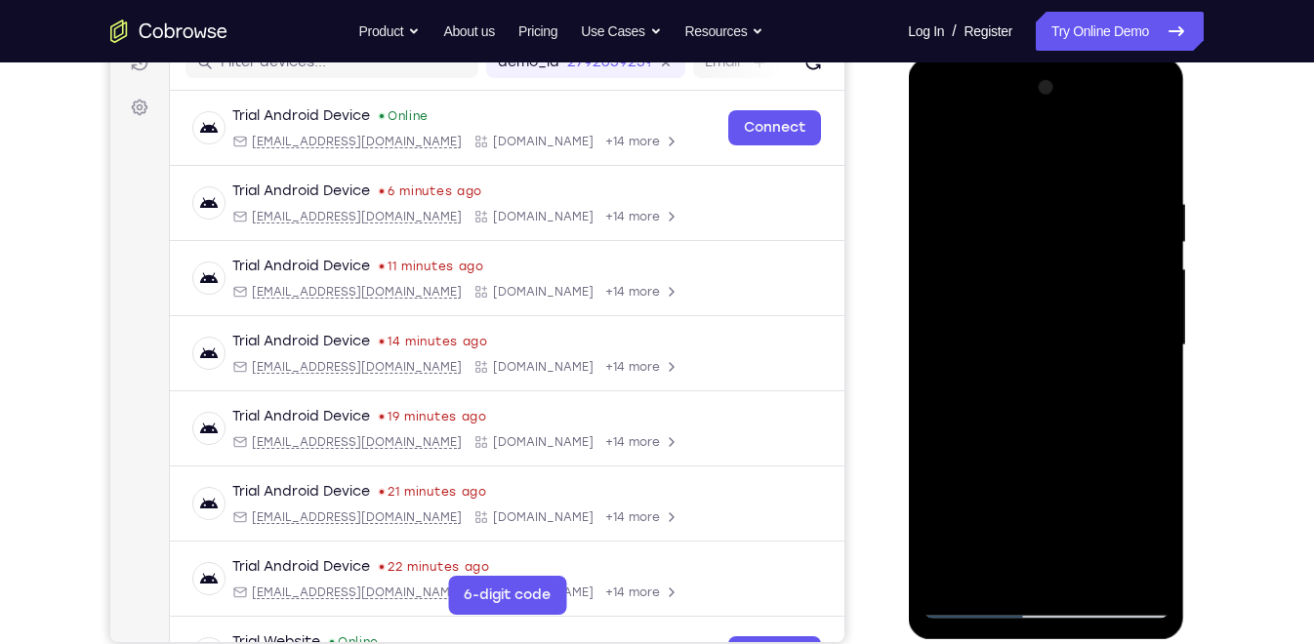
click at [1089, 454] on div at bounding box center [1045, 345] width 246 height 547
click at [1018, 310] on div at bounding box center [1045, 345] width 246 height 547
click at [982, 523] on div at bounding box center [1045, 345] width 246 height 547
click at [985, 525] on div at bounding box center [1045, 345] width 246 height 547
click at [1152, 150] on div at bounding box center [1045, 345] width 246 height 547
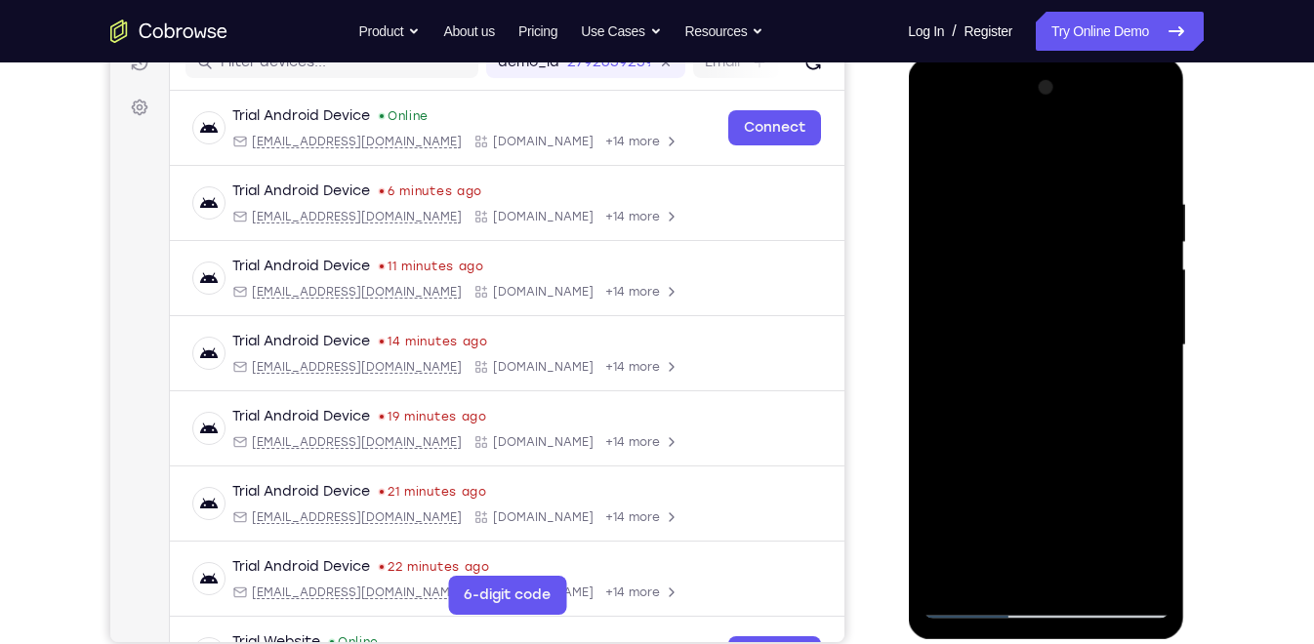
drag, startPoint x: 1037, startPoint y: 301, endPoint x: 1011, endPoint y: 560, distance: 260.9
click at [1011, 560] on div at bounding box center [1045, 345] width 246 height 547
click at [983, 484] on div at bounding box center [1045, 345] width 246 height 547
click at [1153, 147] on div at bounding box center [1045, 345] width 246 height 547
drag, startPoint x: 1044, startPoint y: 284, endPoint x: 1020, endPoint y: 551, distance: 267.6
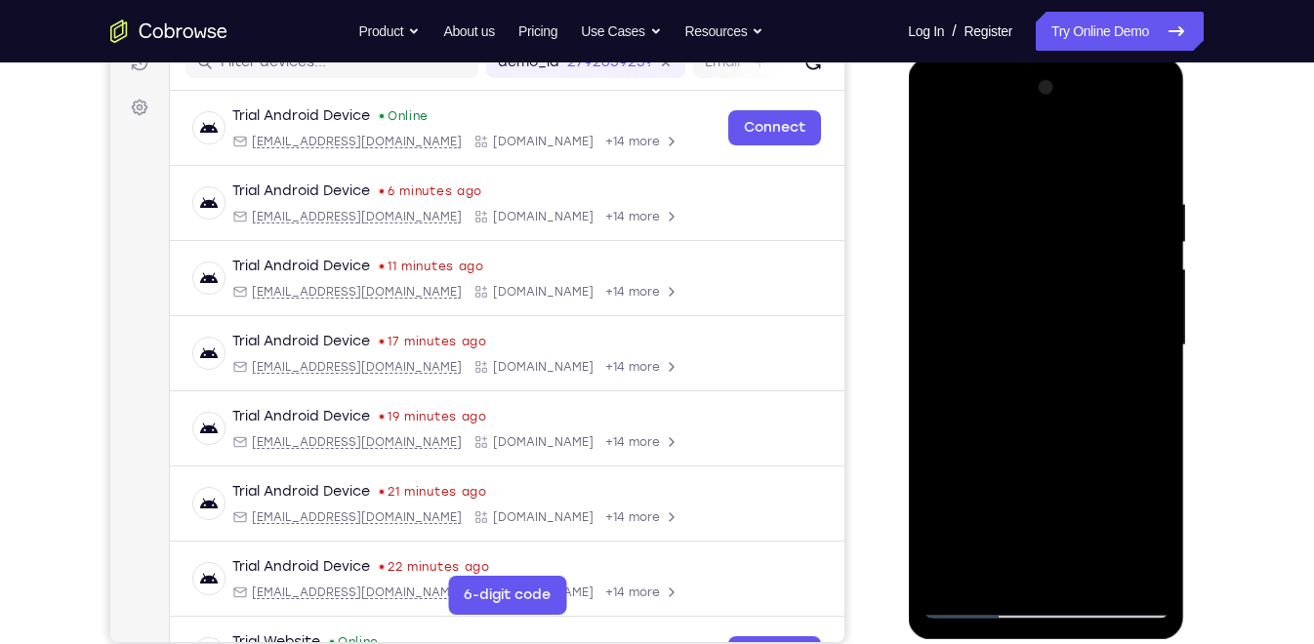
click at [1020, 551] on div at bounding box center [1045, 345] width 246 height 547
click at [989, 359] on div at bounding box center [1045, 345] width 246 height 547
click at [1152, 147] on div at bounding box center [1045, 345] width 246 height 547
click at [1037, 356] on div at bounding box center [1045, 345] width 246 height 547
click at [1040, 356] on div at bounding box center [1045, 345] width 246 height 547
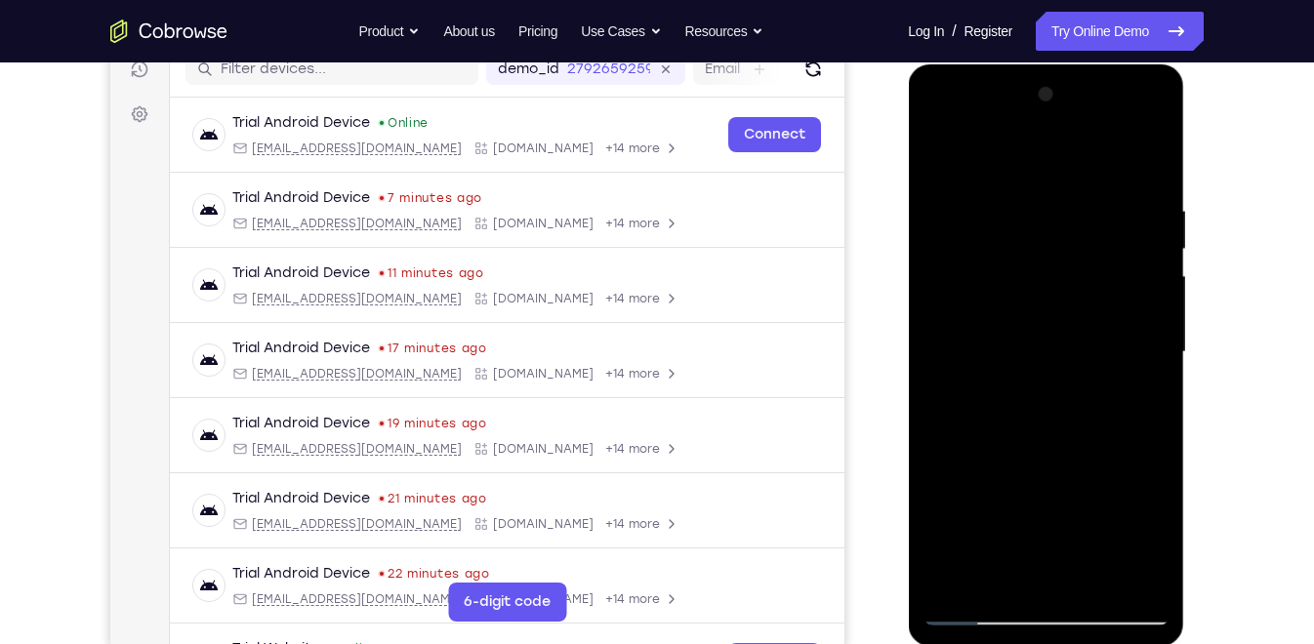
scroll to position [261, 0]
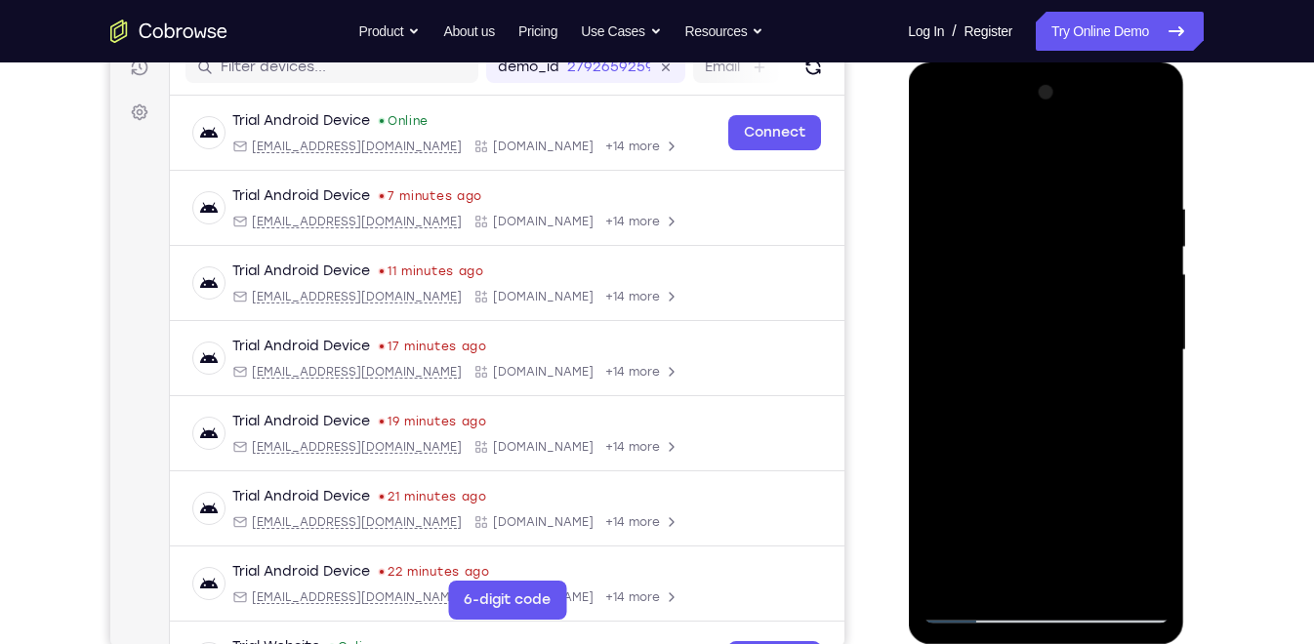
click at [1020, 551] on div at bounding box center [1045, 350] width 246 height 547
click at [966, 325] on div at bounding box center [1045, 350] width 246 height 547
click at [984, 349] on div at bounding box center [1045, 350] width 246 height 547
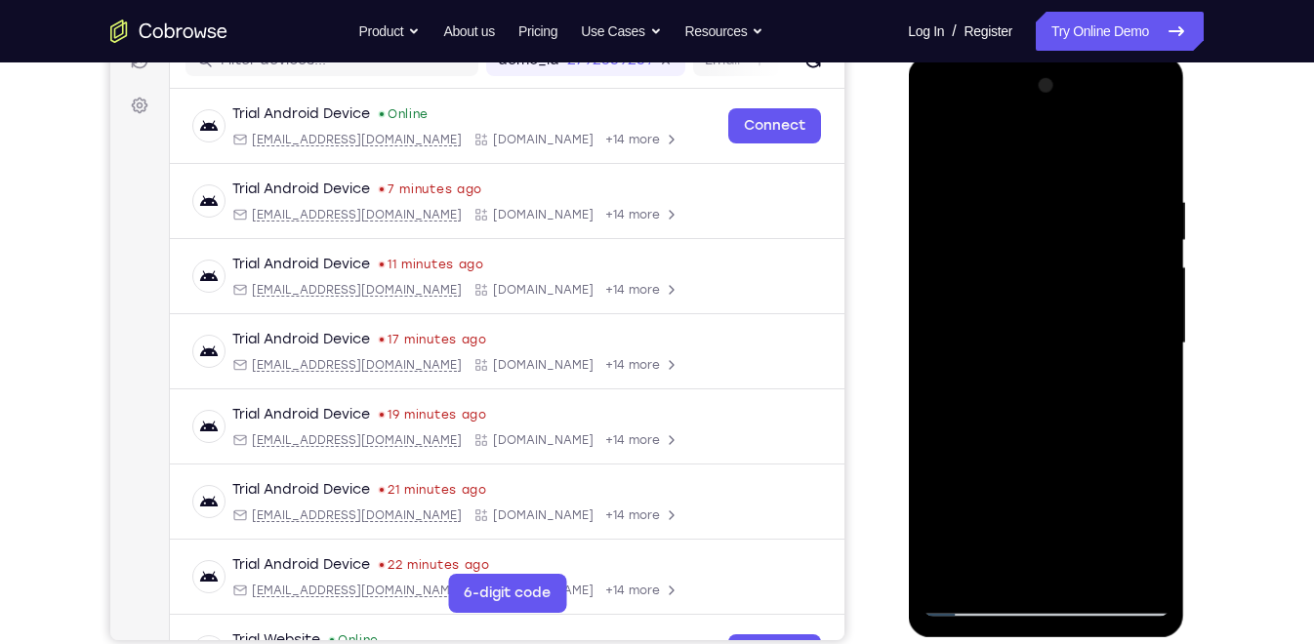
click at [972, 579] on div at bounding box center [1045, 343] width 246 height 547
click at [1026, 544] on div at bounding box center [1045, 343] width 246 height 547
click at [1057, 563] on div at bounding box center [1045, 343] width 246 height 547
click at [997, 563] on div at bounding box center [1045, 343] width 246 height 547
click at [939, 509] on div at bounding box center [1045, 343] width 246 height 547
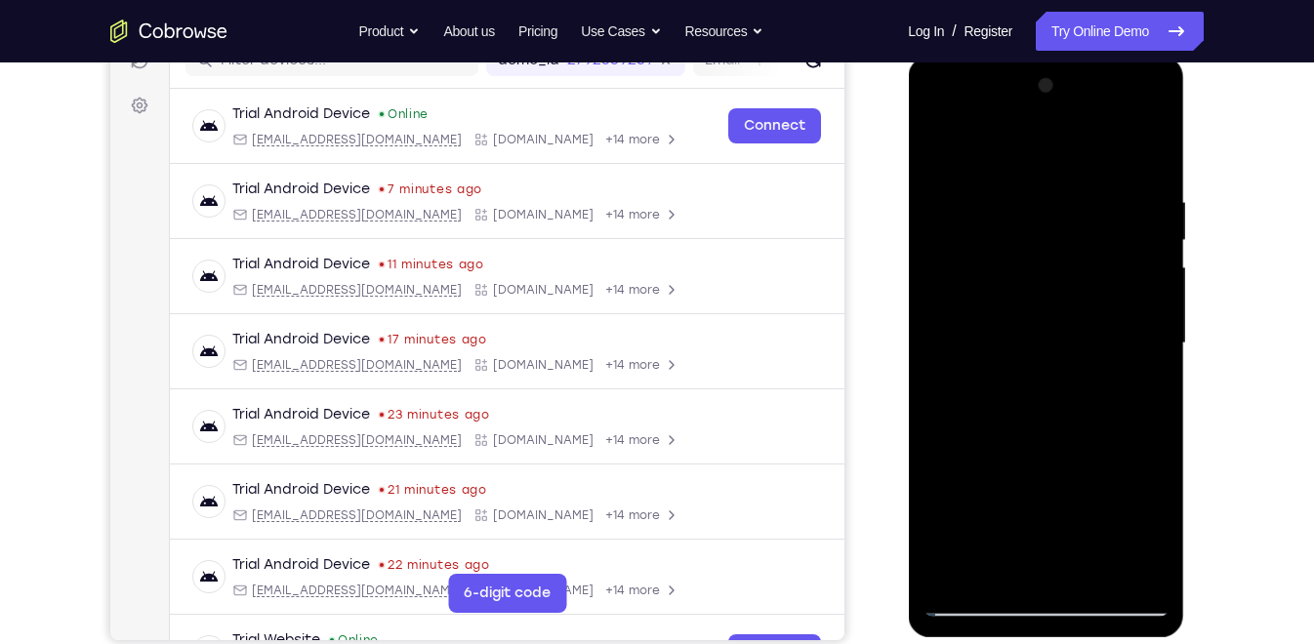
click at [938, 150] on div at bounding box center [1045, 343] width 246 height 547
click at [975, 579] on div at bounding box center [1045, 343] width 246 height 547
click at [974, 579] on div at bounding box center [1045, 343] width 246 height 547
click at [937, 140] on div at bounding box center [1045, 343] width 246 height 547
click at [1045, 571] on div at bounding box center [1045, 343] width 246 height 547
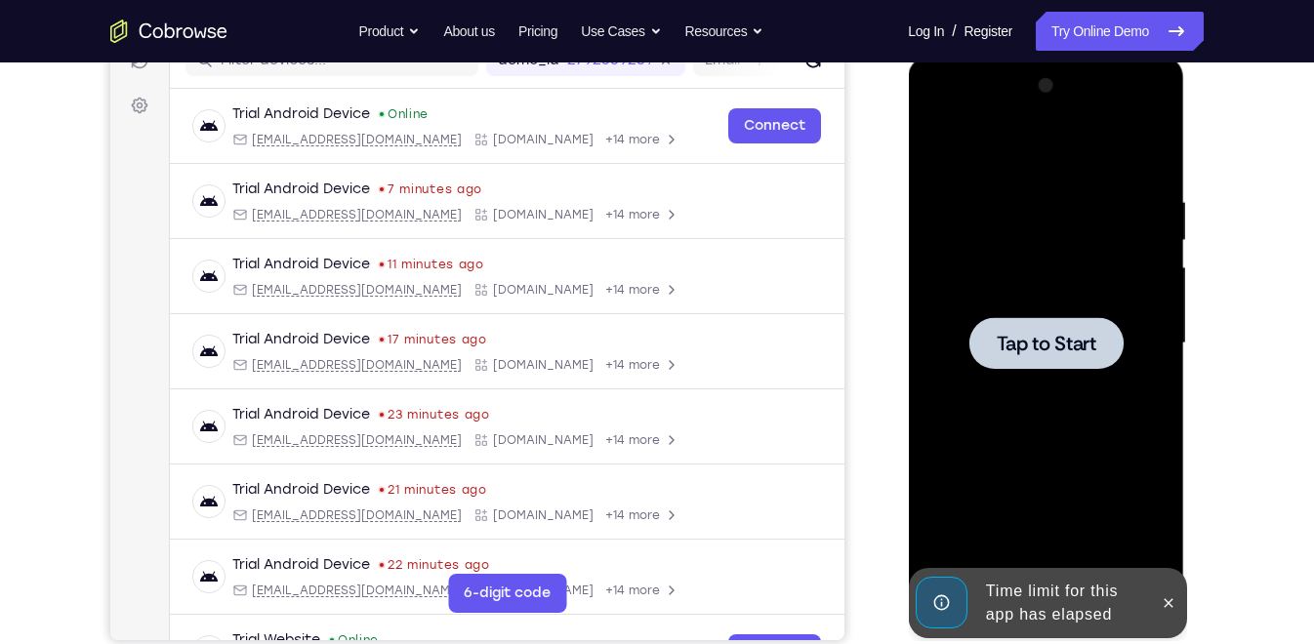
click at [1040, 327] on div at bounding box center [1045, 343] width 154 height 52
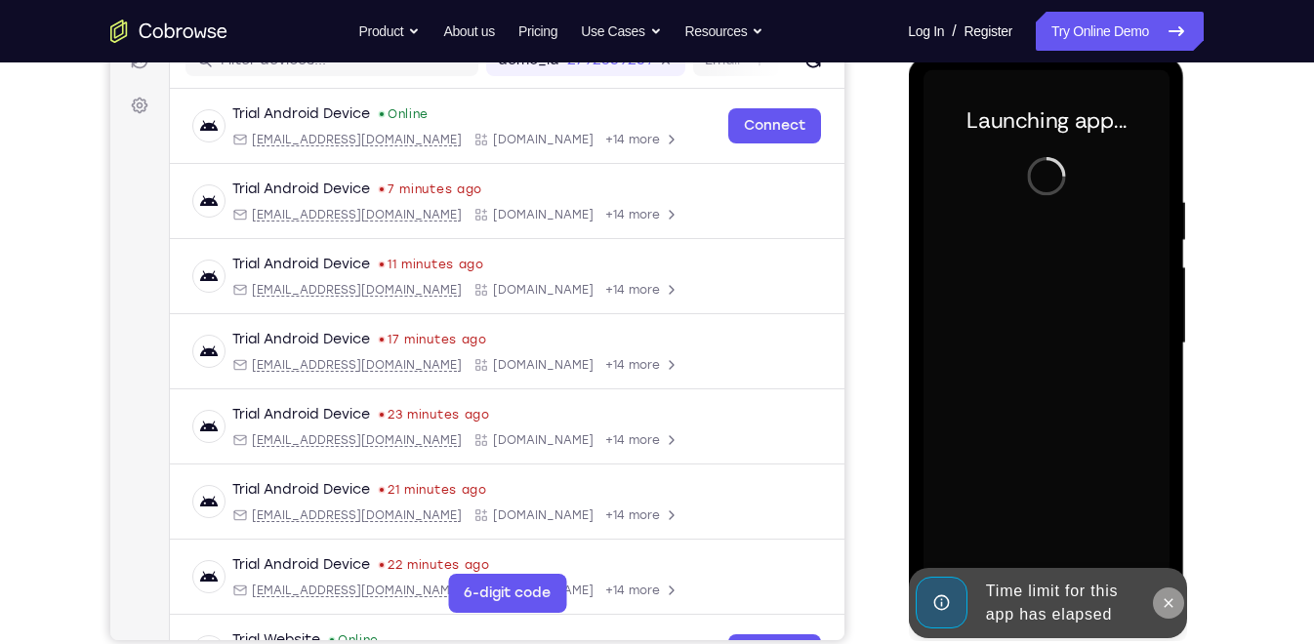
click at [1168, 579] on icon at bounding box center [1168, 602] width 9 height 9
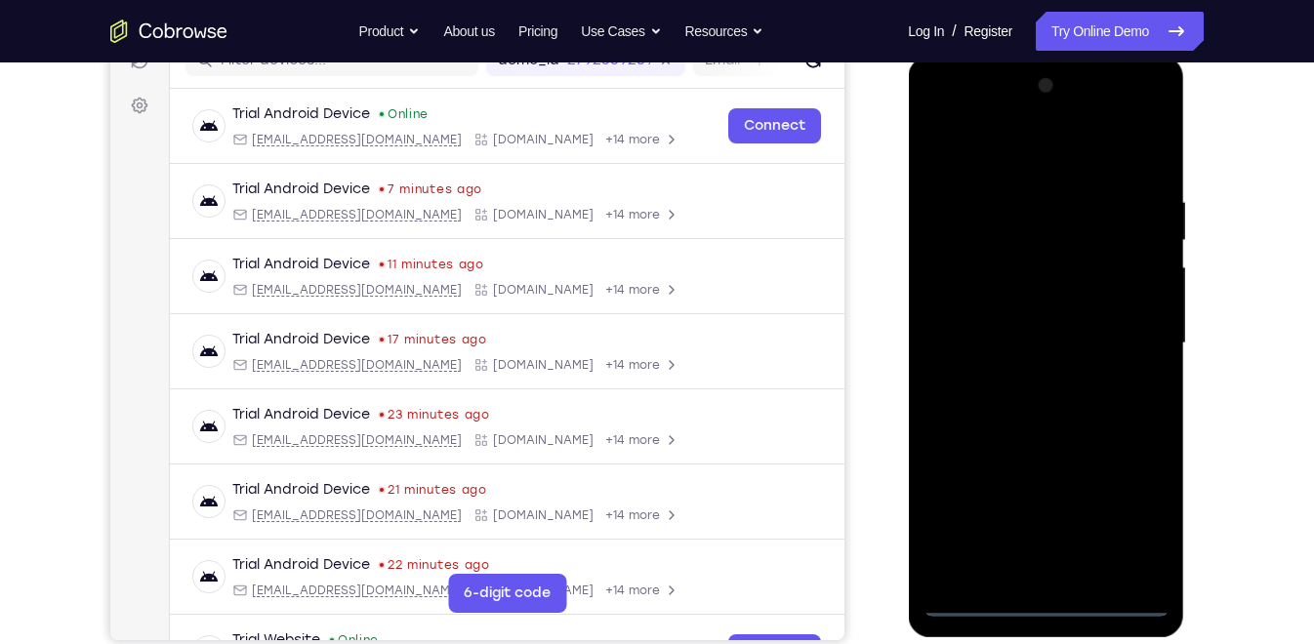
click at [1049, 579] on div at bounding box center [1045, 343] width 246 height 547
click at [1129, 517] on div at bounding box center [1045, 343] width 246 height 547
click at [945, 106] on div at bounding box center [1045, 343] width 246 height 547
click at [1127, 333] on div at bounding box center [1045, 343] width 246 height 547
click at [1024, 366] on div at bounding box center [1045, 343] width 246 height 547
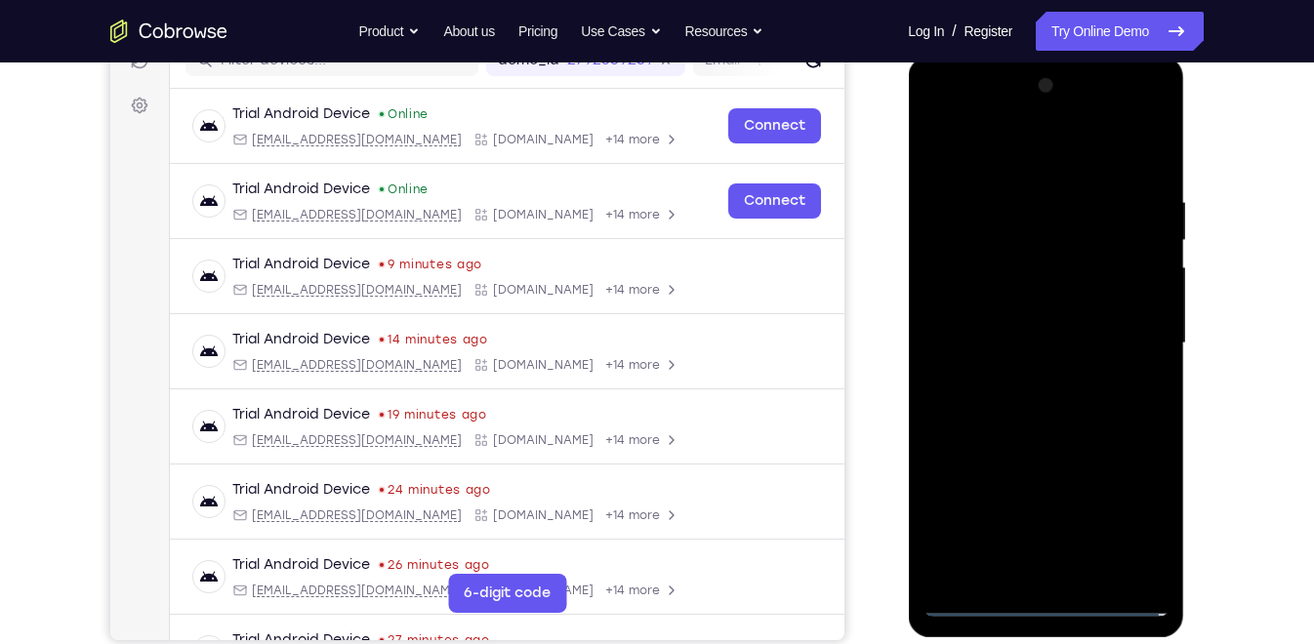
click at [1028, 378] on div at bounding box center [1045, 343] width 246 height 547
click at [1040, 312] on div at bounding box center [1045, 343] width 246 height 547
click at [1025, 306] on div at bounding box center [1045, 343] width 246 height 547
click at [1025, 312] on div at bounding box center [1045, 343] width 246 height 547
click at [1136, 306] on div at bounding box center [1045, 343] width 246 height 547
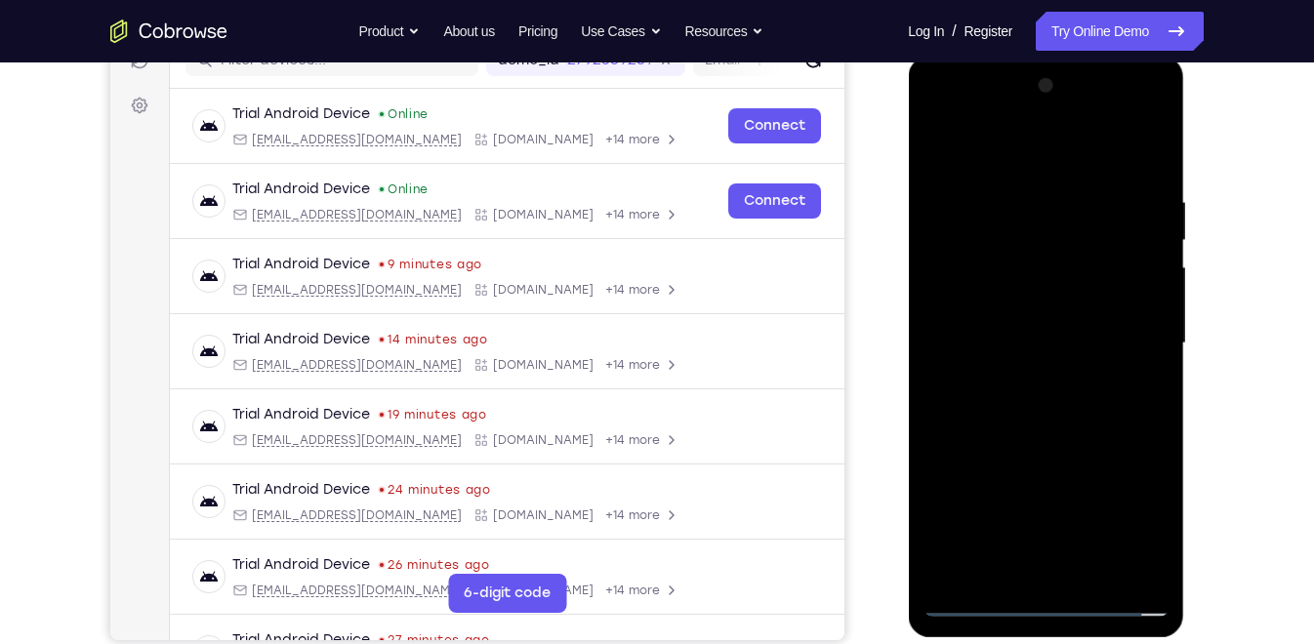
click at [1048, 346] on div at bounding box center [1045, 343] width 246 height 547
click at [1027, 401] on div at bounding box center [1045, 343] width 246 height 547
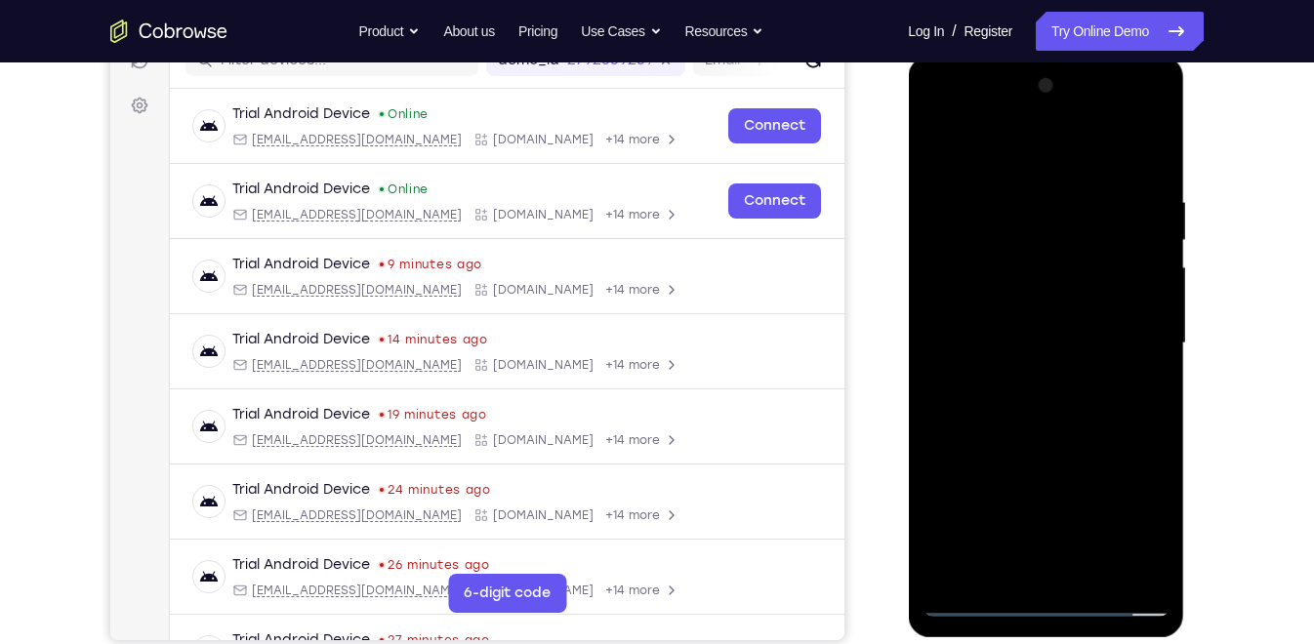
click at [1047, 429] on div at bounding box center [1045, 343] width 246 height 547
click at [1091, 573] on div at bounding box center [1045, 343] width 246 height 547
click at [1086, 452] on div at bounding box center [1045, 343] width 246 height 547
click at [1023, 339] on div at bounding box center [1045, 343] width 246 height 547
click at [939, 147] on div at bounding box center [1045, 343] width 246 height 547
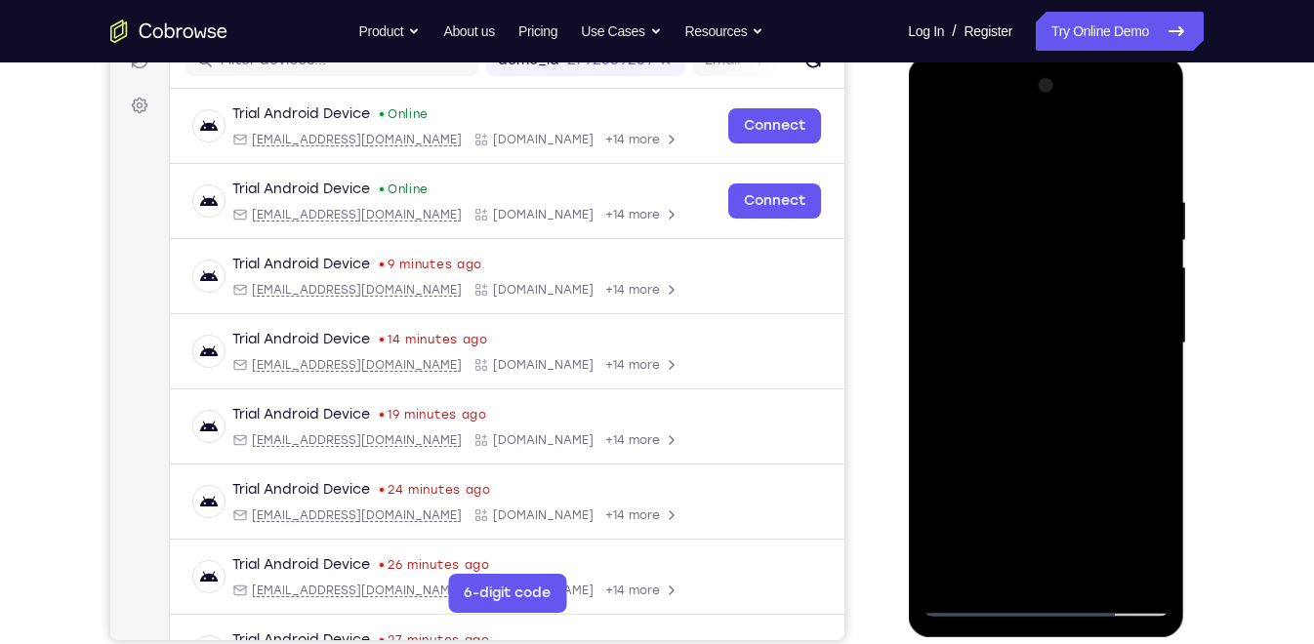
click at [943, 142] on div at bounding box center [1045, 343] width 246 height 547
click at [1053, 578] on div at bounding box center [1045, 343] width 246 height 547
drag, startPoint x: 1056, startPoint y: 433, endPoint x: 1104, endPoint y: 164, distance: 273.6
click at [1104, 164] on div at bounding box center [1045, 343] width 246 height 547
drag, startPoint x: 1047, startPoint y: 360, endPoint x: 1062, endPoint y: 65, distance: 295.1
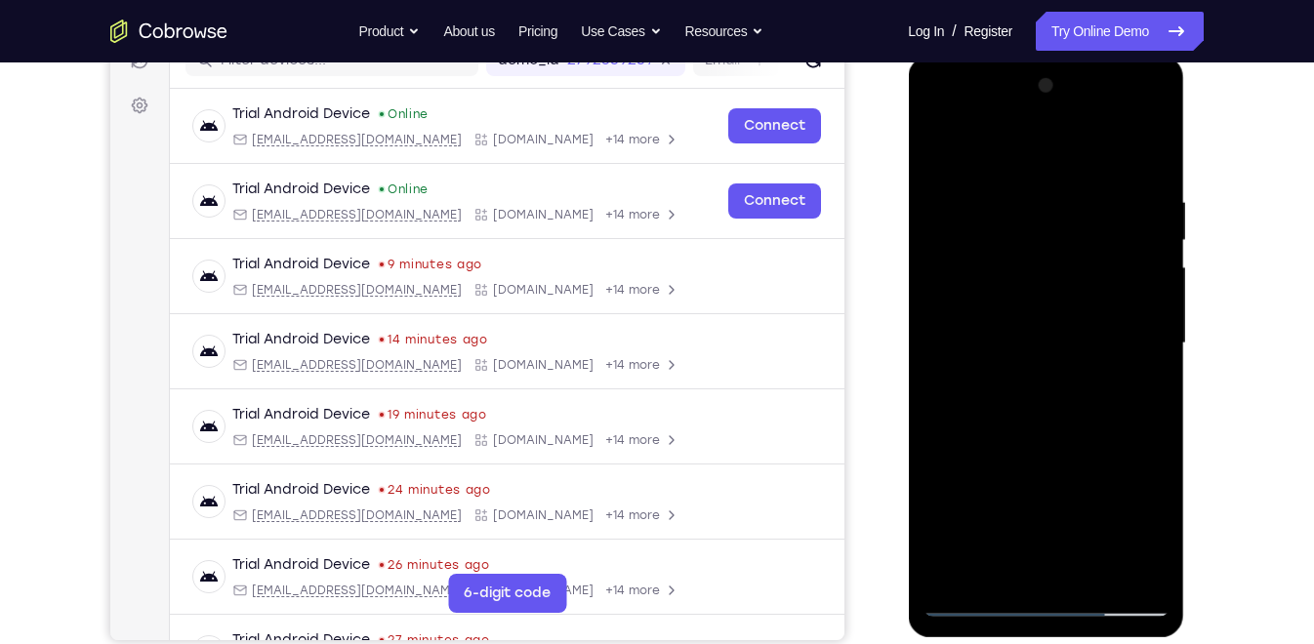
click at [1062, 65] on div at bounding box center [1046, 347] width 276 height 582
drag, startPoint x: 1040, startPoint y: 410, endPoint x: 1040, endPoint y: 71, distance: 338.7
click at [1040, 71] on div at bounding box center [1045, 343] width 246 height 547
drag, startPoint x: 1053, startPoint y: 432, endPoint x: 1071, endPoint y: 228, distance: 204.8
click at [1071, 228] on div at bounding box center [1045, 343] width 246 height 547
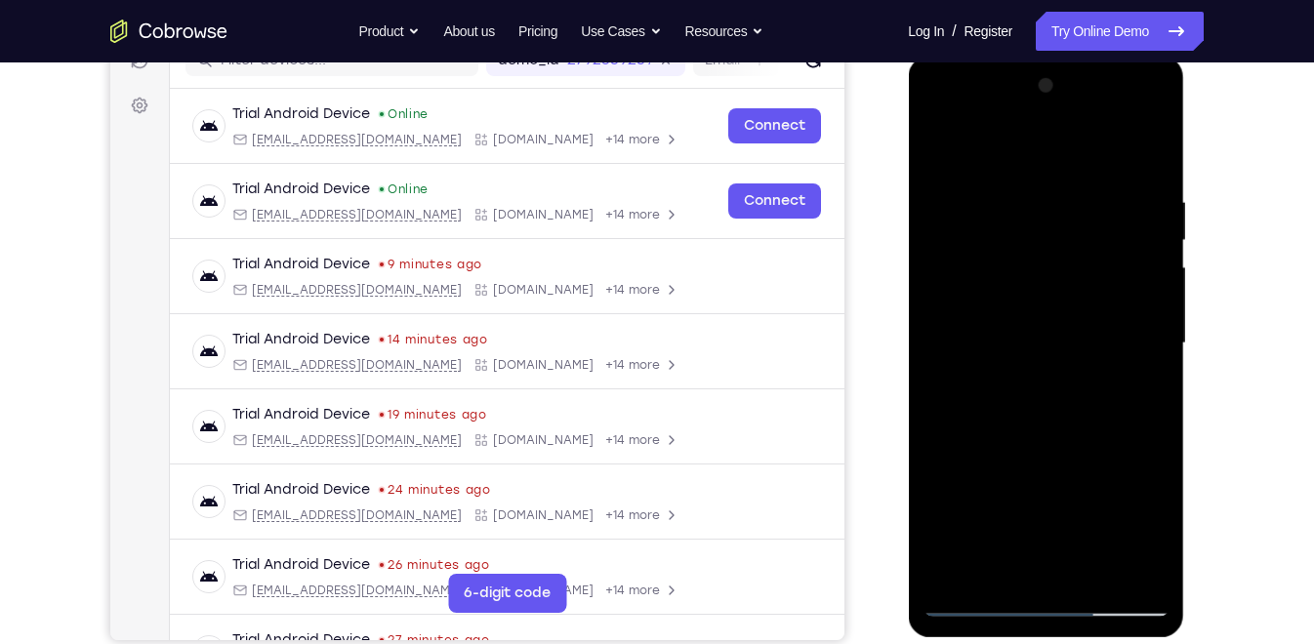
drag, startPoint x: 1057, startPoint y: 389, endPoint x: 1042, endPoint y: 52, distance: 338.1
click at [1042, 56] on html "Online web based iOS Simulators and Android Emulators. Run iPhone, iPad, Mobile…" at bounding box center [1047, 349] width 278 height 586
drag, startPoint x: 1056, startPoint y: 418, endPoint x: 1046, endPoint y: 117, distance: 300.8
click at [1046, 117] on div at bounding box center [1045, 343] width 246 height 547
